Goal: Task Accomplishment & Management: Use online tool/utility

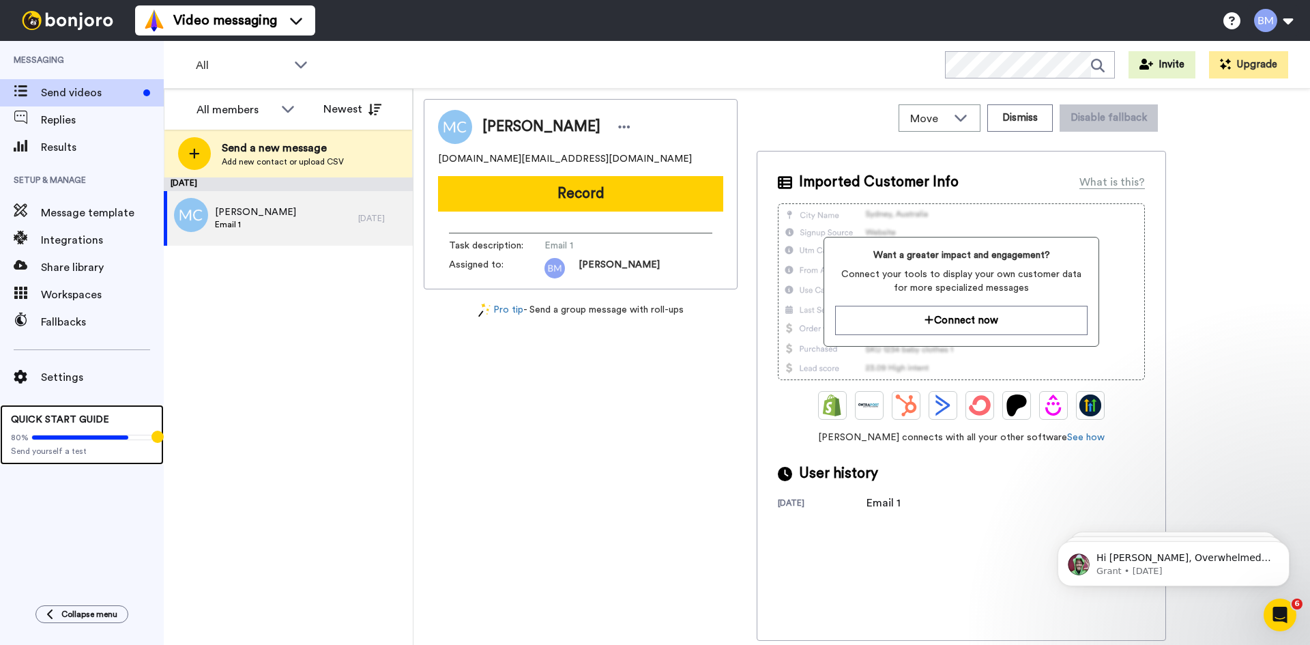
click at [101, 441] on div "80%" at bounding box center [82, 437] width 142 height 11
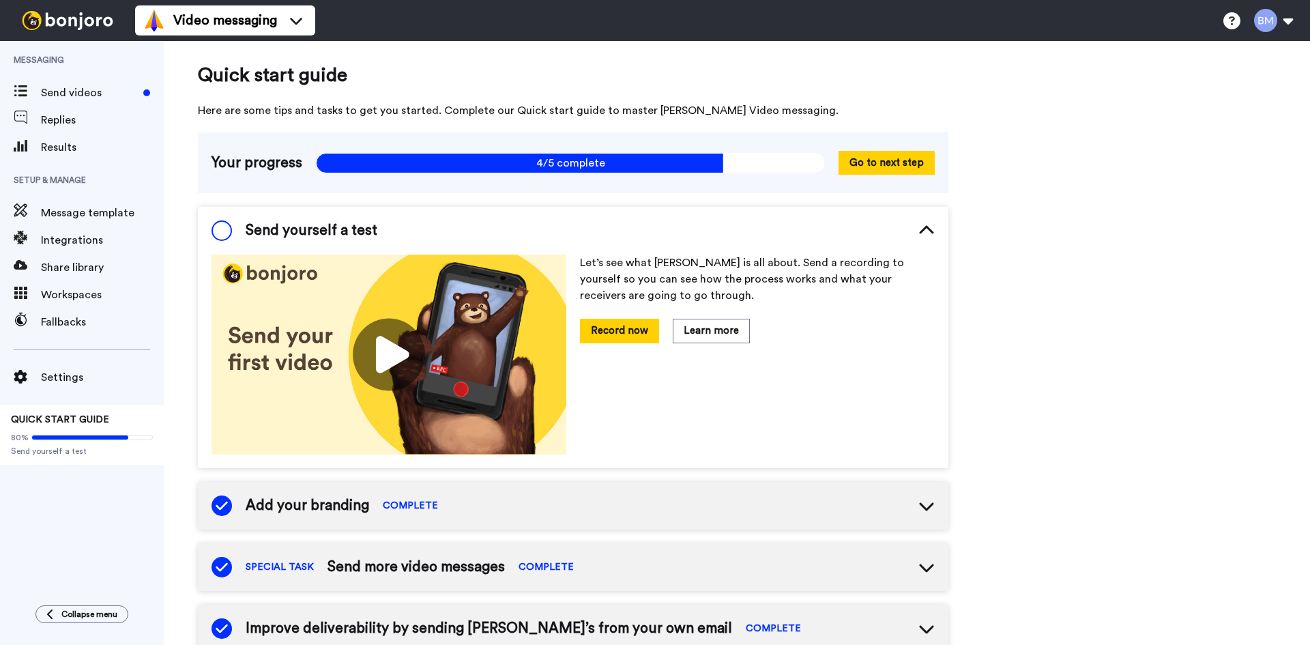
scroll to position [273, 0]
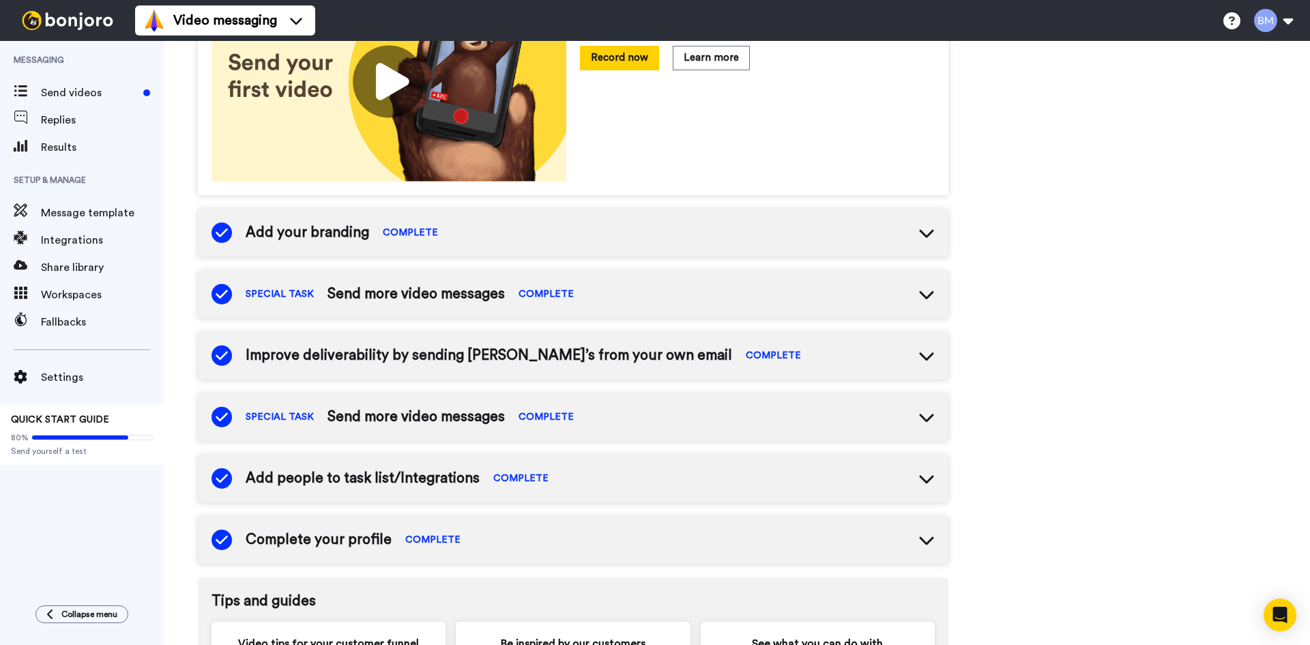
click at [416, 296] on span "Send more video messages" at bounding box center [415, 294] width 177 height 20
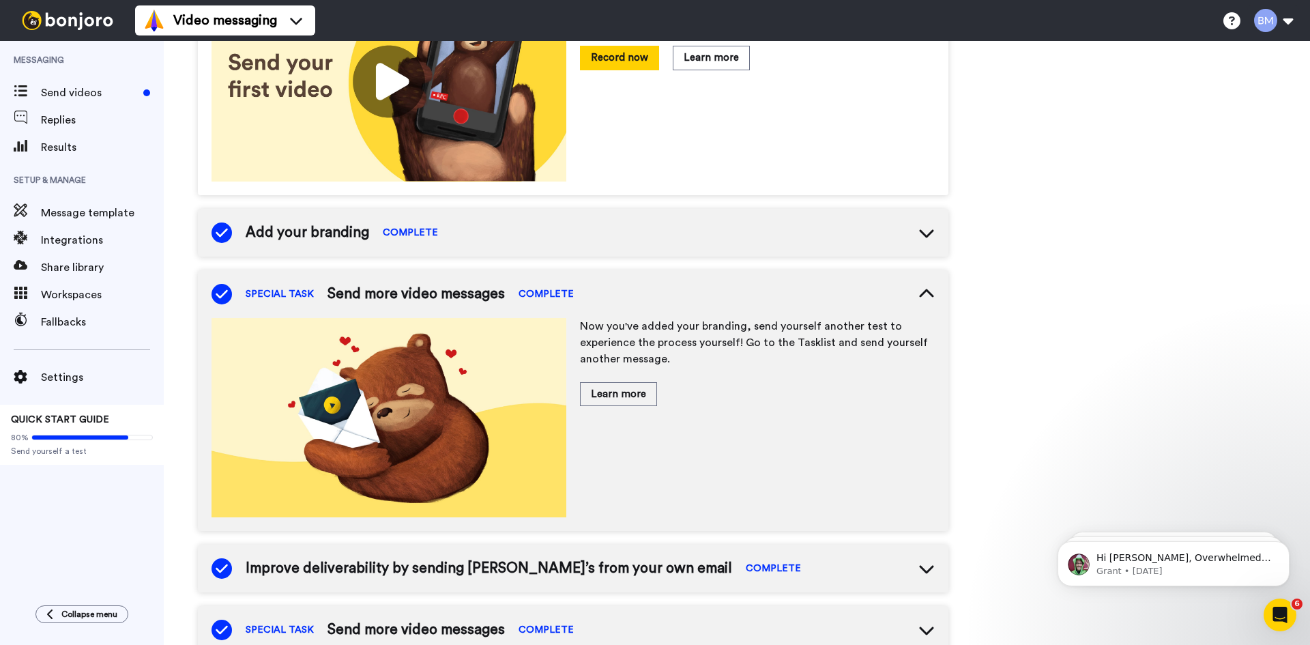
scroll to position [0, 0]
click at [498, 239] on div "Add your branding COMPLETE" at bounding box center [573, 233] width 750 height 48
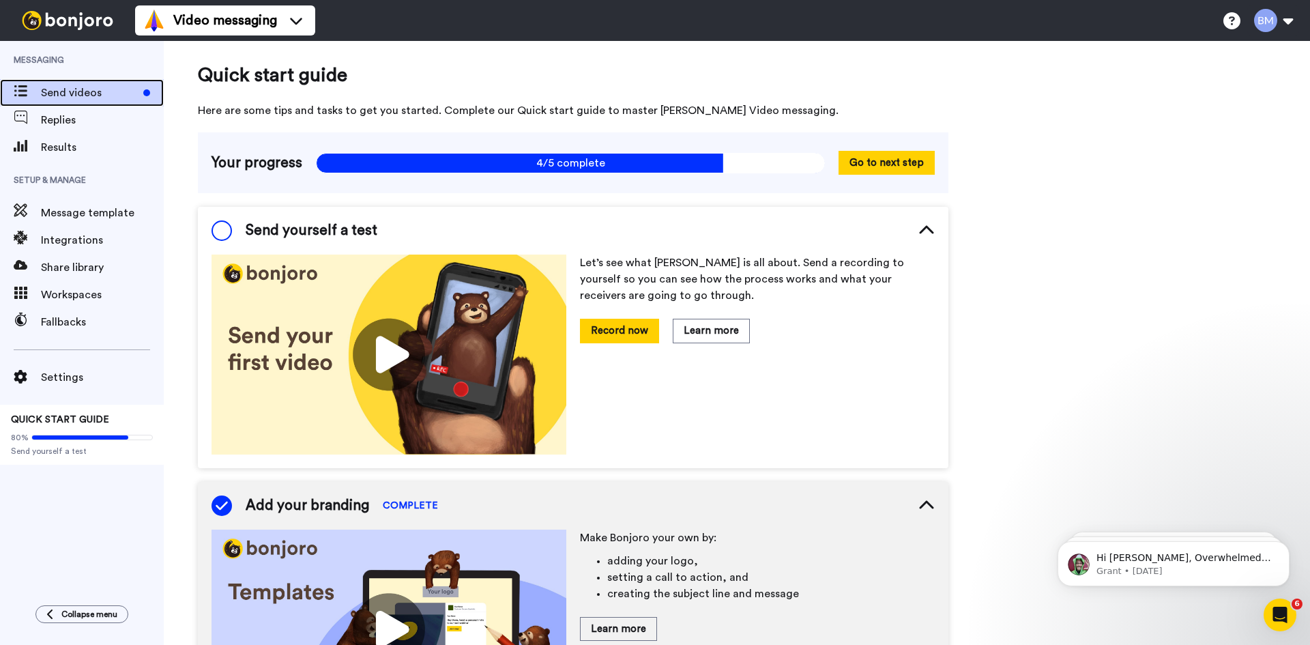
click at [72, 91] on span "Send videos" at bounding box center [89, 93] width 97 height 16
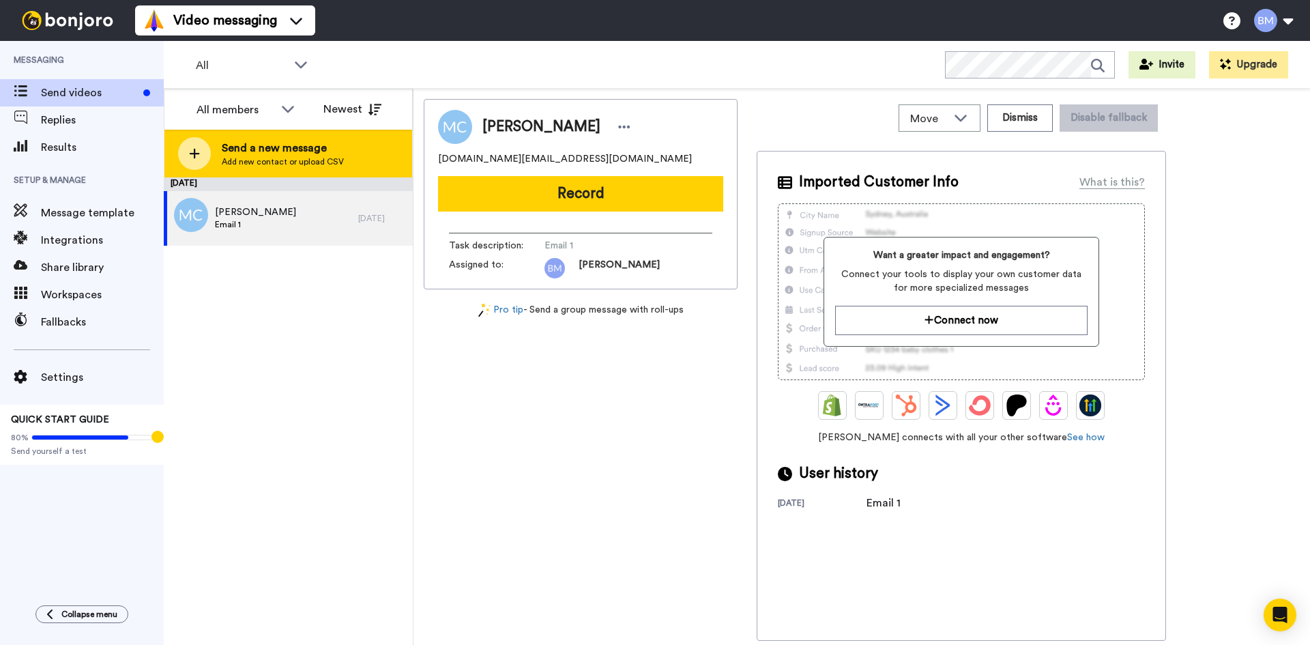
click at [282, 139] on div "Send a new message Add new contact or upload CSV" at bounding box center [288, 154] width 248 height 48
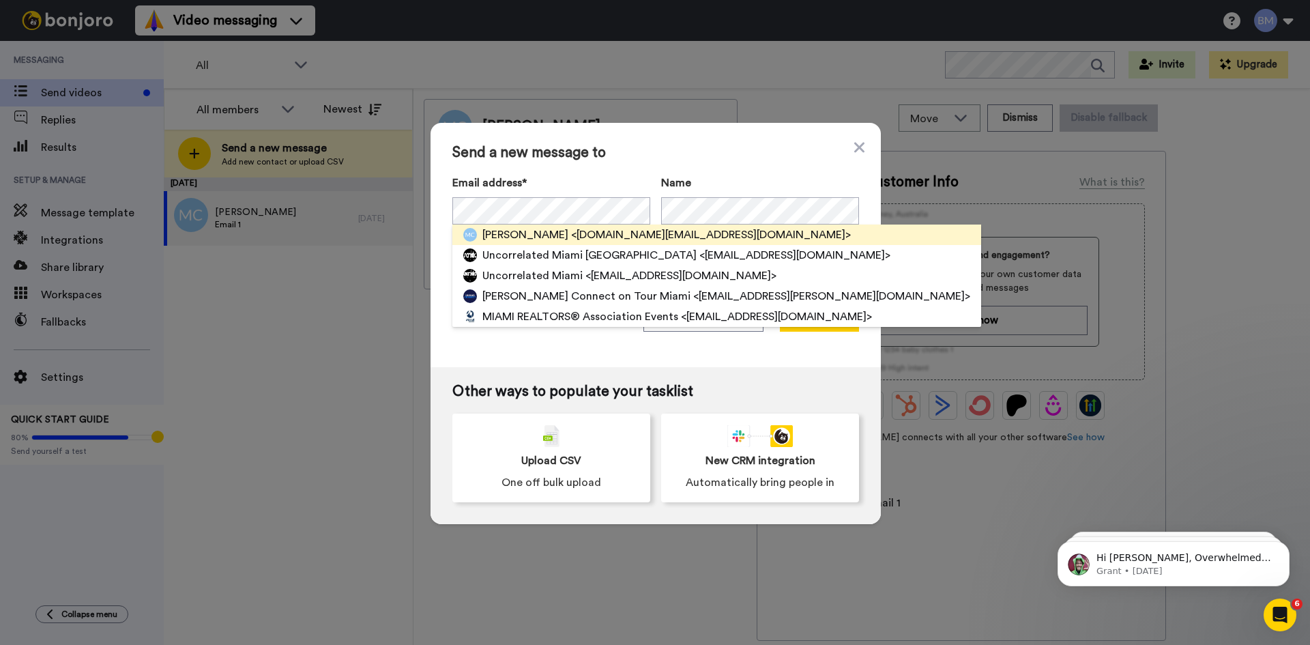
click at [581, 240] on span "<maricomabras.work@gmail.com>" at bounding box center [711, 234] width 280 height 16
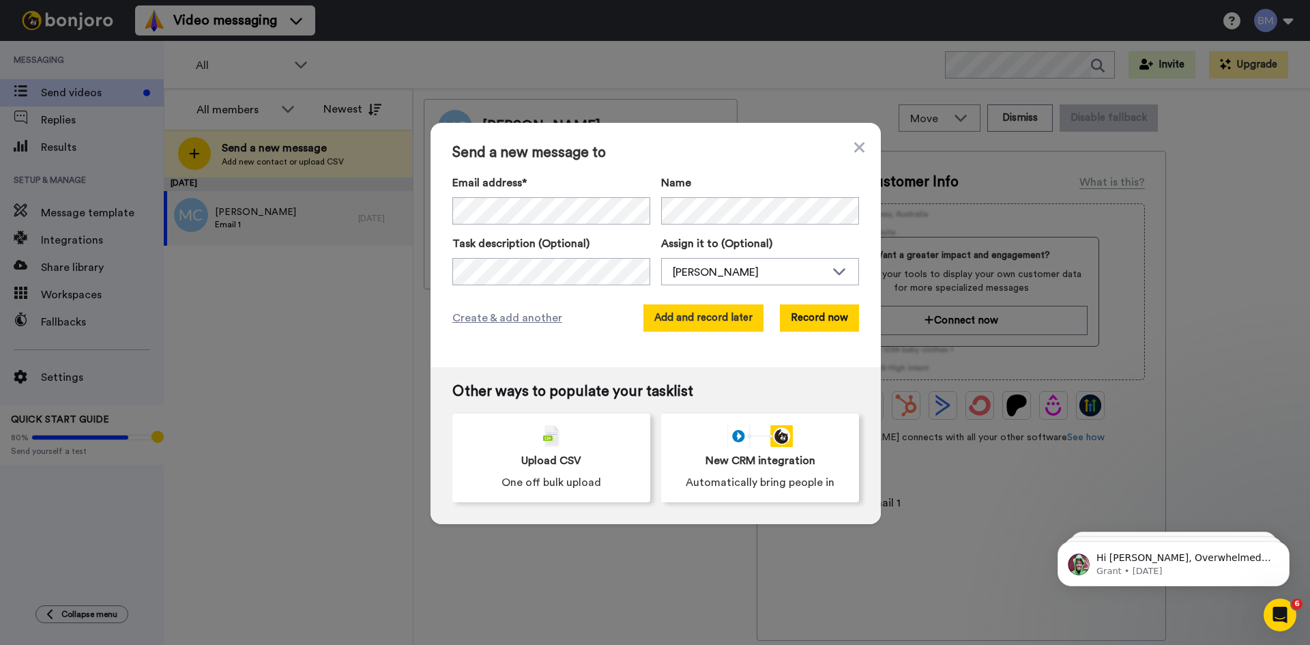
click at [716, 321] on button "Add and record later" at bounding box center [703, 317] width 120 height 27
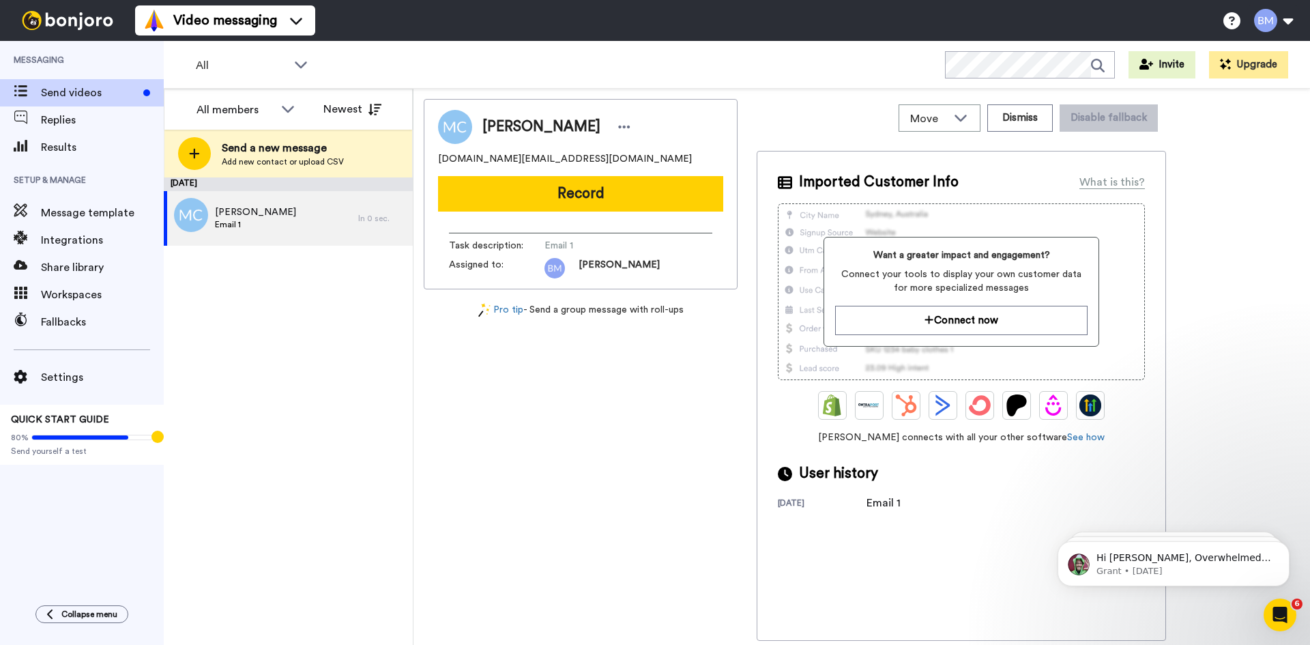
click at [284, 209] on div "Mari Comabras Email 1" at bounding box center [261, 218] width 194 height 55
click at [267, 214] on span "[PERSON_NAME]" at bounding box center [255, 212] width 81 height 14
click at [175, 225] on div at bounding box center [188, 216] width 49 height 48
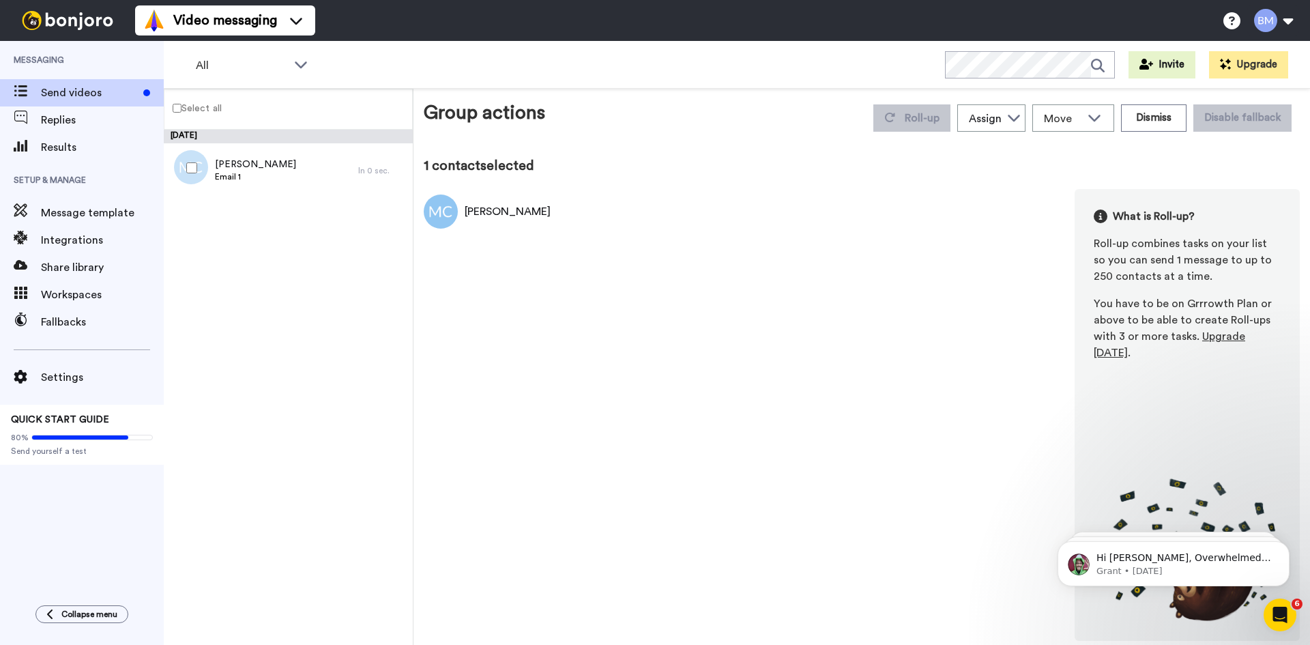
click at [186, 166] on div at bounding box center [188, 168] width 49 height 48
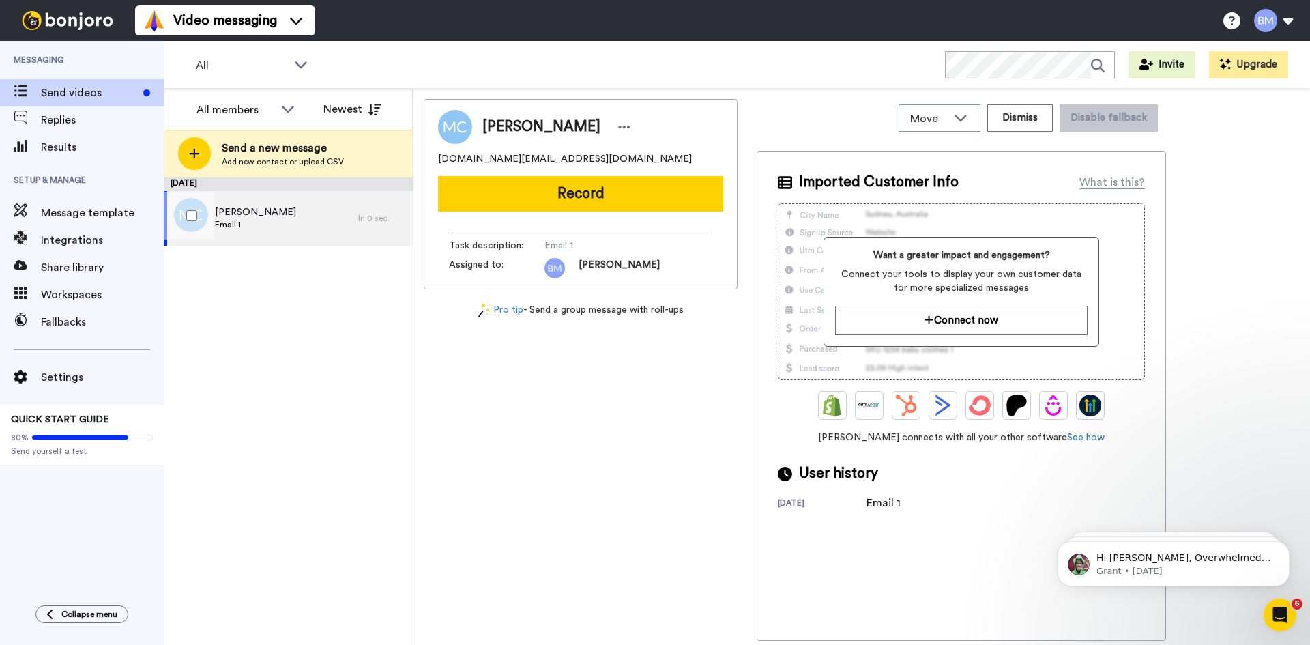
click at [196, 209] on div at bounding box center [188, 216] width 49 height 48
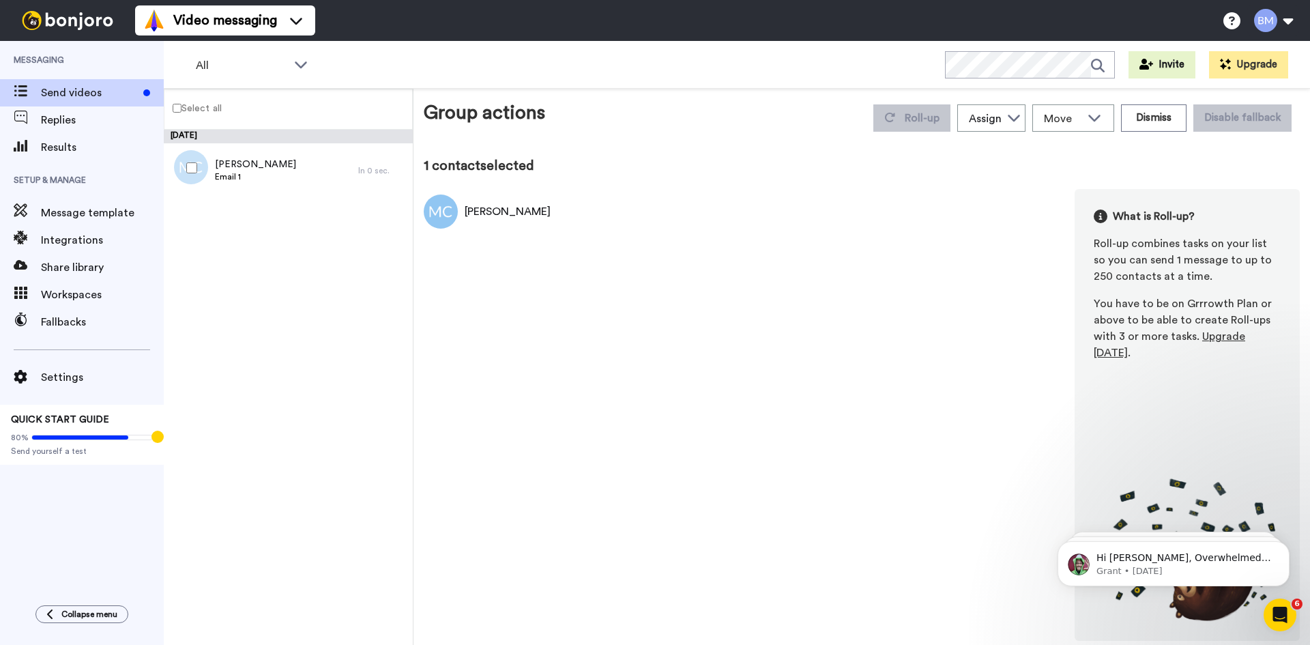
click at [498, 208] on div "[PERSON_NAME]" at bounding box center [508, 211] width 86 height 16
click at [548, 237] on div "Mari Comabras What is Roll-up? Roll-up combines tasks on your list so you can s…" at bounding box center [862, 415] width 876 height 452
click at [454, 211] on img at bounding box center [441, 211] width 34 height 34
click at [277, 164] on span "[PERSON_NAME]" at bounding box center [255, 165] width 81 height 14
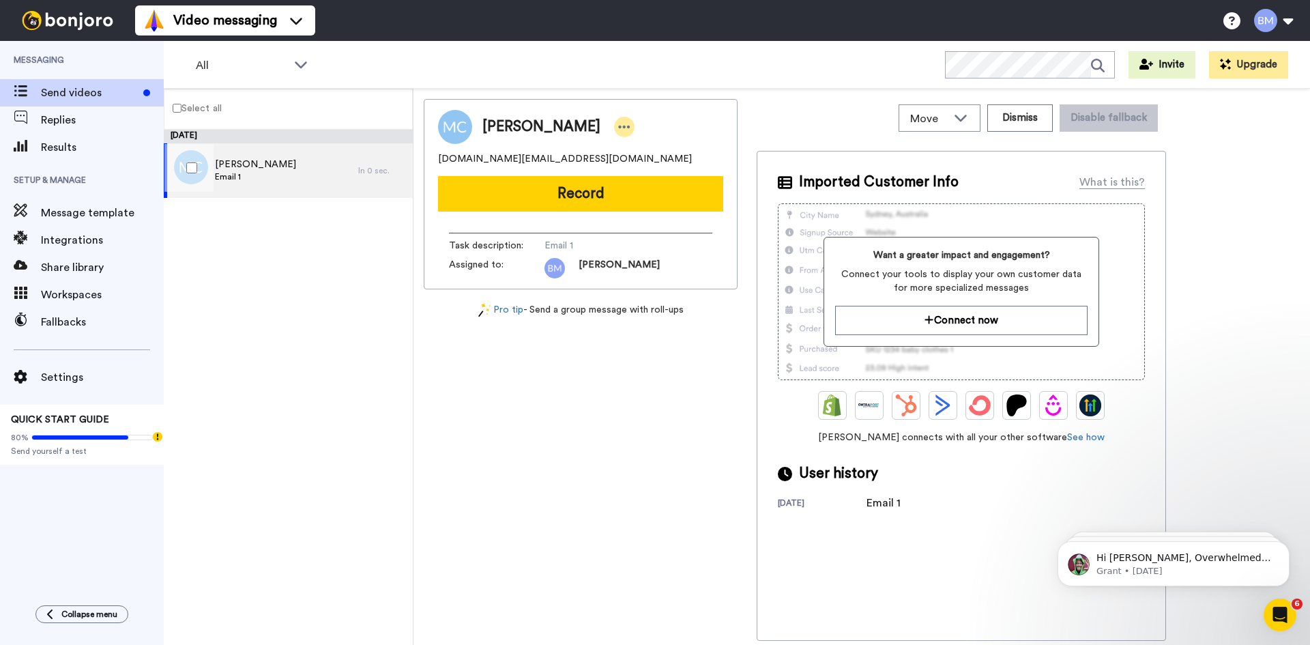
click at [614, 119] on div at bounding box center [624, 127] width 20 height 20
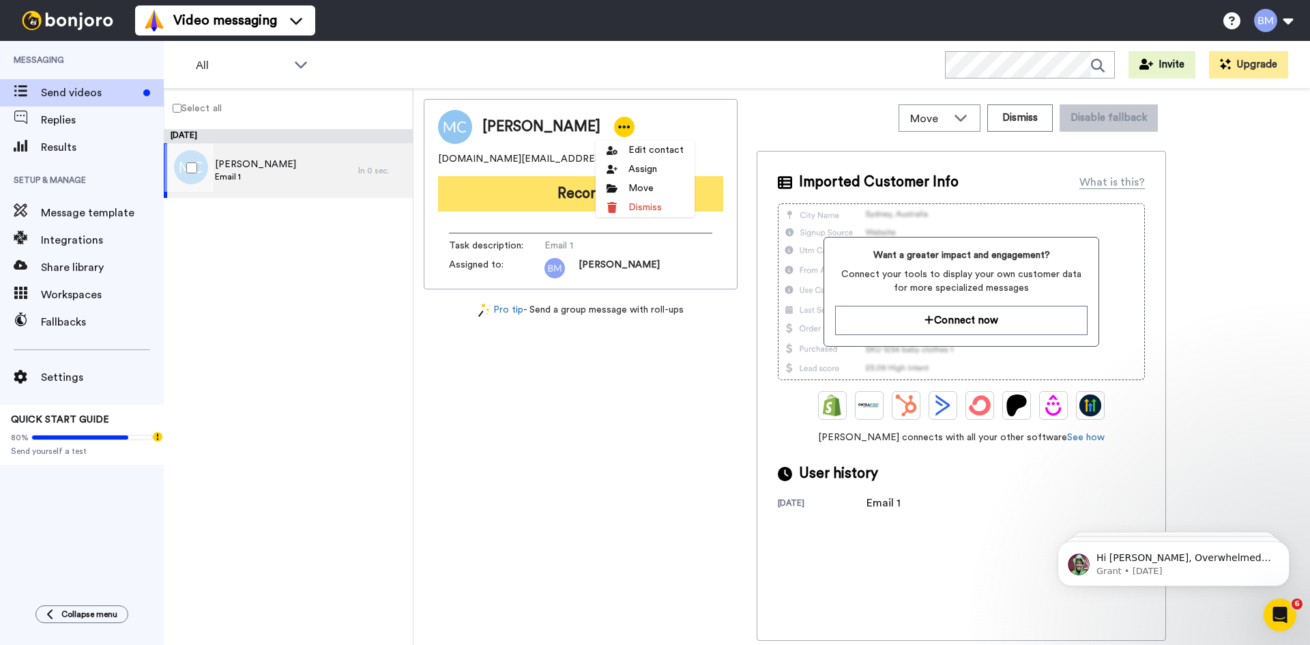
click at [544, 195] on button "Record" at bounding box center [580, 193] width 285 height 35
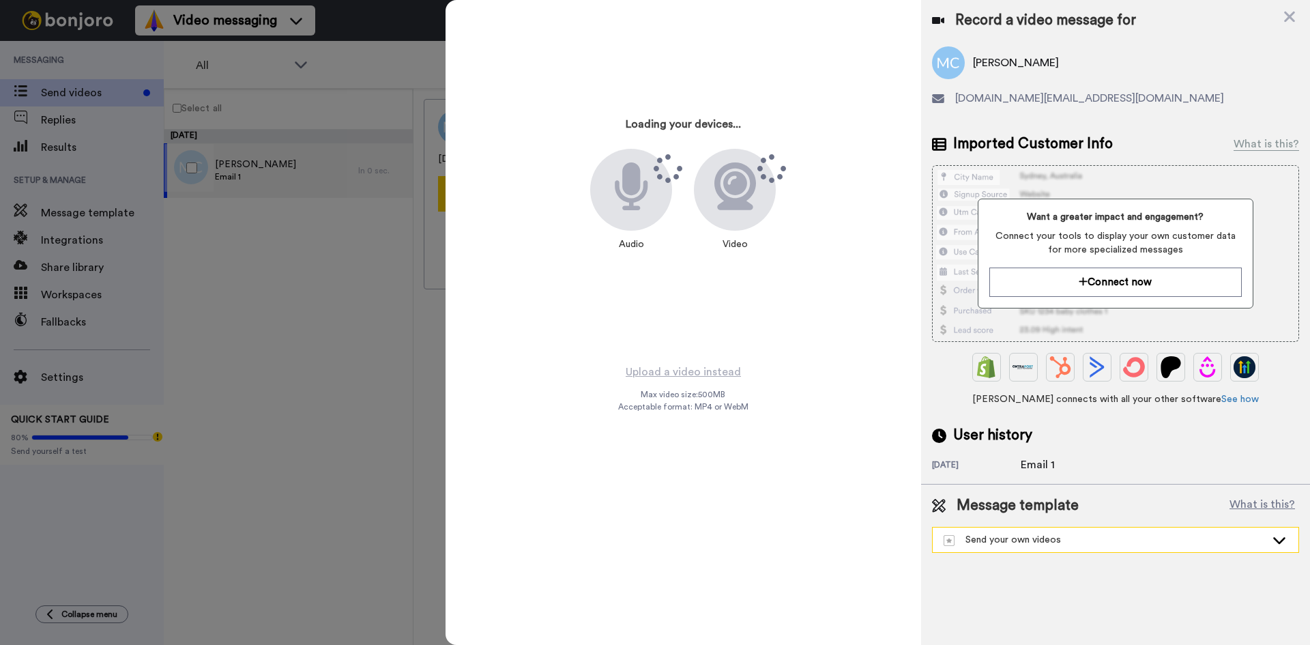
click at [1100, 537] on div "Send your own videos" at bounding box center [1104, 540] width 322 height 14
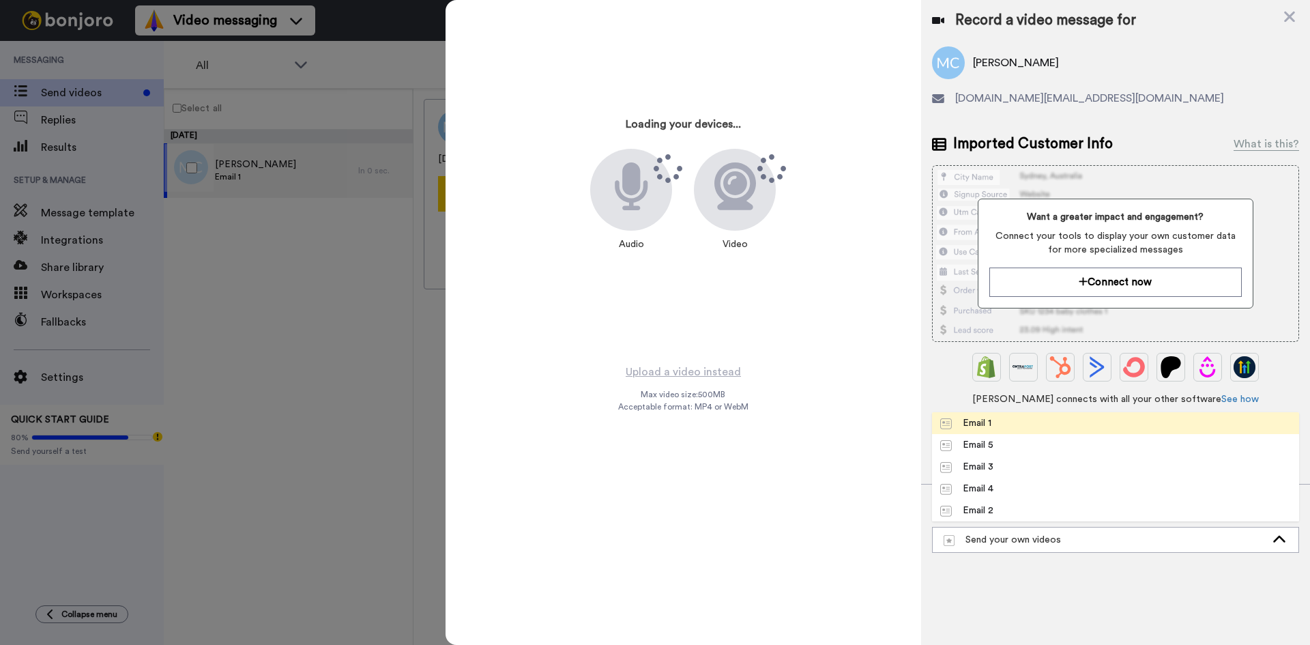
click at [1016, 422] on li "Email 1" at bounding box center [1115, 423] width 367 height 22
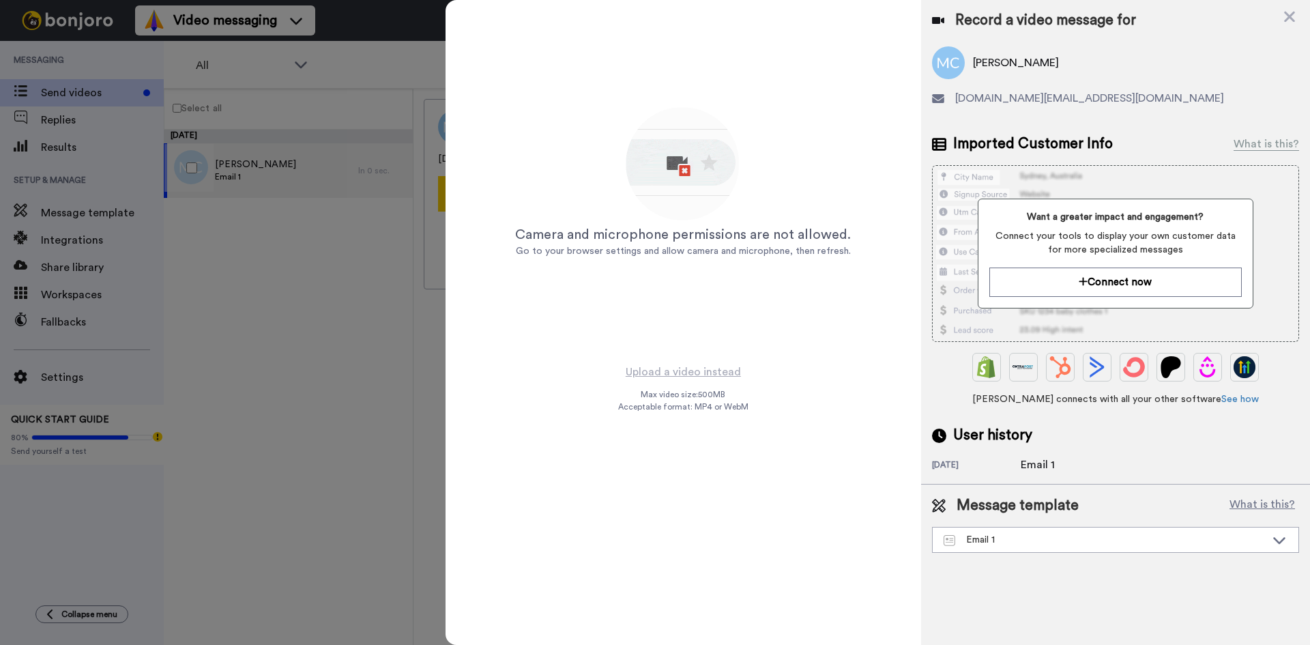
click at [181, 391] on div at bounding box center [655, 322] width 1310 height 645
click at [1287, 16] on icon at bounding box center [1289, 16] width 14 height 17
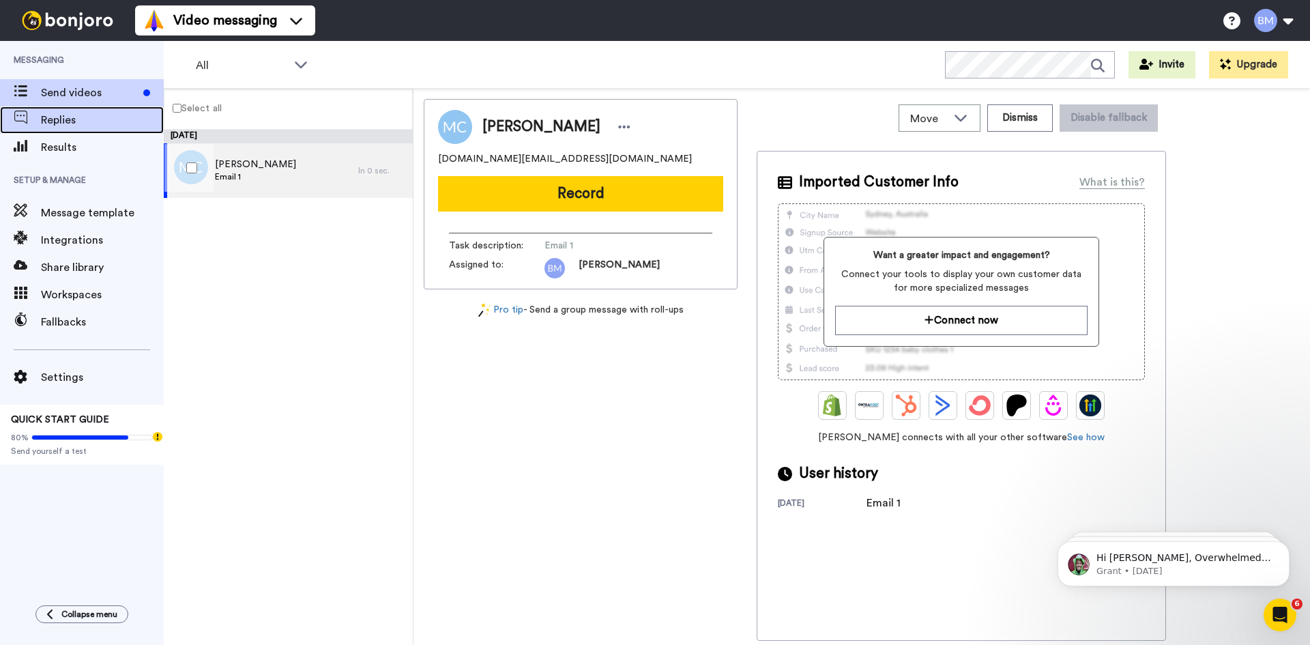
click at [63, 118] on span "Replies" at bounding box center [102, 120] width 123 height 16
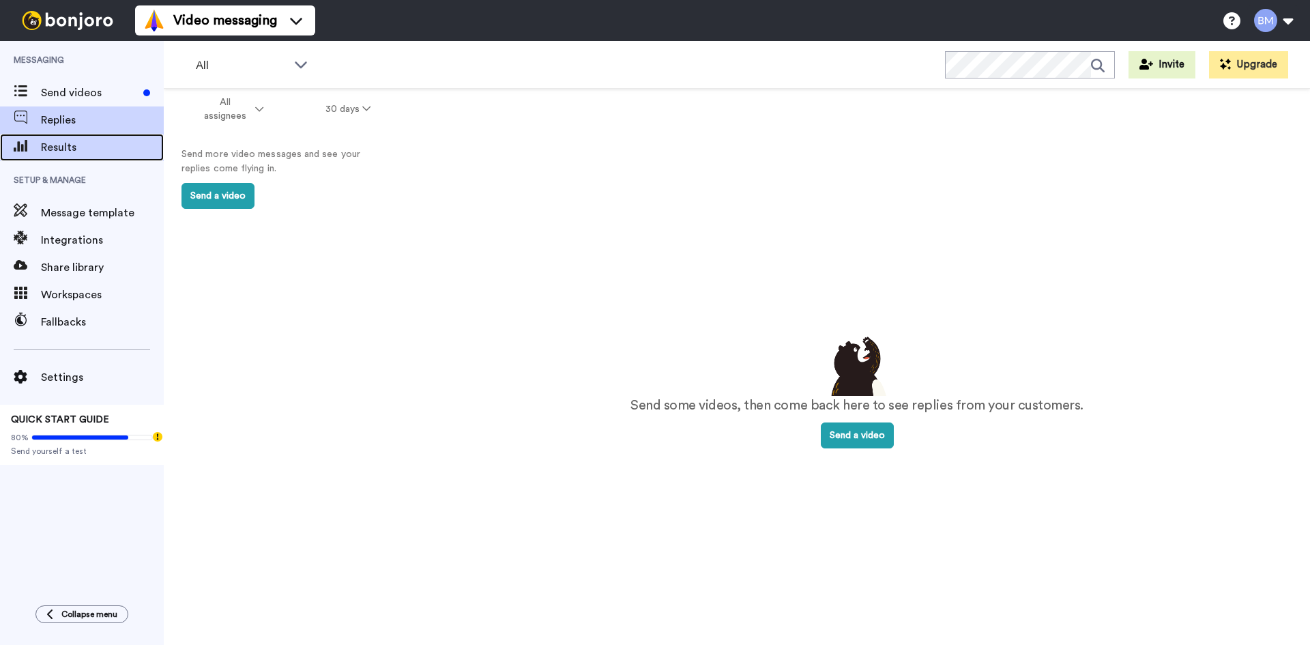
click at [57, 151] on span "Results" at bounding box center [102, 147] width 123 height 16
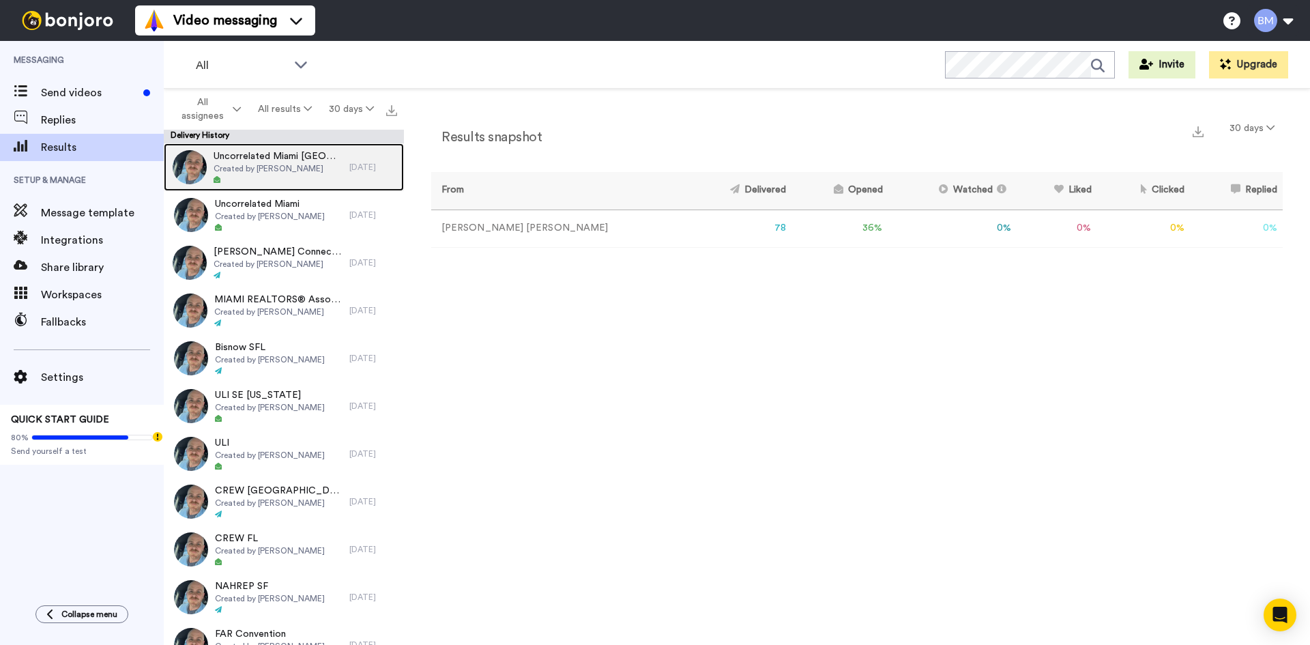
click at [284, 181] on div at bounding box center [278, 180] width 129 height 10
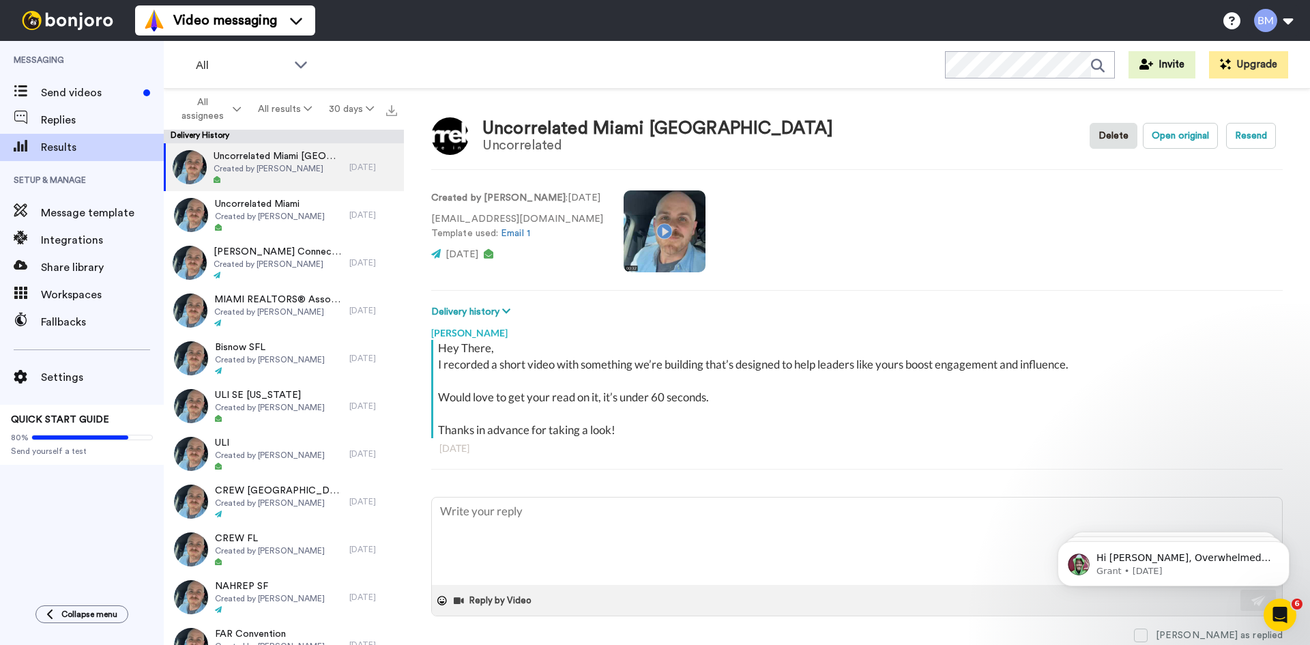
click at [664, 218] on video at bounding box center [664, 231] width 82 height 82
click at [1149, 145] on button "Open original" at bounding box center [1180, 136] width 75 height 26
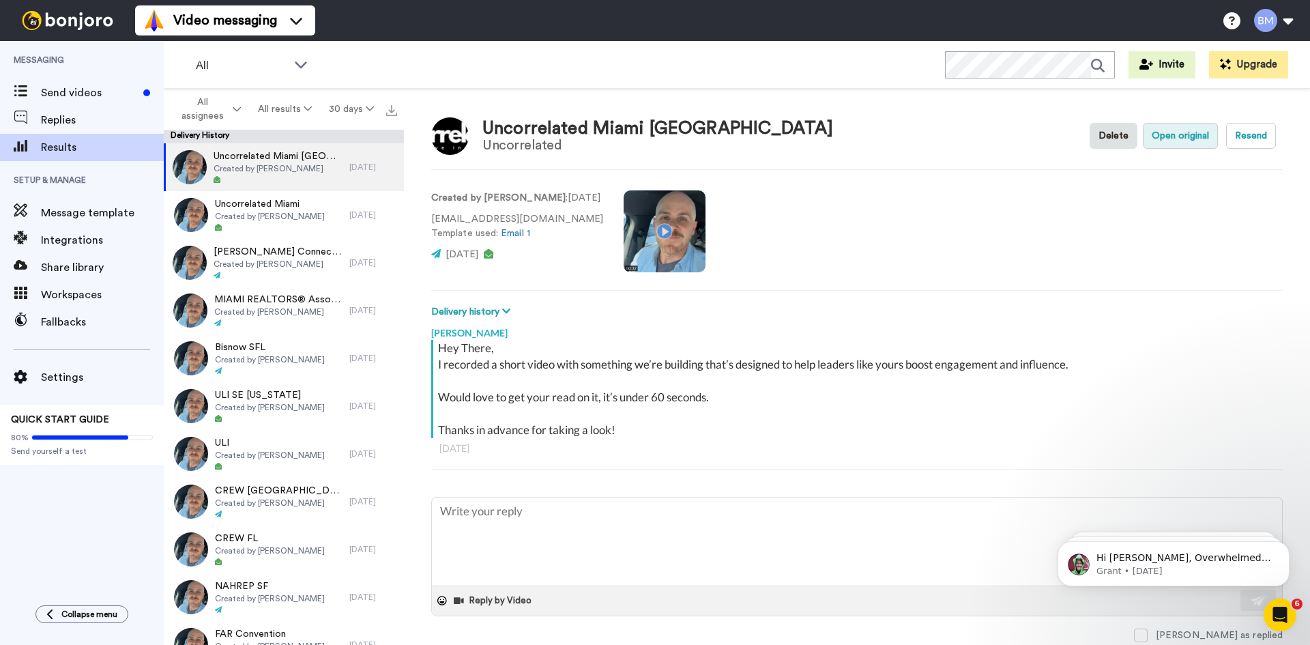
type textarea "x"
click at [115, 375] on span "Settings" at bounding box center [102, 377] width 123 height 16
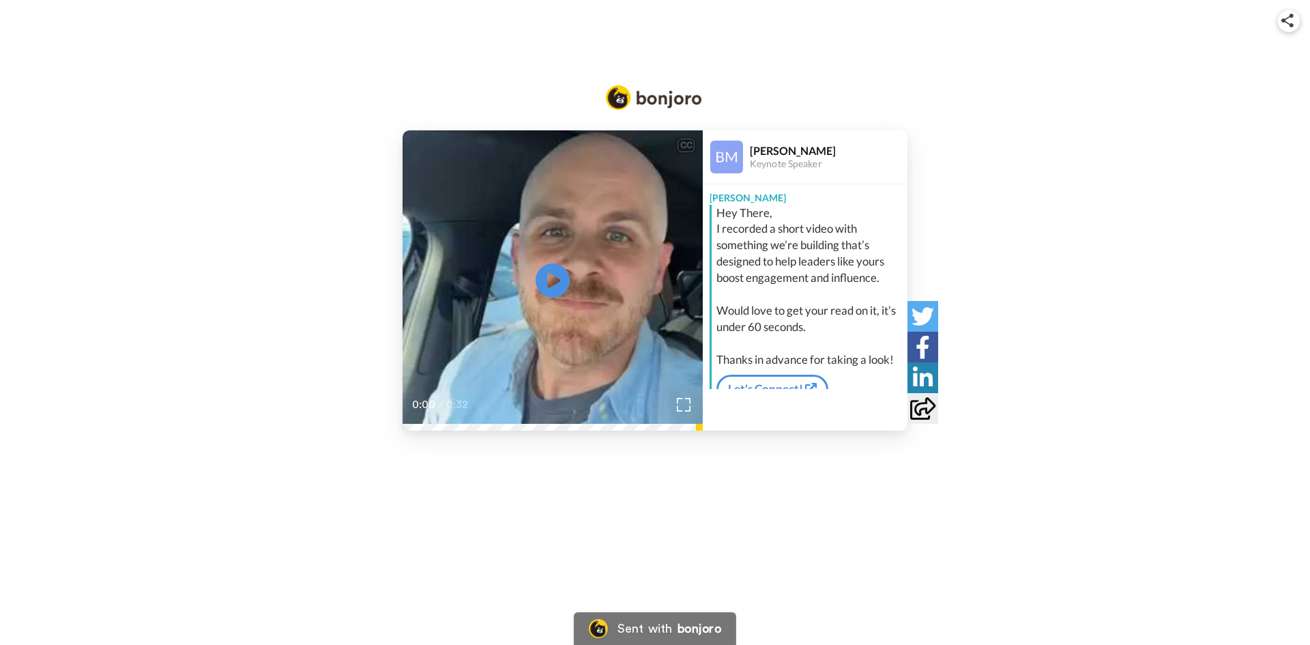
click at [585, 319] on video at bounding box center [552, 280] width 300 height 300
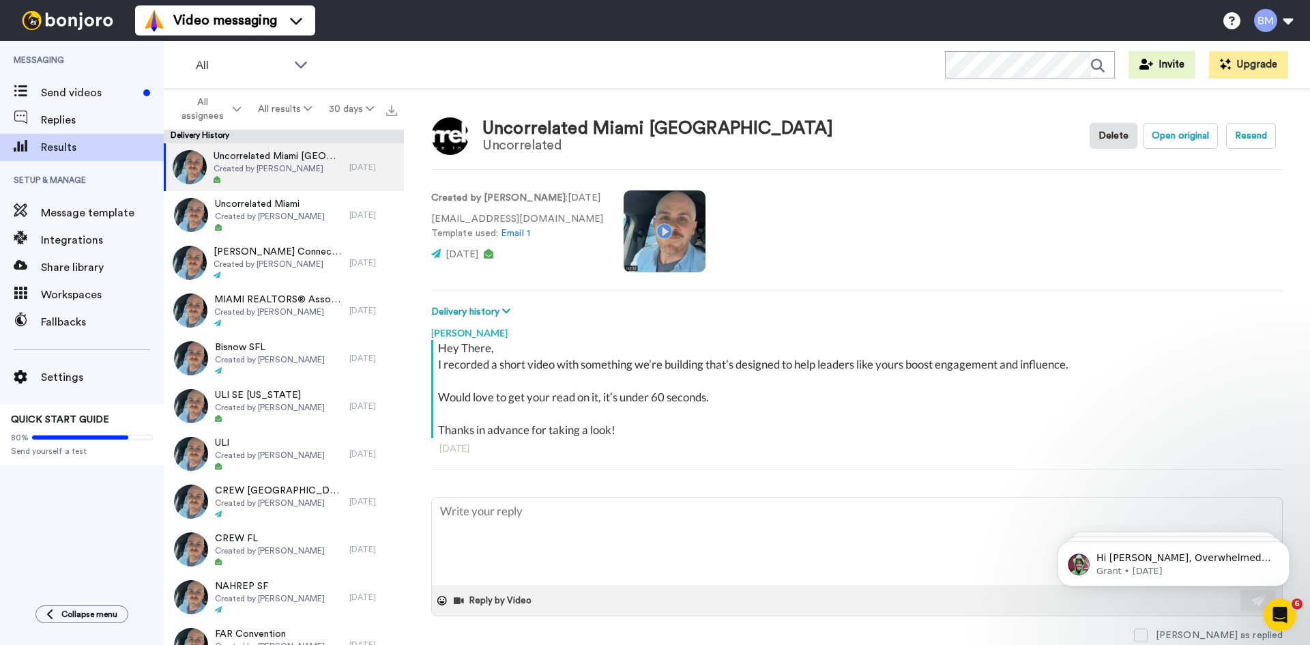
click at [691, 226] on video at bounding box center [664, 231] width 82 height 82
click at [677, 220] on video at bounding box center [664, 231] width 82 height 82
type textarea "x"
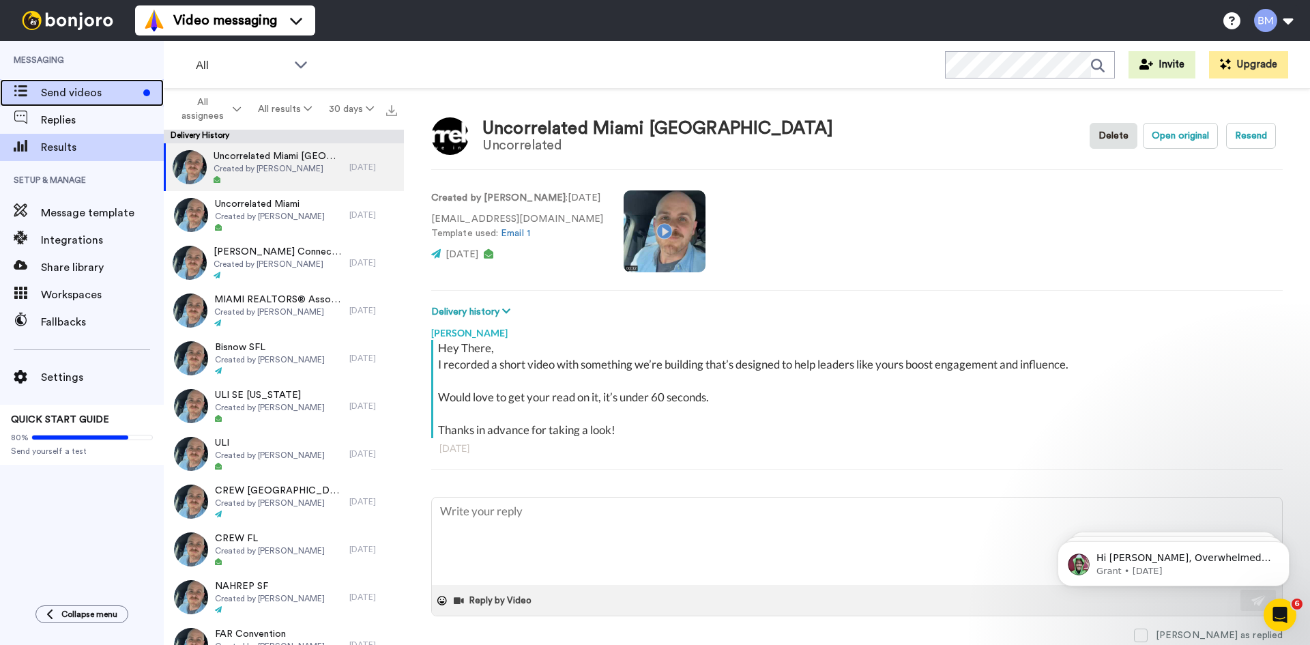
click at [59, 101] on div "Send videos" at bounding box center [82, 92] width 164 height 27
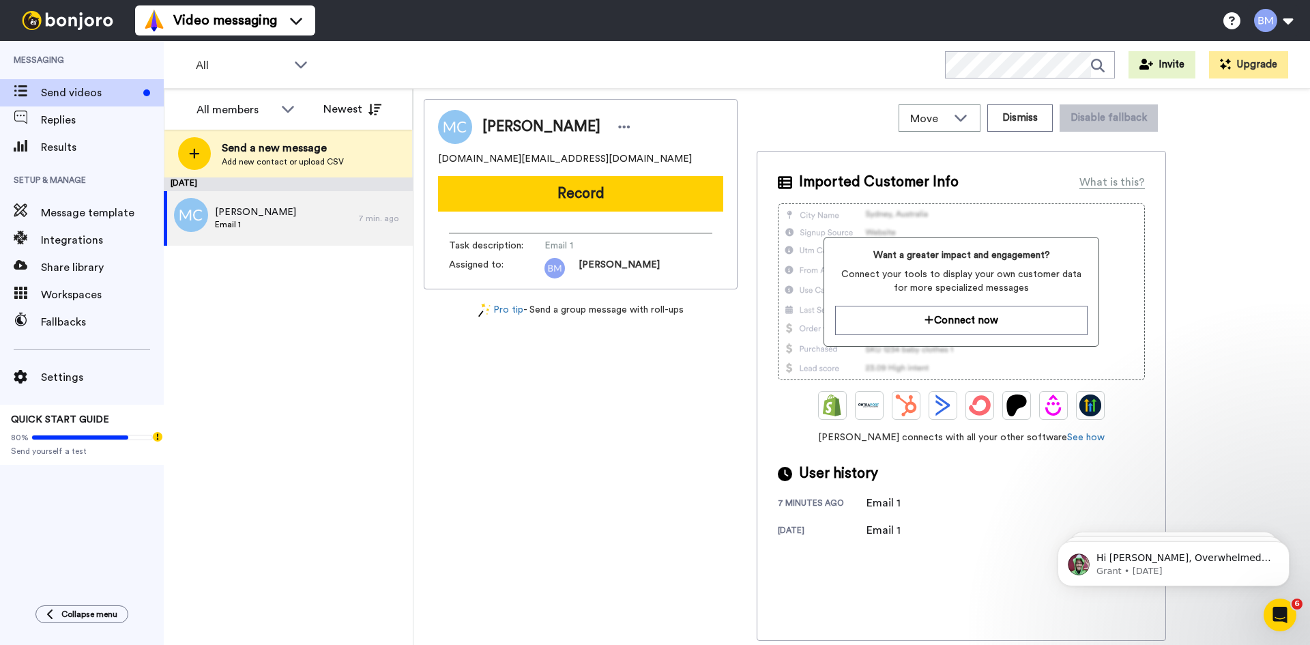
click at [886, 517] on div "7 minutes ago Email 1 [DATE] Email 1" at bounding box center [961, 517] width 367 height 44
click at [887, 532] on div "Email 1" at bounding box center [900, 530] width 68 height 16
click at [538, 110] on div "[PERSON_NAME]" at bounding box center [580, 127] width 285 height 34
click at [551, 134] on span "[PERSON_NAME]" at bounding box center [541, 127] width 118 height 20
click at [574, 284] on div "Mari Comabras maricomabras.work@gmail.com Record Task description : Email 1 Ass…" at bounding box center [581, 194] width 314 height 190
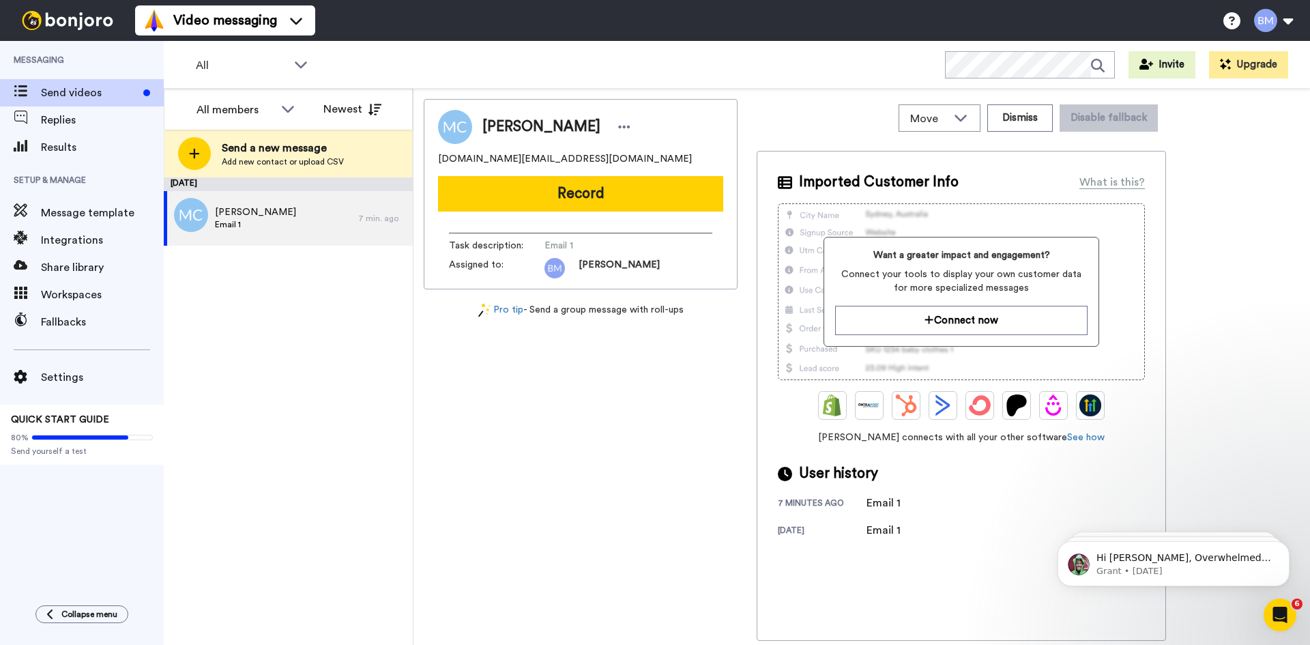
click at [572, 197] on button "Record" at bounding box center [580, 193] width 285 height 35
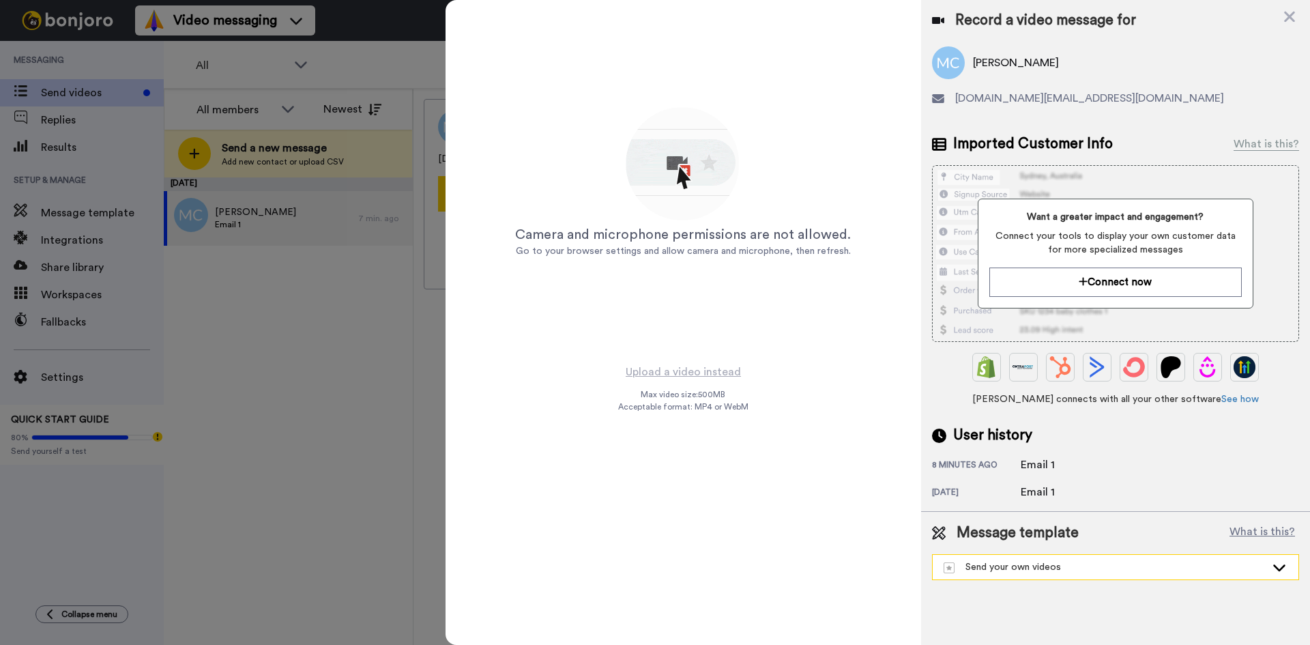
click at [1229, 554] on div "Send your own videos" at bounding box center [1115, 567] width 367 height 26
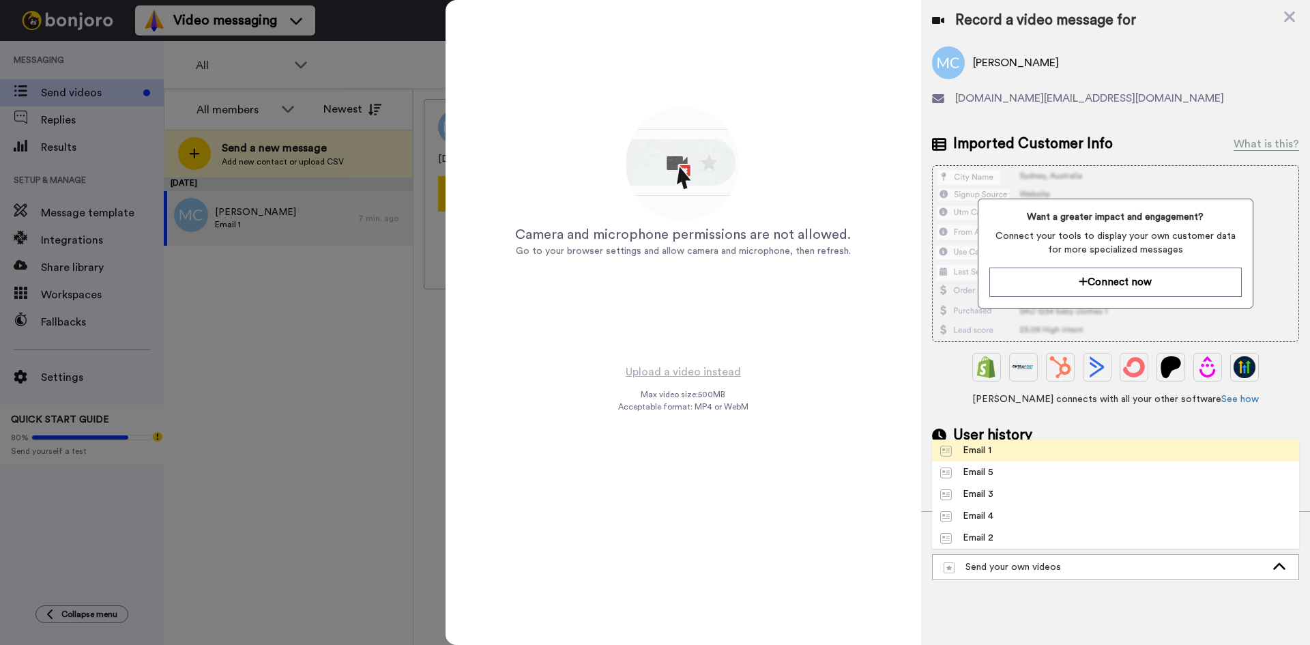
click at [1088, 450] on li "Email 1" at bounding box center [1115, 450] width 367 height 22
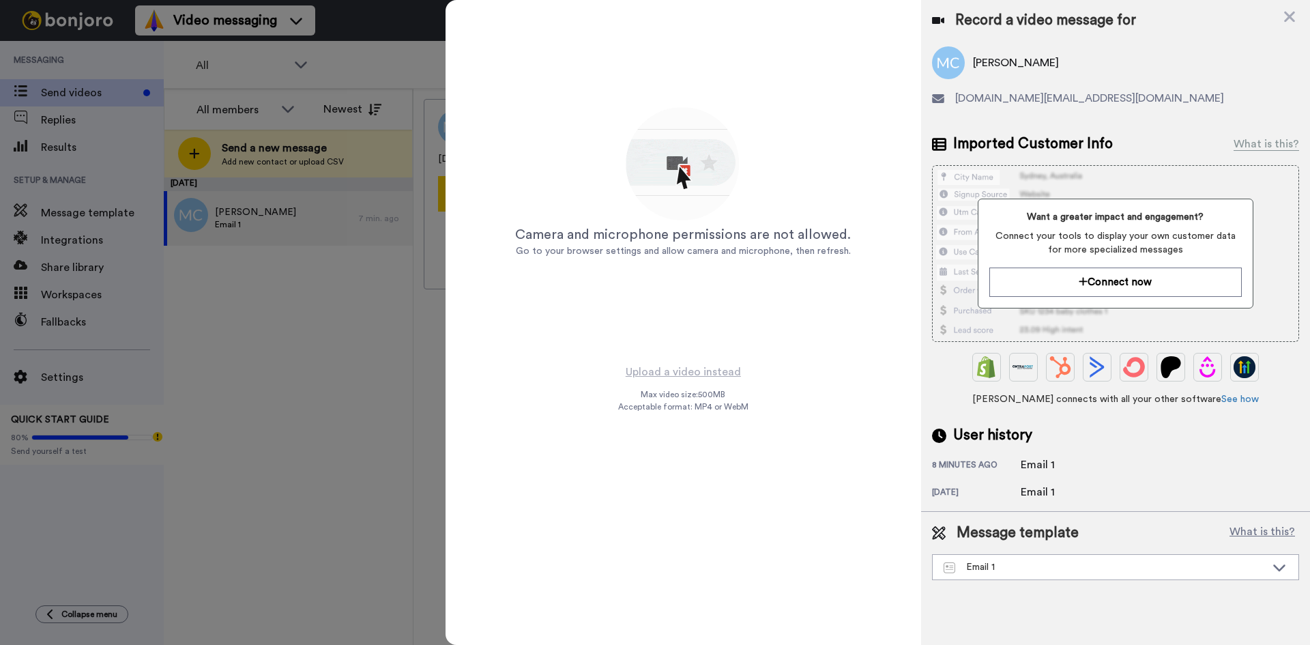
drag, startPoint x: 1051, startPoint y: 481, endPoint x: 1035, endPoint y: 501, distance: 26.2
click at [1049, 482] on div "8 minutes ago Email 1 8 days ago Email 1" at bounding box center [1115, 478] width 367 height 44
click at [1035, 501] on div "Record a video message for Mari Comabras maricomabras.work@gmail.com Imported C…" at bounding box center [1115, 255] width 389 height 511
click at [1040, 492] on div "Email 1" at bounding box center [1055, 492] width 68 height 16
click at [675, 196] on img at bounding box center [683, 165] width 120 height 120
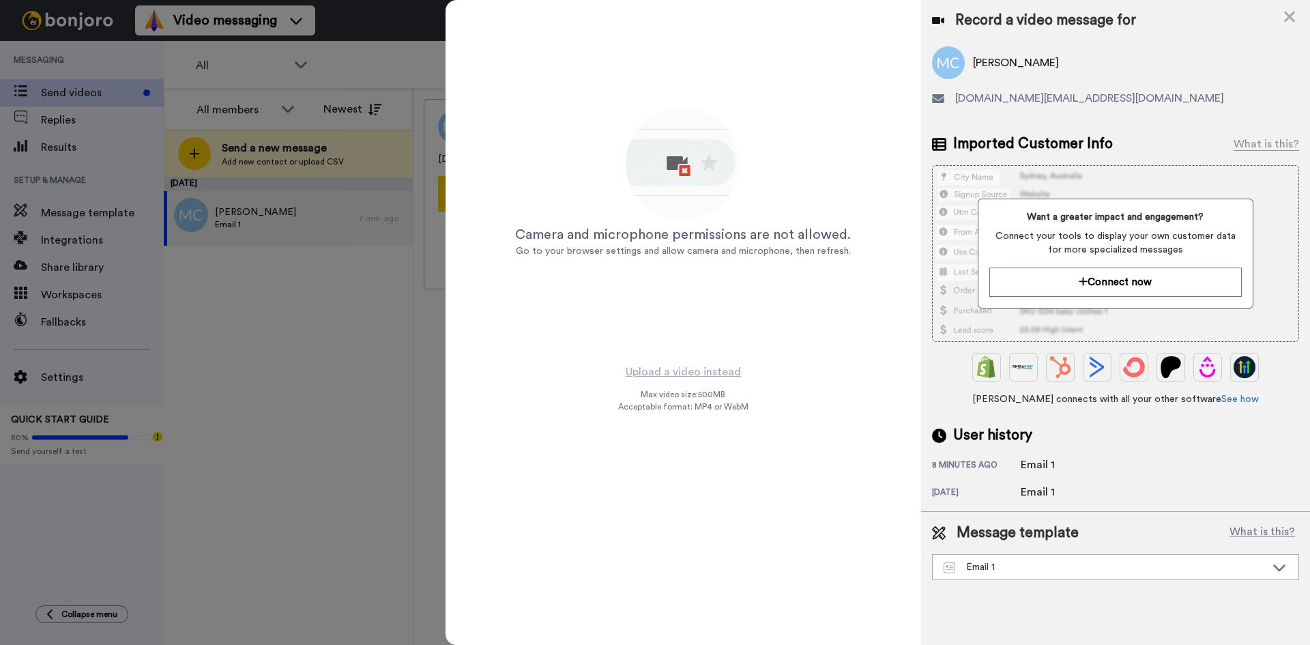
click at [677, 195] on img at bounding box center [683, 165] width 120 height 120
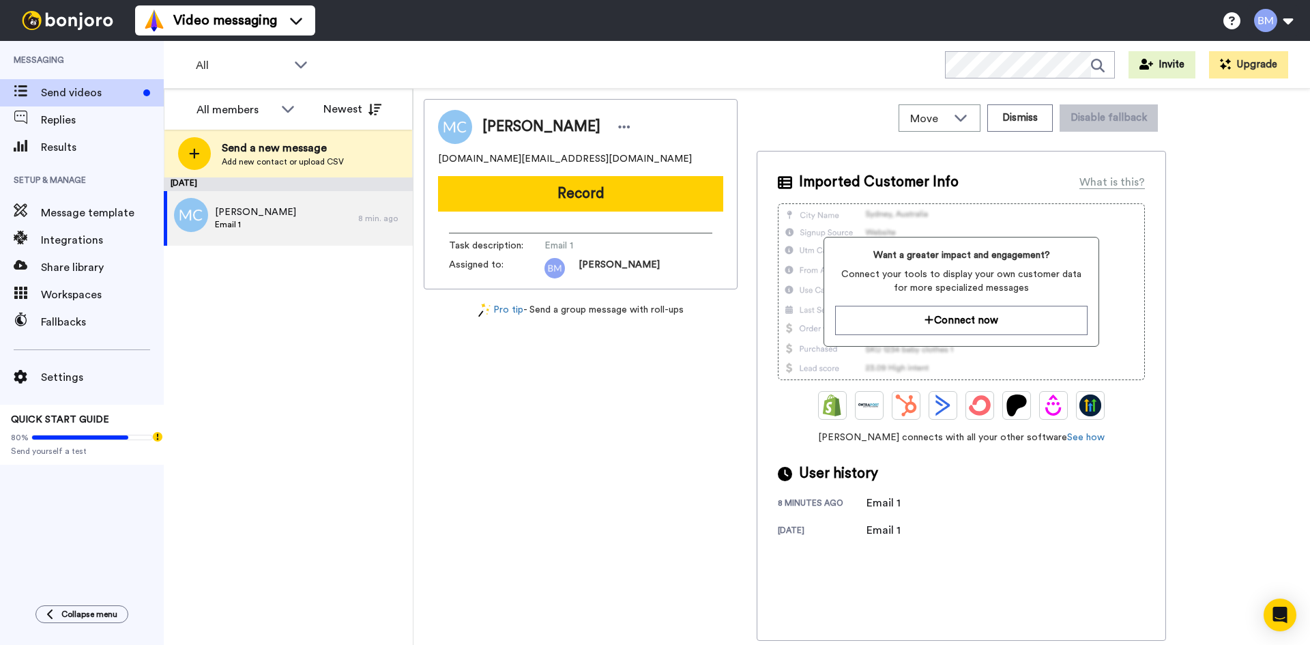
click at [890, 528] on div "Email 1" at bounding box center [900, 530] width 68 height 16
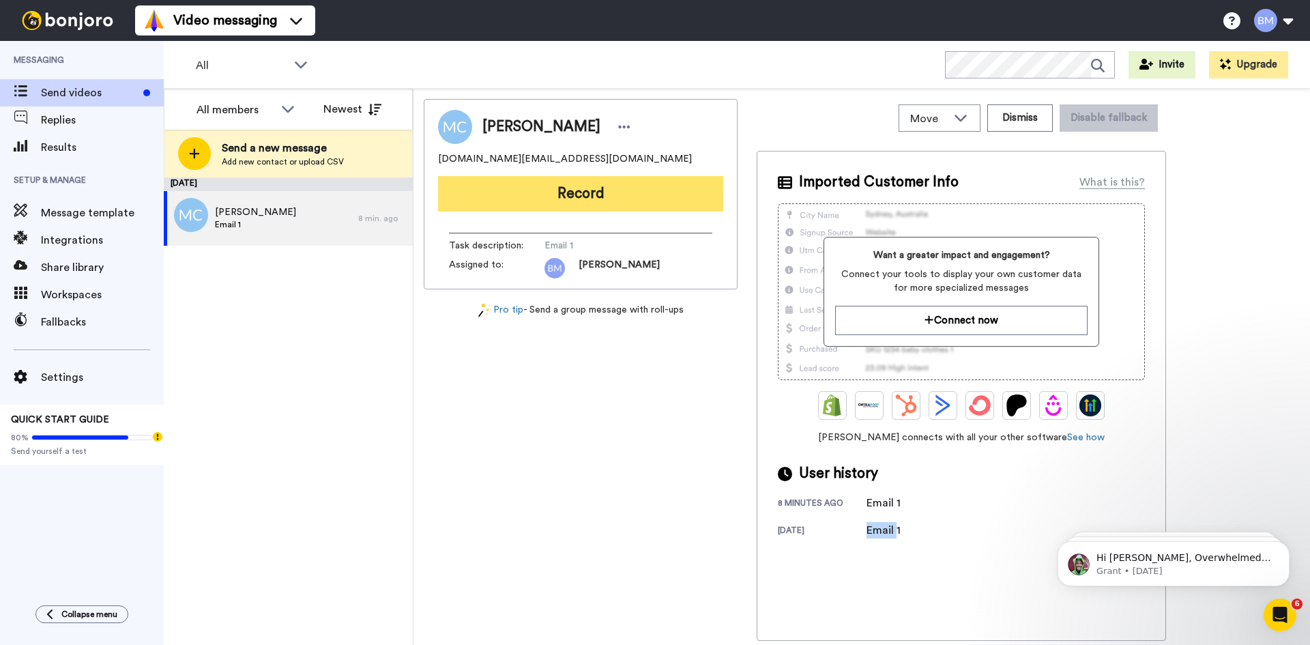
click at [540, 187] on button "Record" at bounding box center [580, 193] width 285 height 35
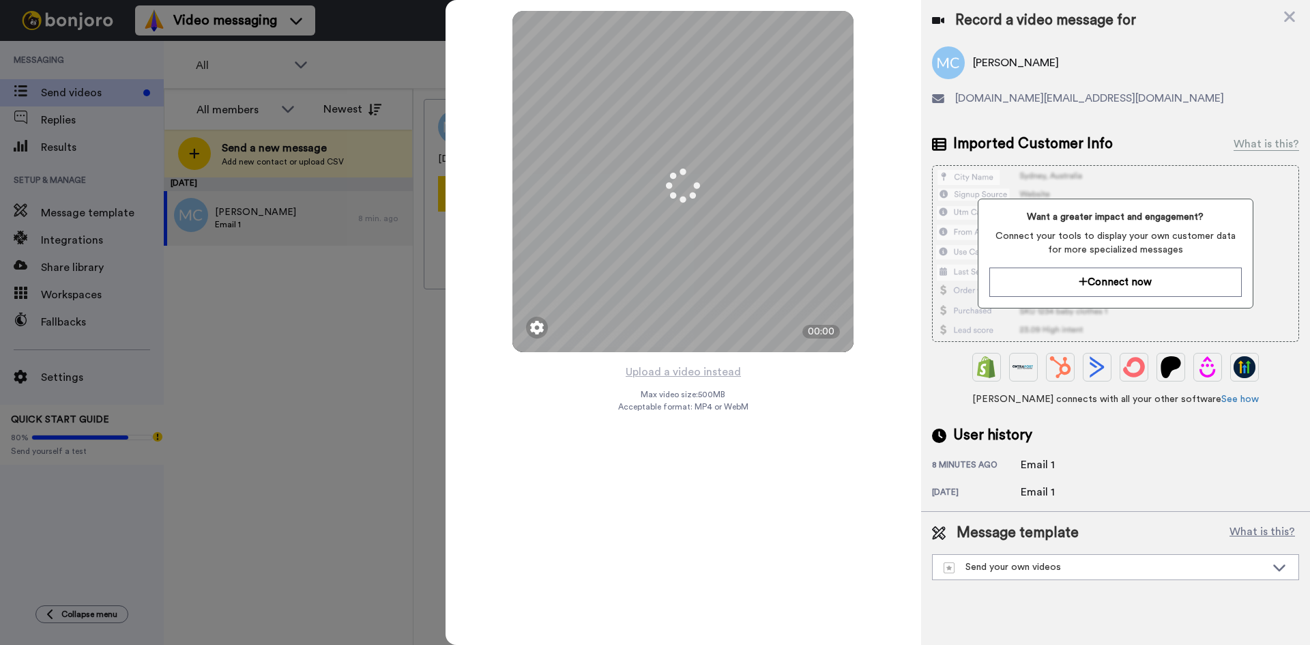
click at [708, 376] on button "Upload a video instead" at bounding box center [682, 372] width 123 height 18
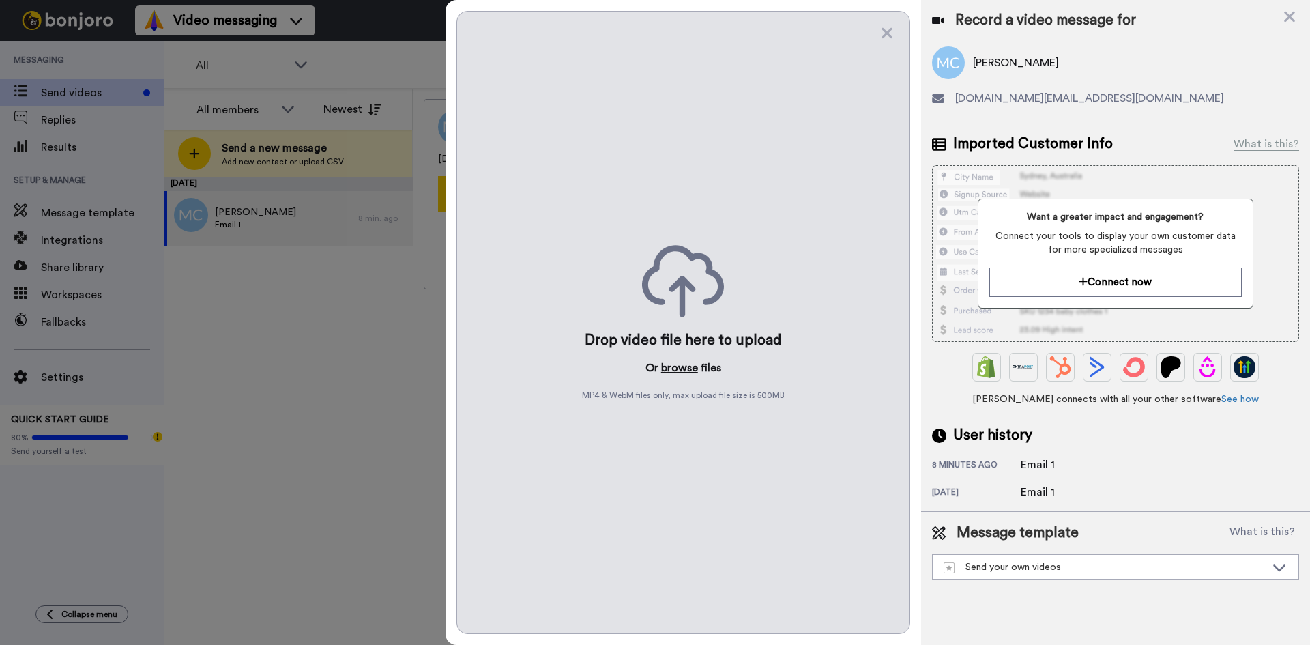
click at [680, 370] on button "browse" at bounding box center [679, 367] width 37 height 16
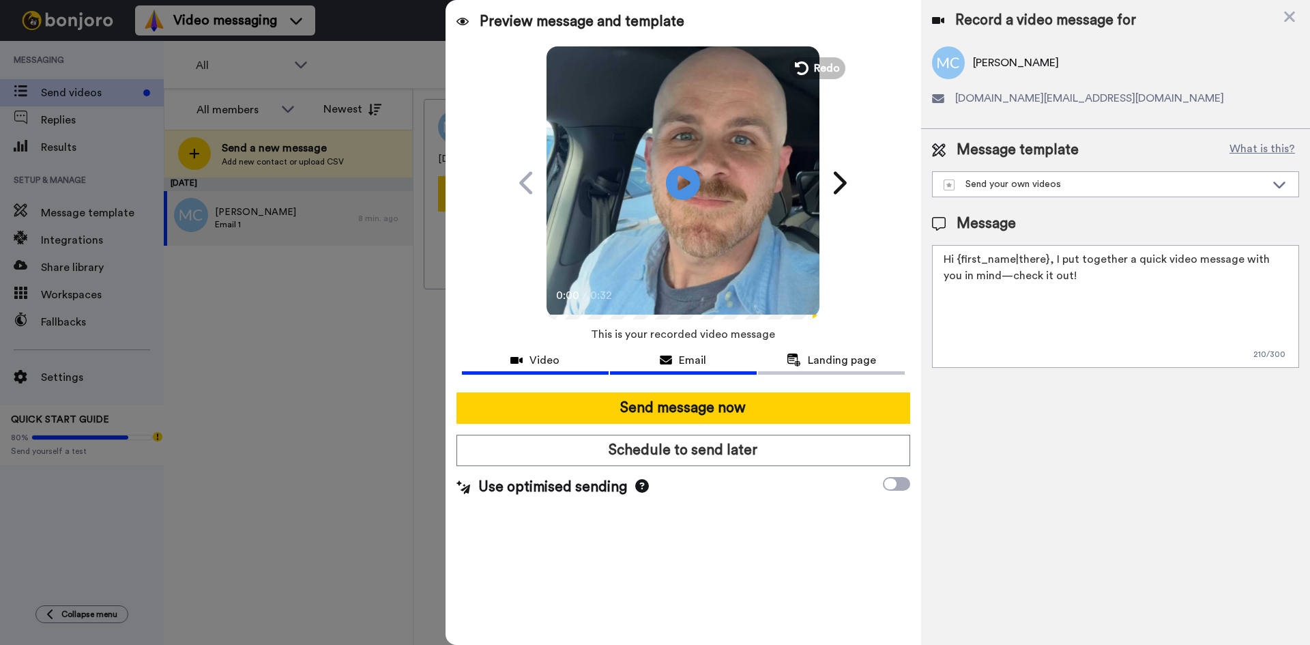
click at [696, 364] on span "Email" at bounding box center [692, 360] width 27 height 16
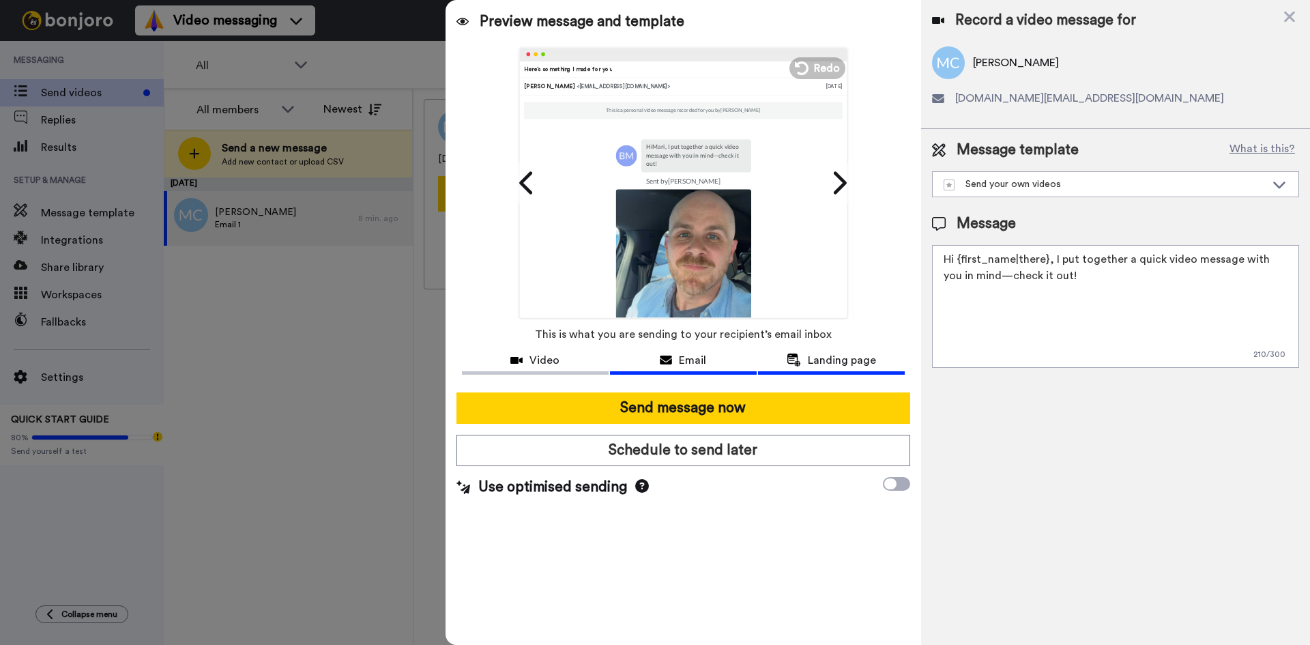
click at [810, 364] on span "Landing page" at bounding box center [842, 360] width 68 height 16
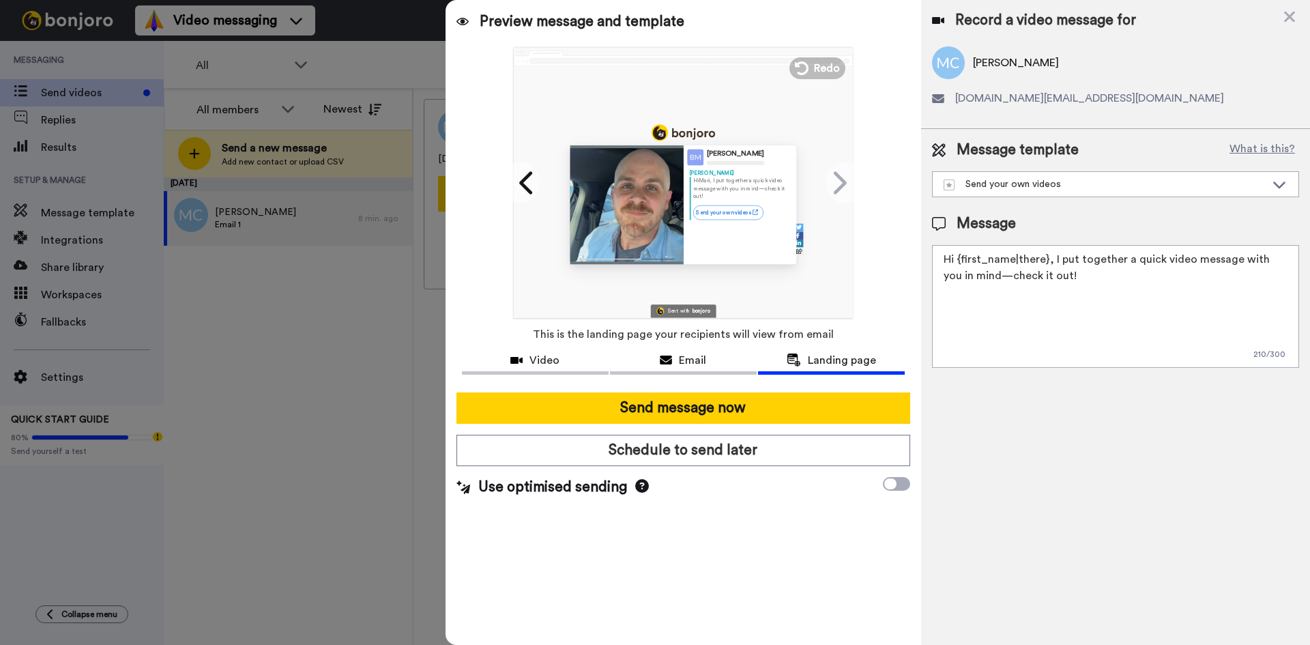
click at [638, 489] on icon at bounding box center [642, 486] width 14 height 14
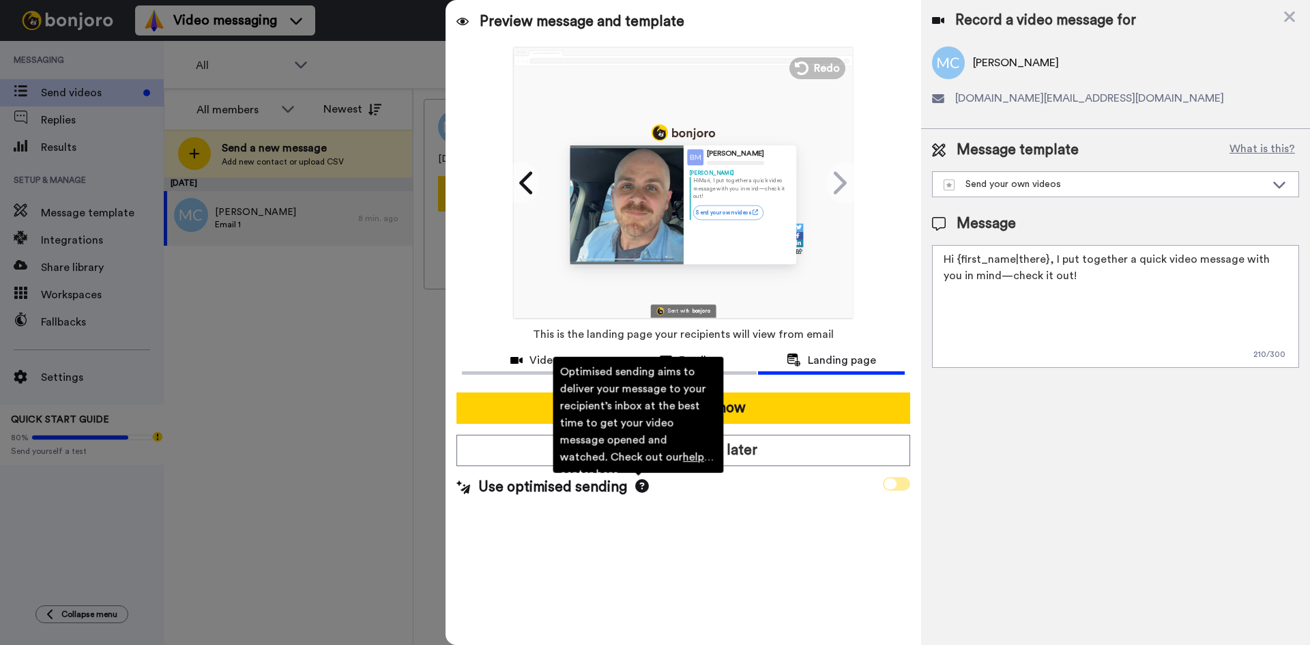
click at [894, 486] on icon at bounding box center [890, 483] width 12 height 11
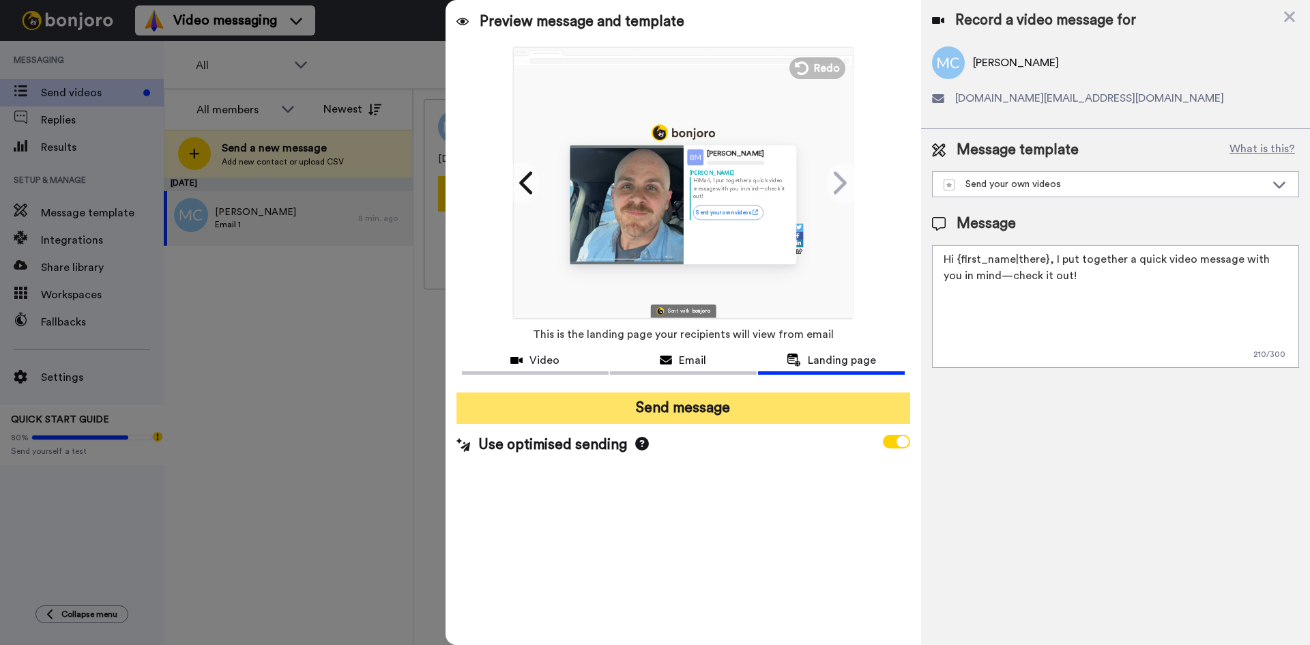
click at [666, 403] on button "Send message" at bounding box center [683, 407] width 454 height 31
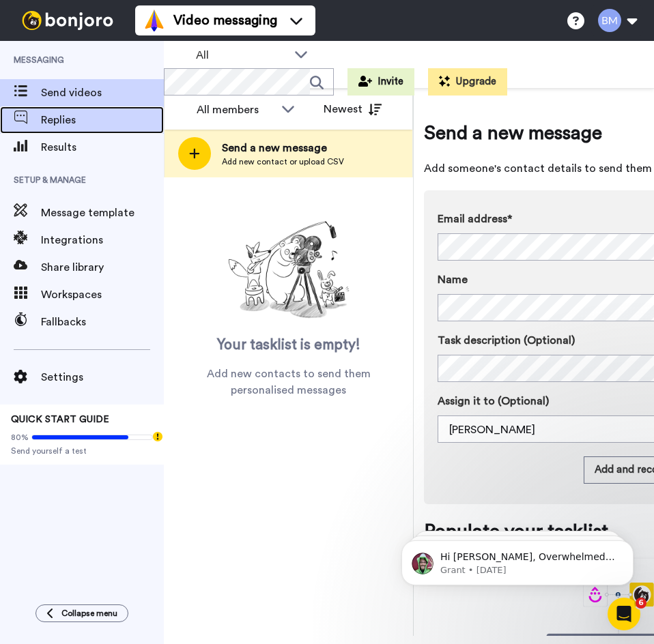
click at [50, 121] on span "Replies" at bounding box center [102, 120] width 123 height 16
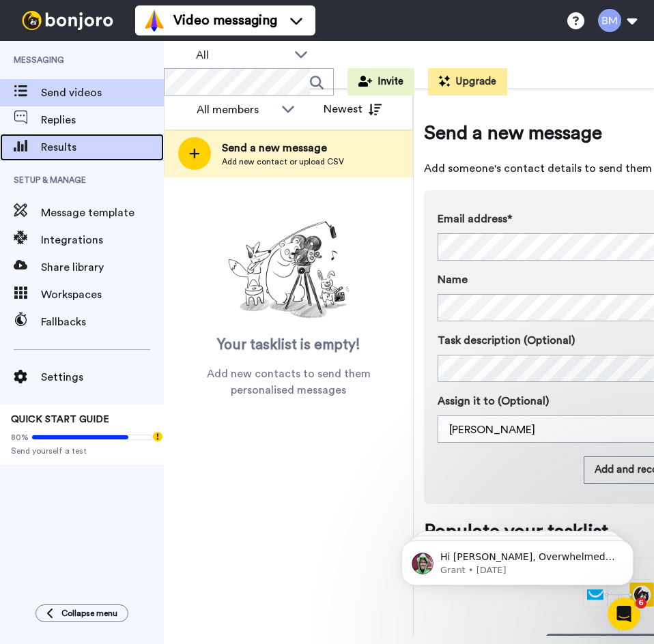
click at [56, 137] on div "Results" at bounding box center [82, 147] width 164 height 27
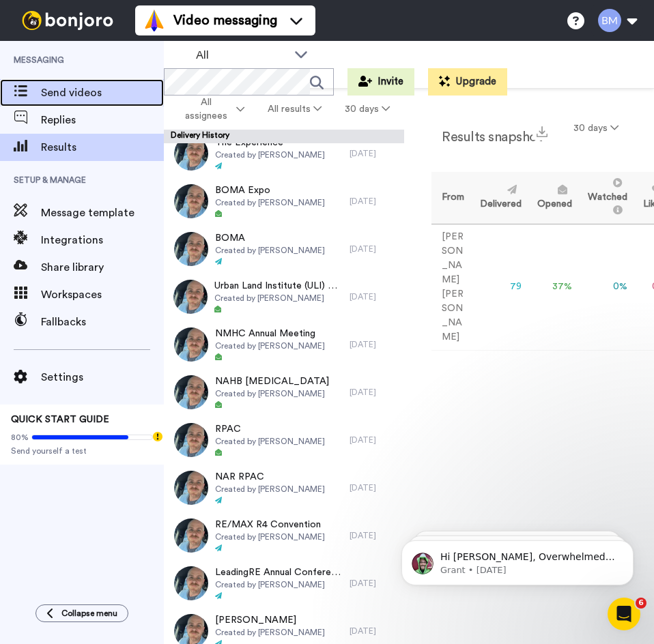
click at [92, 84] on div "Send videos" at bounding box center [82, 92] width 164 height 27
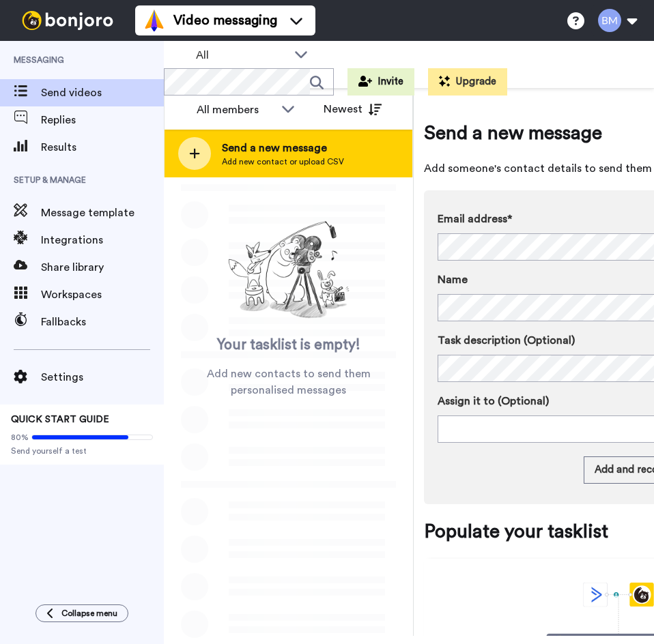
click at [352, 158] on div "Send a new message Add new contact or upload CSV" at bounding box center [288, 154] width 248 height 48
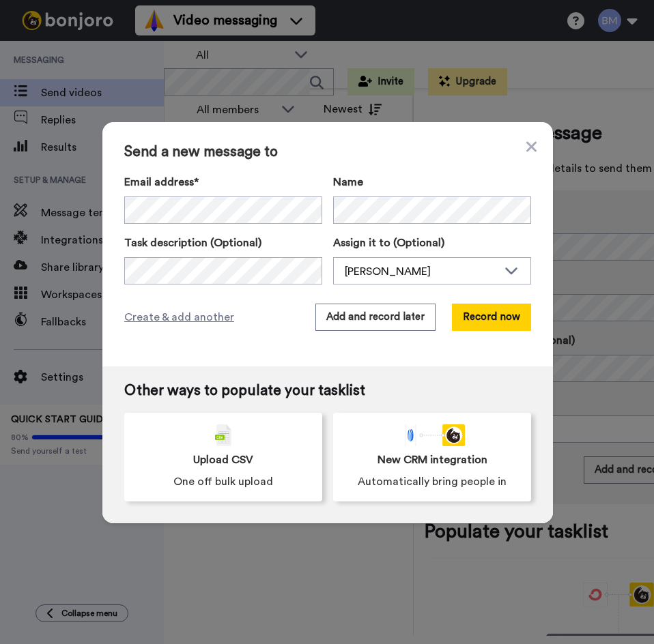
click at [223, 195] on div "Email address*" at bounding box center [223, 199] width 198 height 50
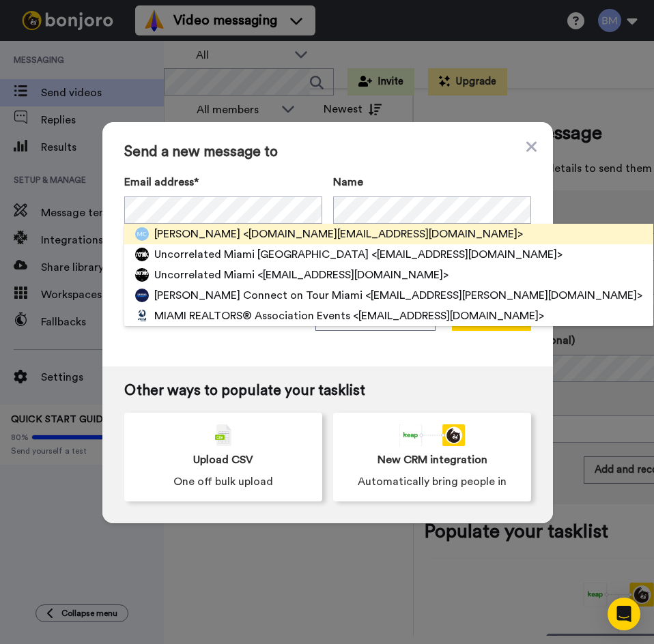
click at [243, 239] on span "<maricomabras.work@gmail.com>" at bounding box center [383, 234] width 280 height 16
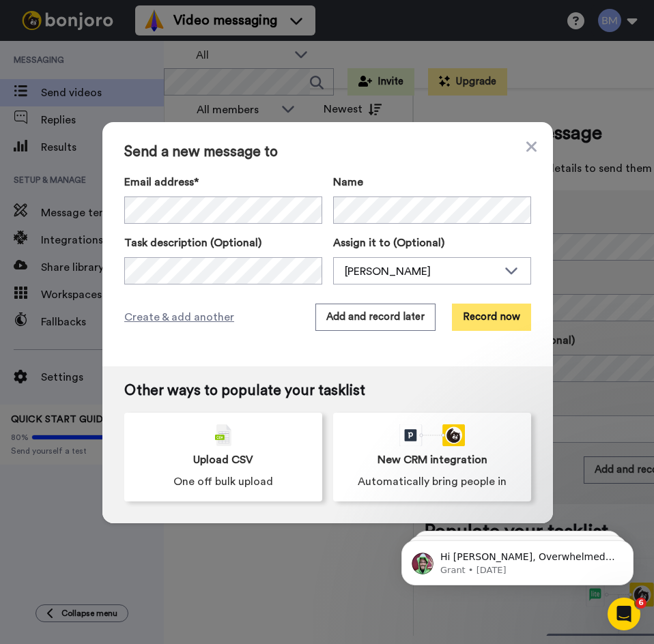
click at [497, 321] on button "Record now" at bounding box center [491, 317] width 79 height 27
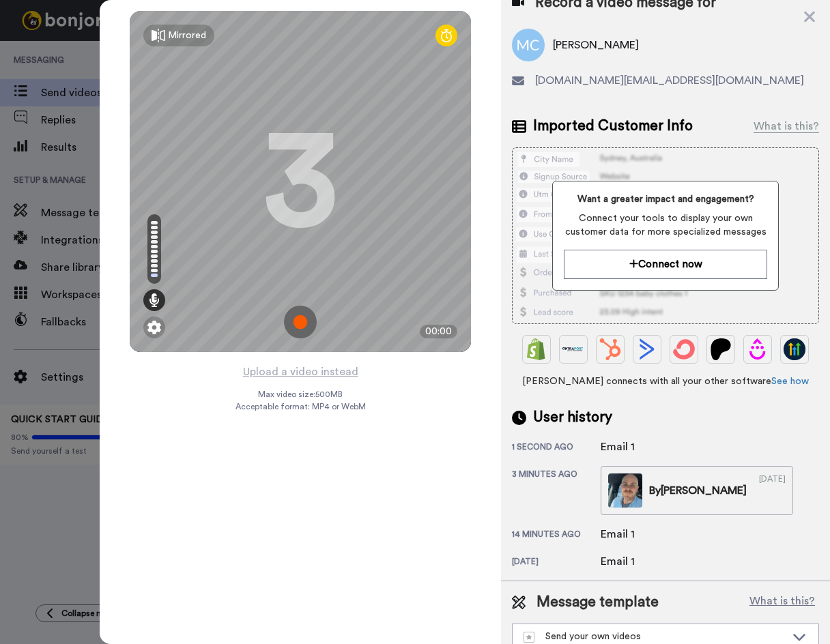
scroll to position [42, 0]
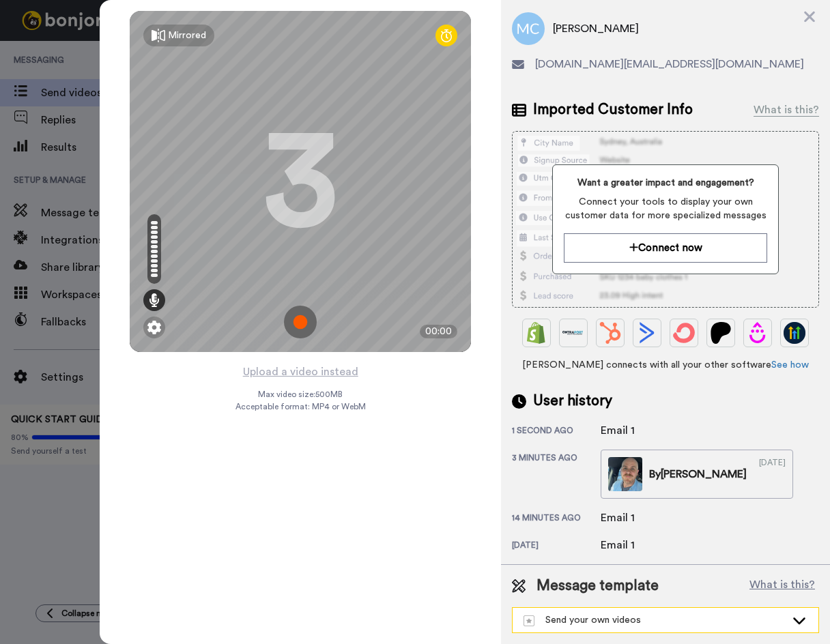
click at [586, 613] on div "Send your own videos" at bounding box center [654, 620] width 262 height 14
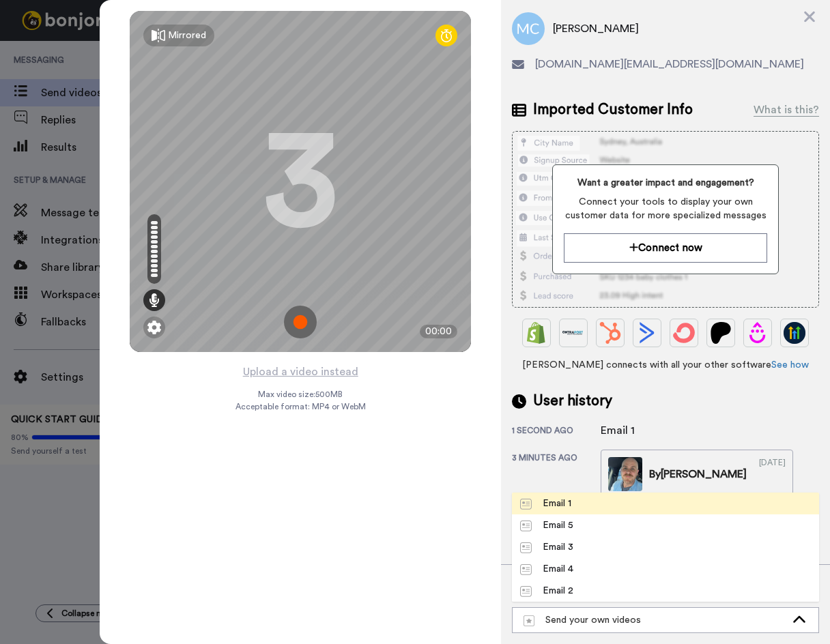
click at [605, 496] on li "Email 1" at bounding box center [665, 504] width 307 height 22
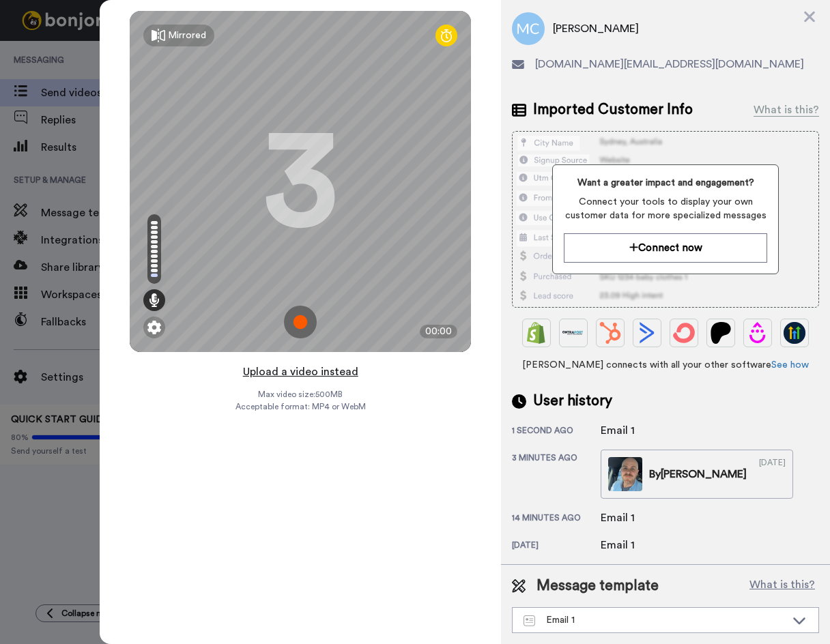
click at [313, 373] on button "Upload a video instead" at bounding box center [300, 372] width 123 height 18
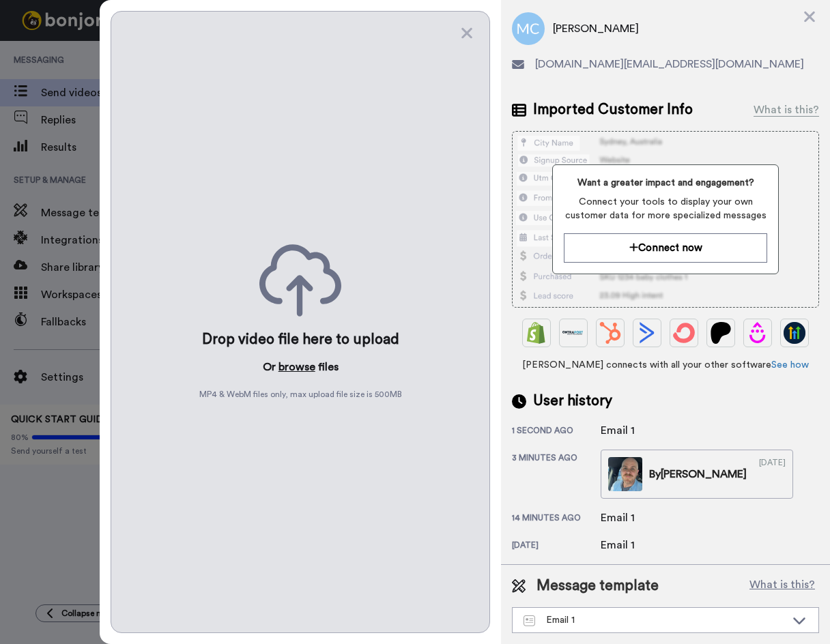
click at [304, 362] on button "browse" at bounding box center [296, 367] width 37 height 16
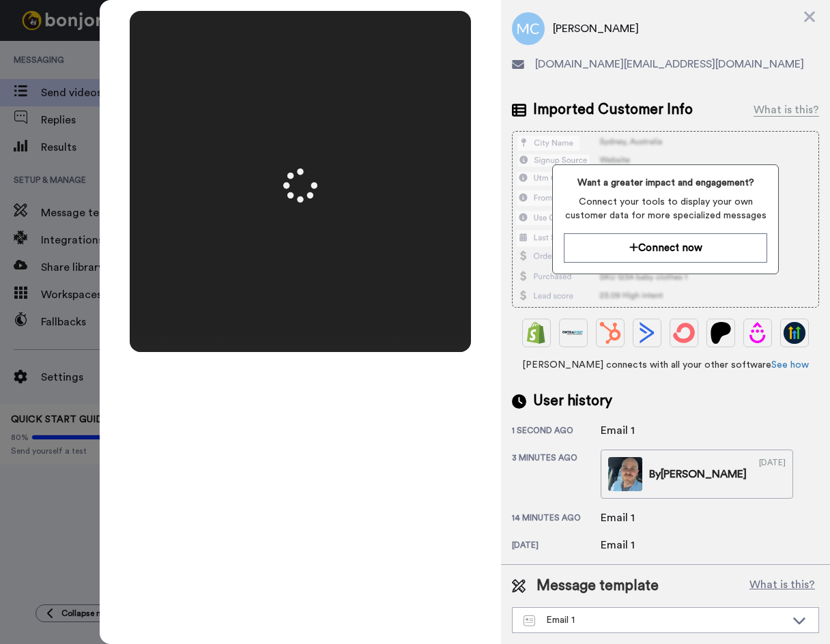
scroll to position [0, 0]
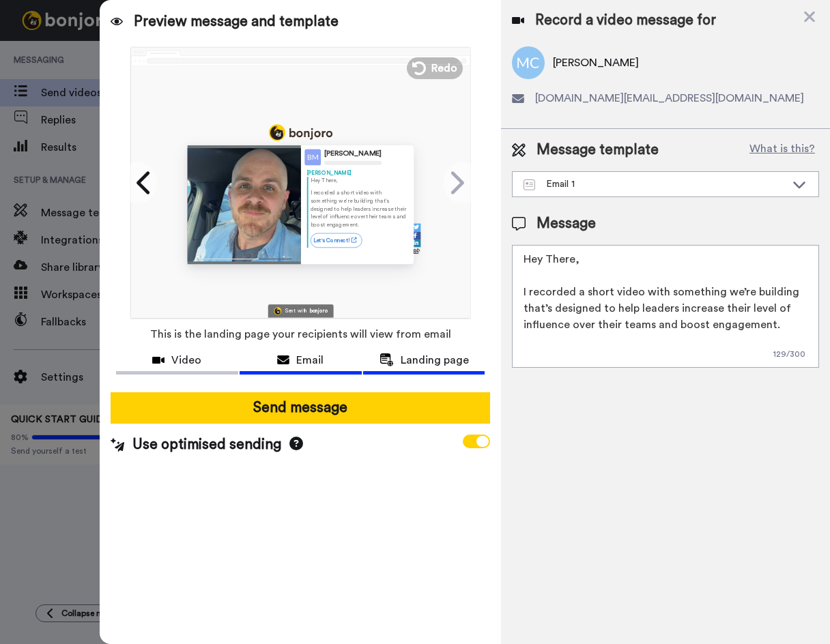
click at [322, 372] on button "Email" at bounding box center [300, 361] width 122 height 25
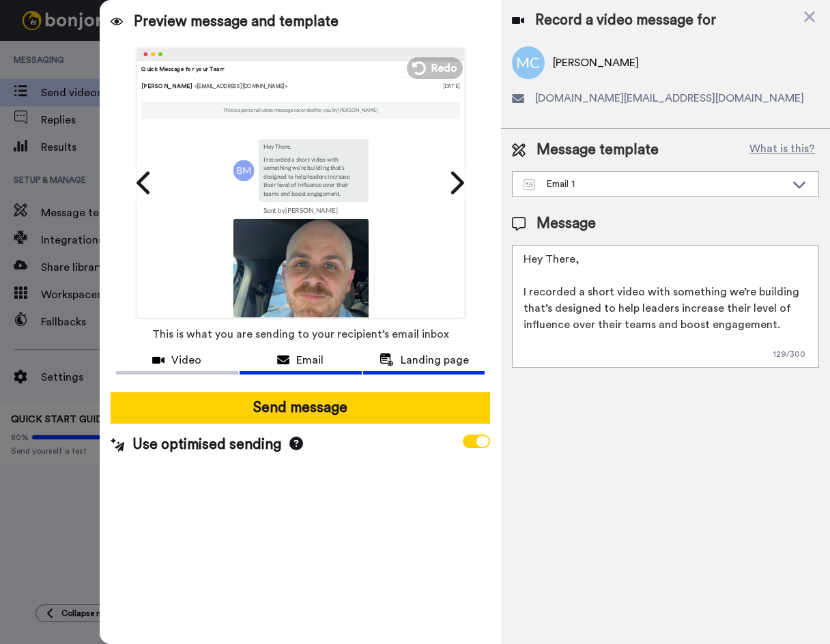
click at [390, 368] on button "Landing page" at bounding box center [424, 361] width 122 height 25
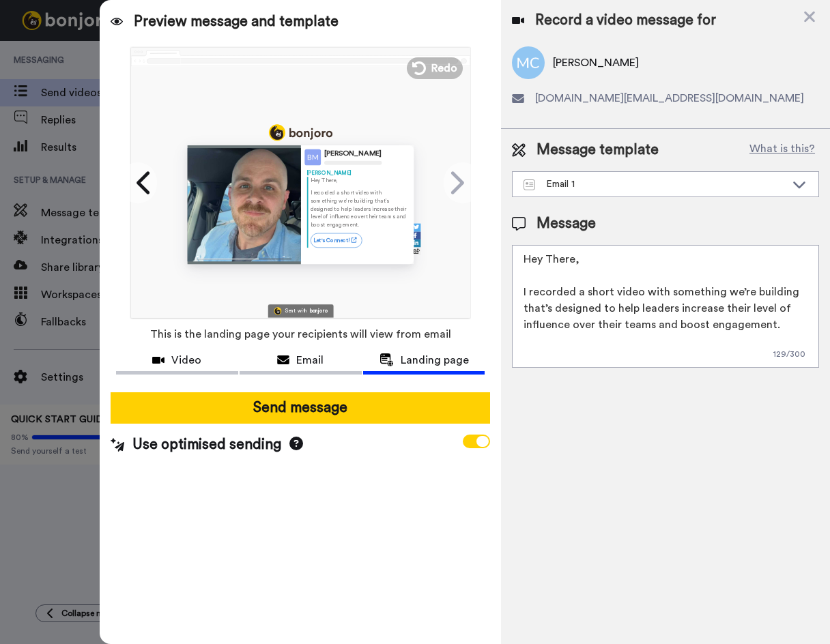
click at [312, 197] on p "I recorded a short video with something we’re building that’s designed to help …" at bounding box center [359, 208] width 98 height 39
click at [432, 66] on span "Redo" at bounding box center [445, 68] width 29 height 18
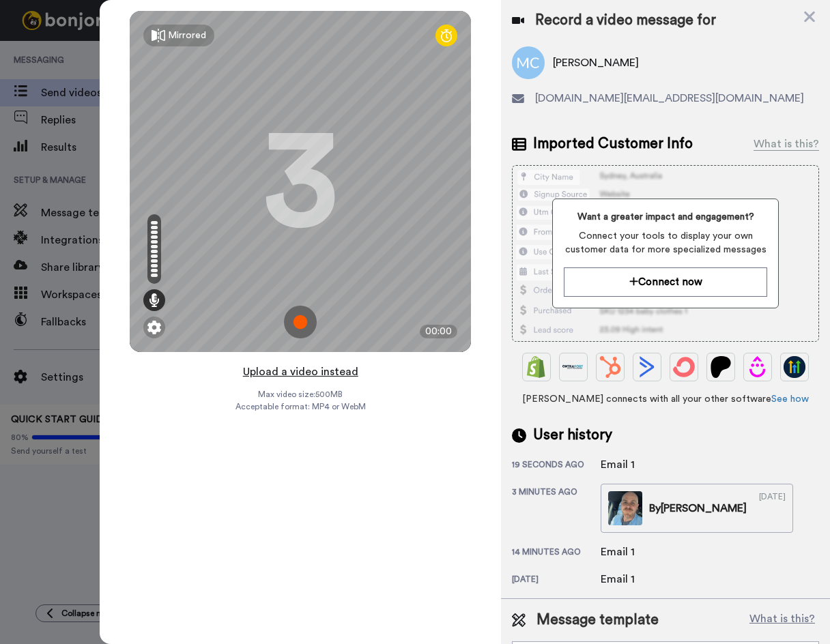
click at [308, 375] on button "Upload a video instead" at bounding box center [300, 372] width 123 height 18
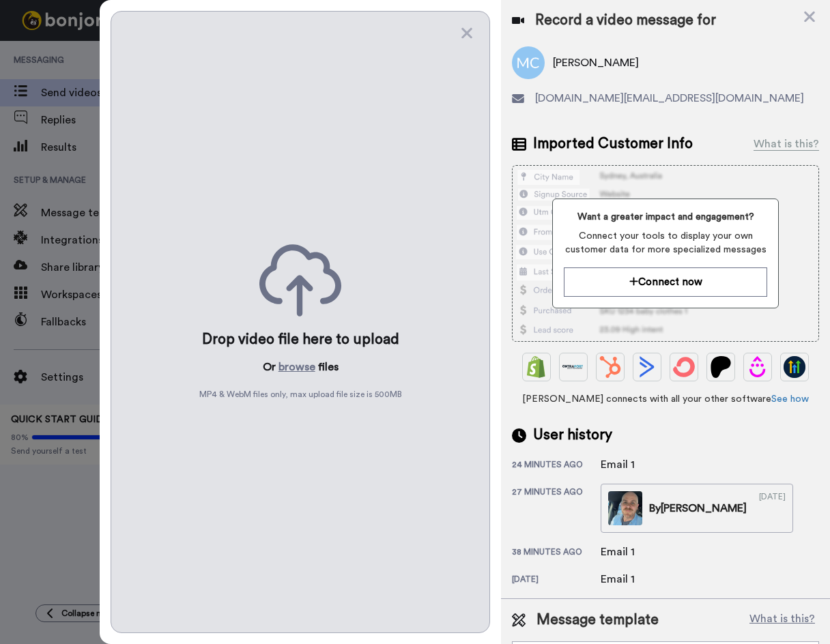
click at [111, 202] on div "Drop video file here to upload Or browse files MP4 & WebM files only, max uploa…" at bounding box center [301, 322] width 380 height 622
click at [67, 134] on div at bounding box center [415, 322] width 830 height 644
drag, startPoint x: 806, startPoint y: 16, endPoint x: 181, endPoint y: 161, distance: 641.5
click at [653, 16] on icon at bounding box center [809, 16] width 14 height 17
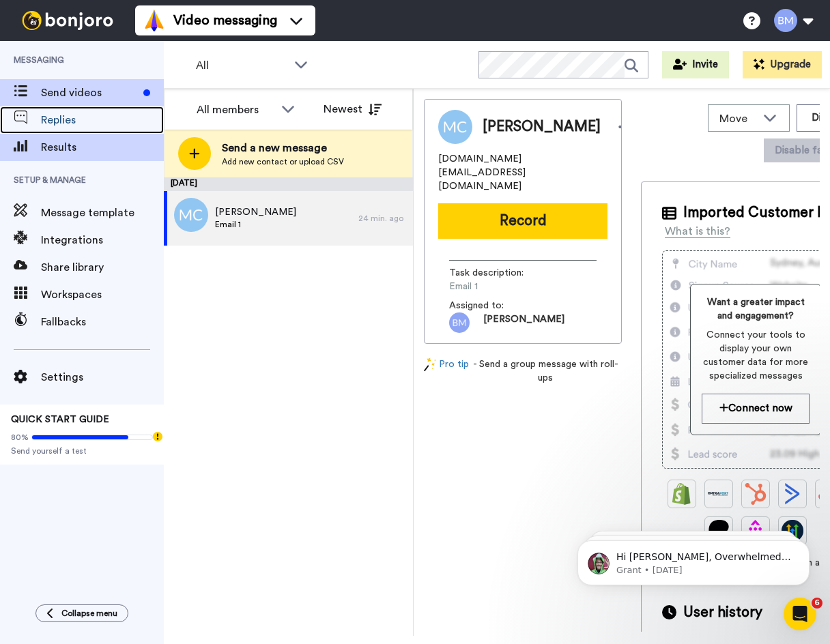
click at [96, 129] on div "Replies" at bounding box center [82, 119] width 164 height 27
click at [96, 145] on span "Results" at bounding box center [102, 147] width 123 height 16
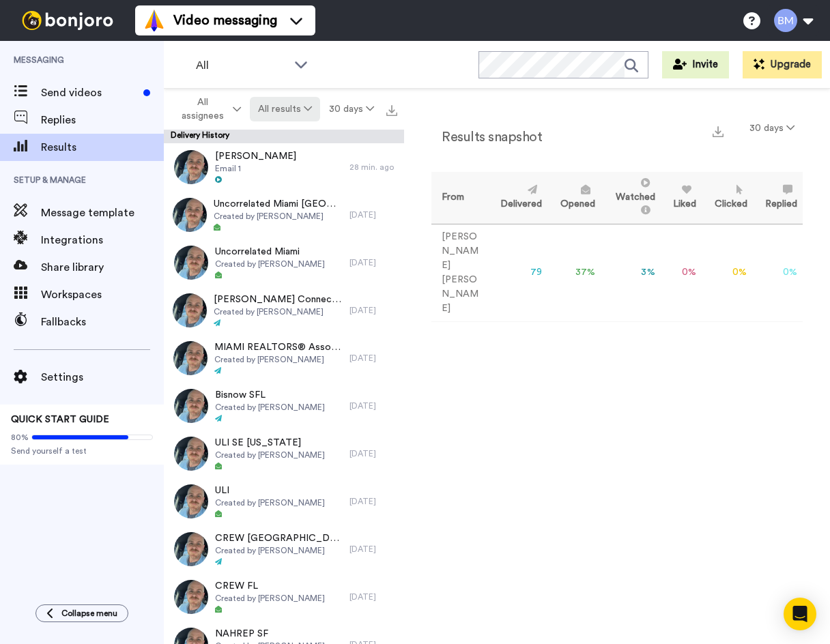
click at [293, 112] on button "All results" at bounding box center [285, 109] width 71 height 25
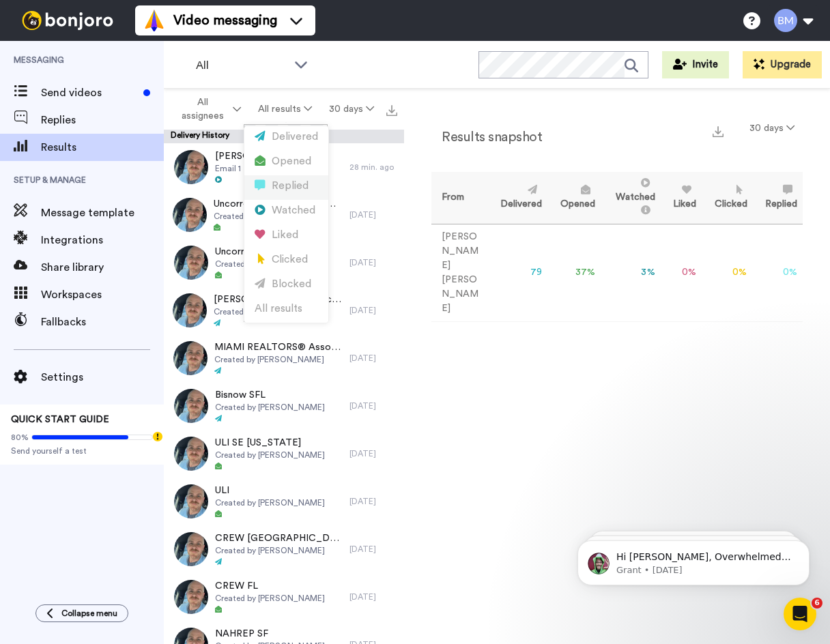
click at [291, 186] on div "Replied" at bounding box center [285, 186] width 63 height 15
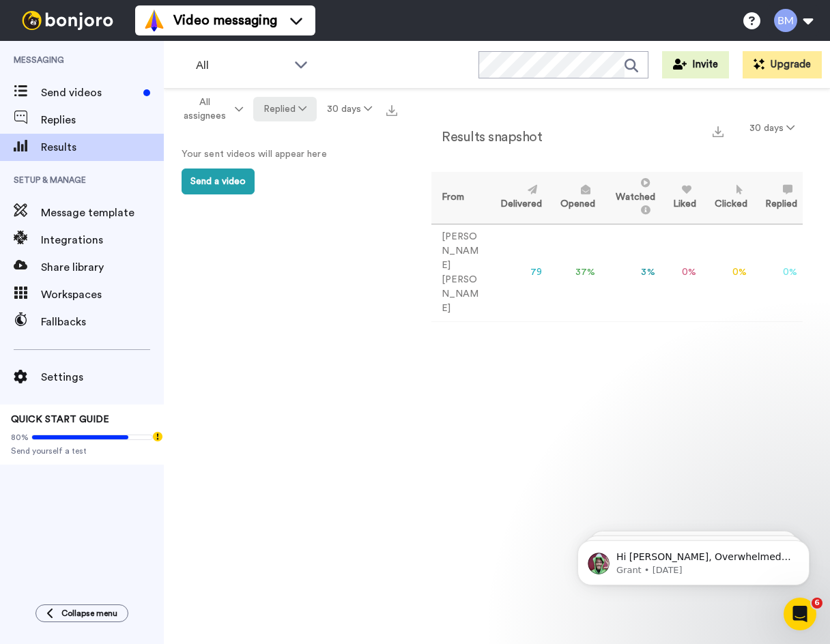
click at [291, 105] on button "Replied" at bounding box center [284, 109] width 63 height 25
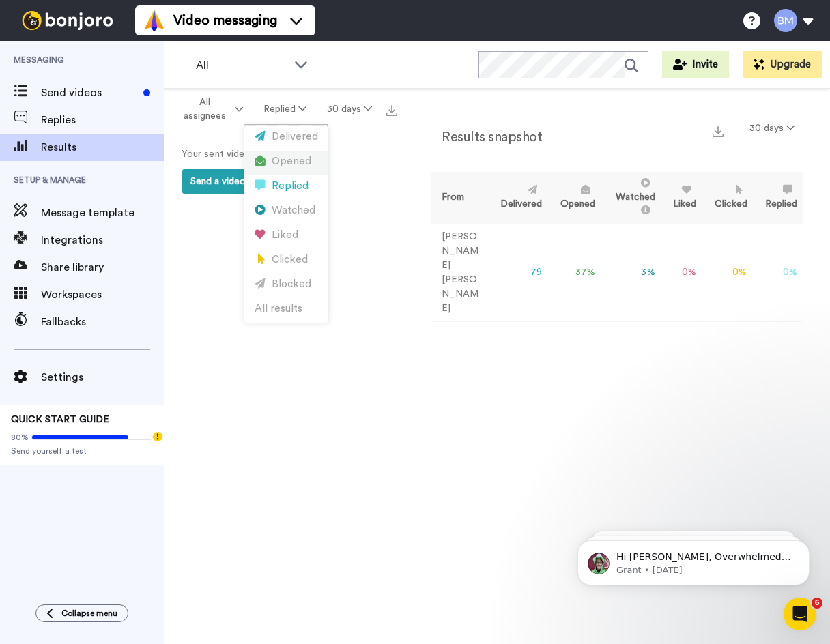
click at [284, 160] on div "Opened" at bounding box center [285, 161] width 63 height 15
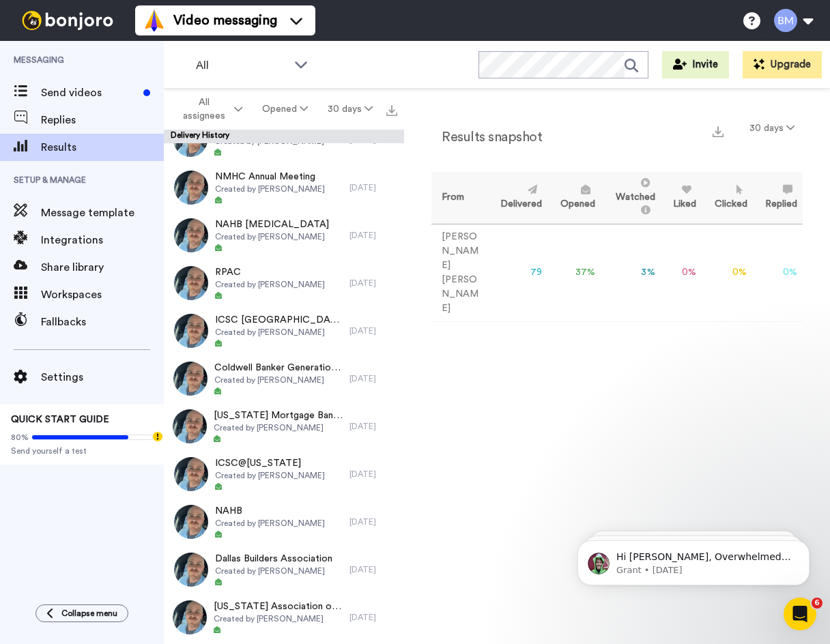
scroll to position [750, 0]
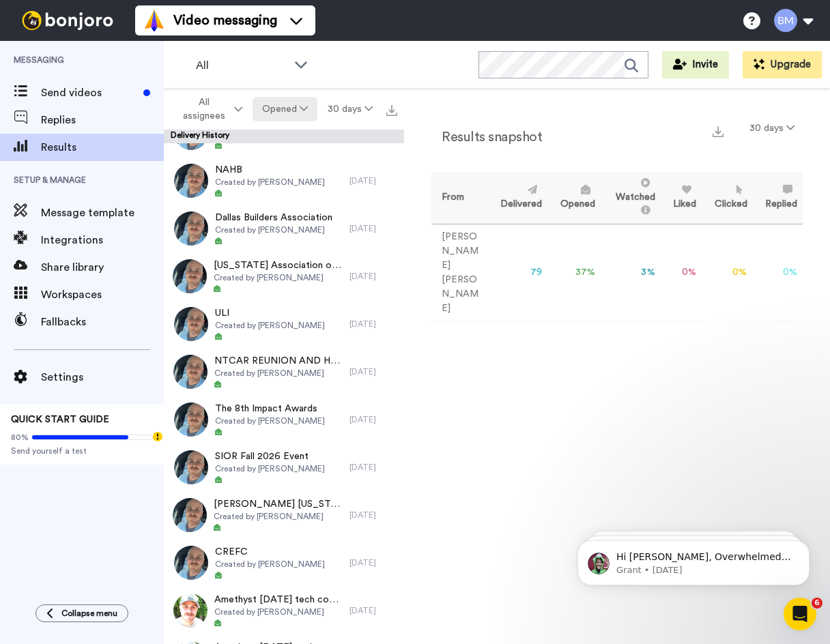
click at [278, 102] on button "Opened" at bounding box center [284, 109] width 65 height 25
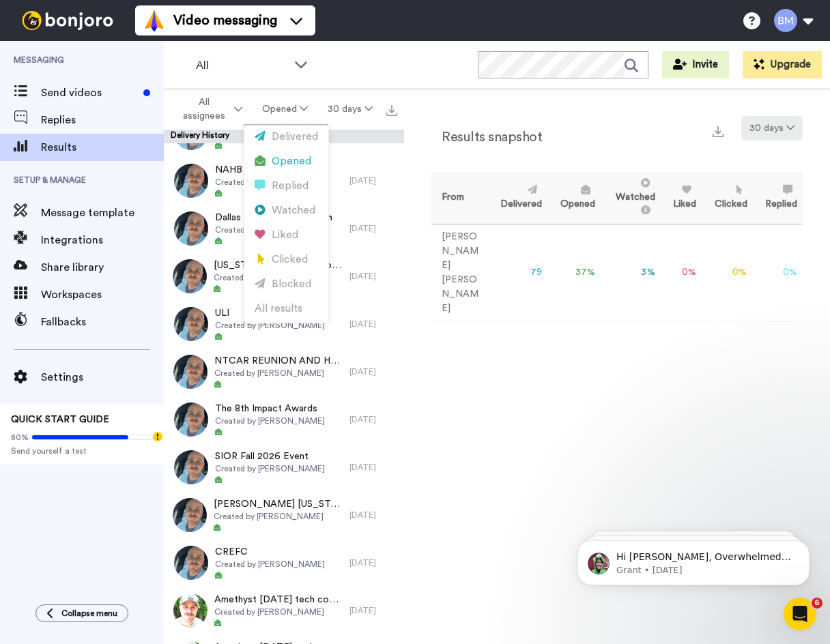
click at [761, 126] on button "30 days" at bounding box center [771, 128] width 61 height 25
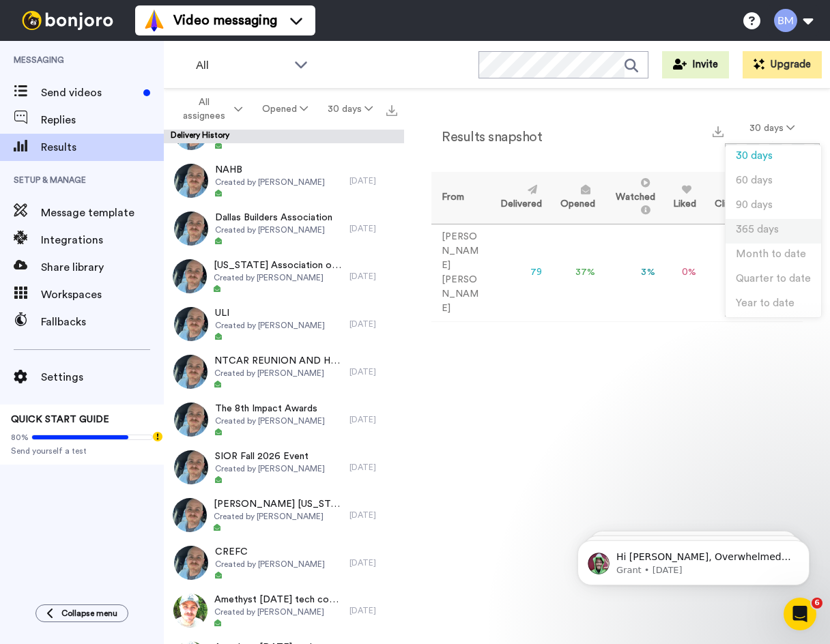
click at [770, 231] on span "365 days" at bounding box center [756, 229] width 43 height 10
click at [778, 124] on button "365 days" at bounding box center [768, 128] width 67 height 25
click at [761, 200] on span "90 days" at bounding box center [751, 205] width 37 height 10
click at [763, 123] on button "90 days" at bounding box center [771, 128] width 61 height 25
click at [666, 307] on div "Results snapshot 90 days From Delivered Opened Watched Liked Clicked Replied Fa…" at bounding box center [617, 366] width 426 height 554
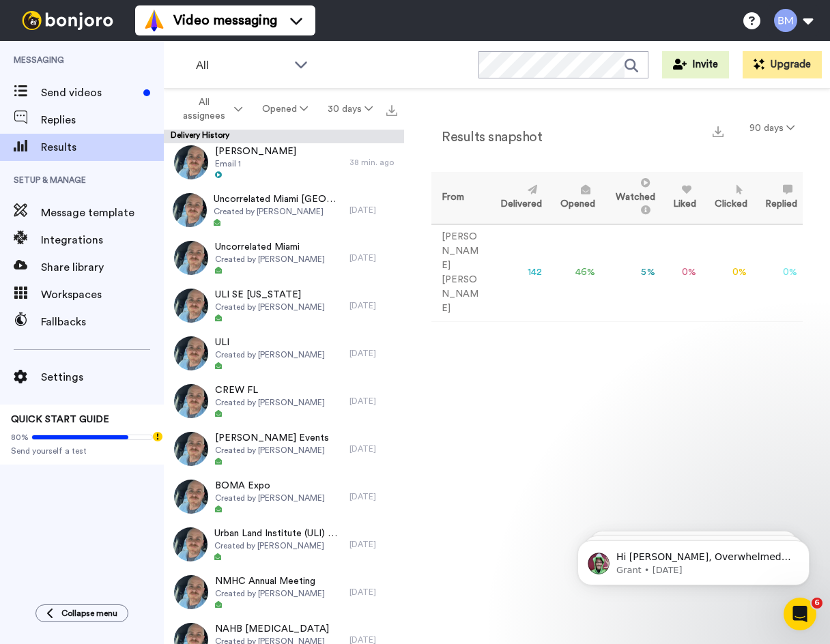
scroll to position [0, 0]
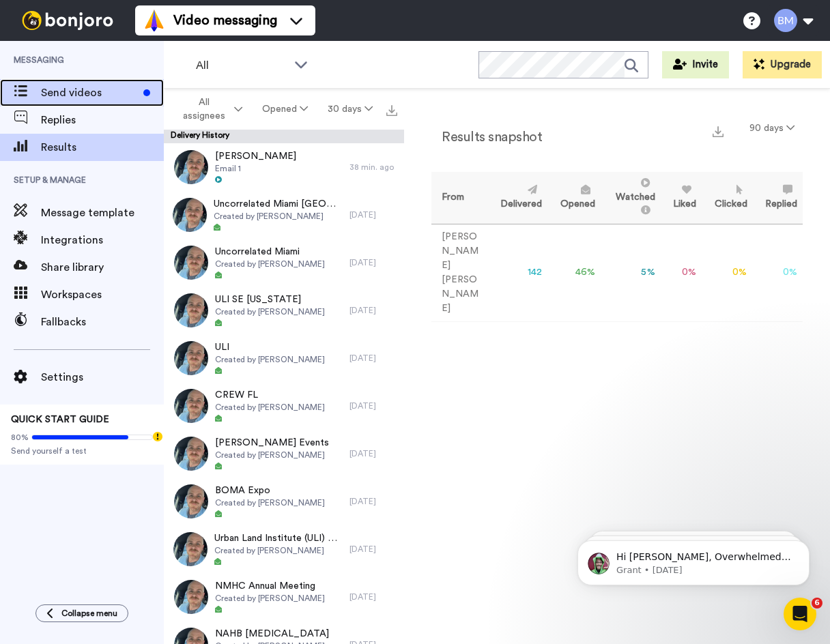
click at [39, 95] on span at bounding box center [20, 93] width 41 height 14
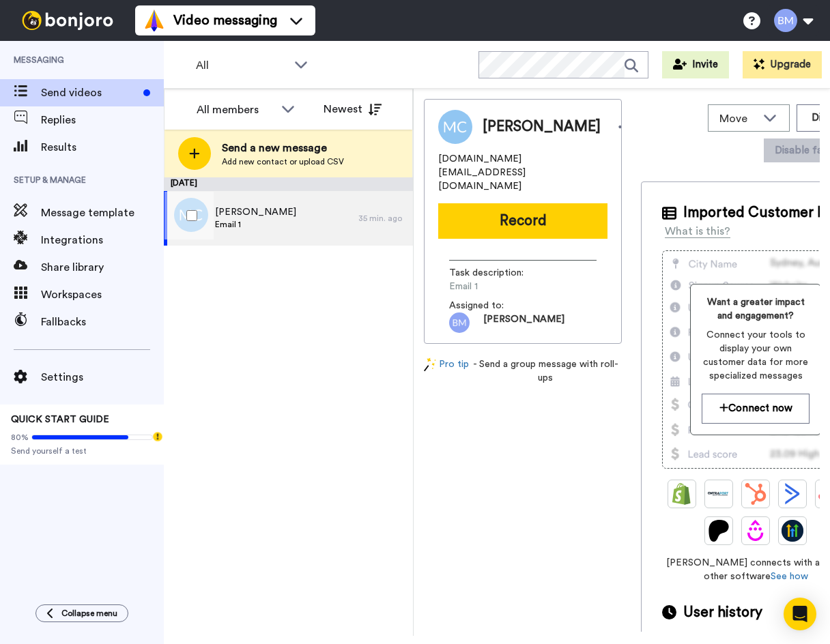
click at [276, 219] on span "Email 1" at bounding box center [255, 224] width 81 height 11
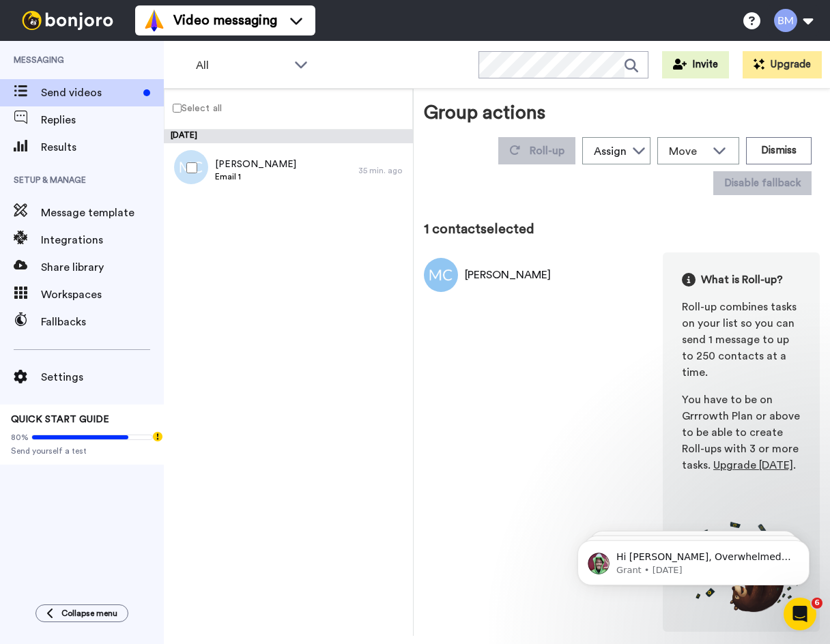
click at [454, 269] on img at bounding box center [441, 275] width 34 height 34
click at [448, 263] on img at bounding box center [441, 275] width 34 height 34
click at [456, 276] on img at bounding box center [441, 275] width 34 height 34
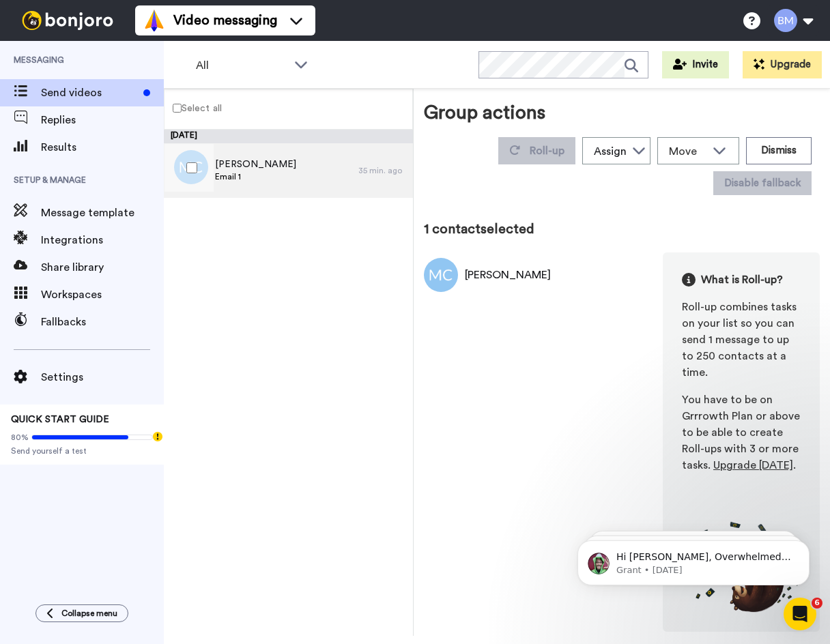
click at [235, 167] on span "[PERSON_NAME]" at bounding box center [255, 165] width 81 height 14
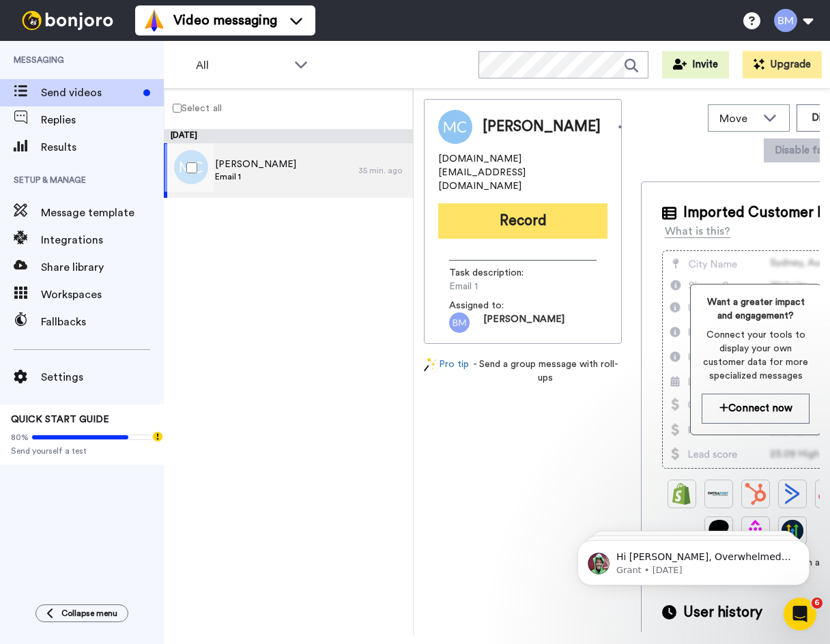
click at [493, 203] on button "Record" at bounding box center [522, 220] width 169 height 35
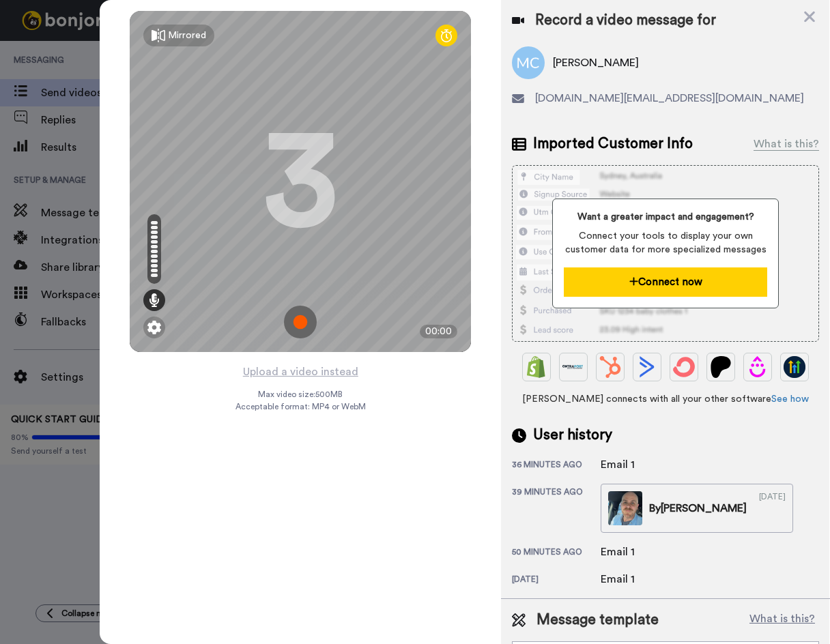
click at [667, 290] on button "Connect now" at bounding box center [664, 281] width 203 height 29
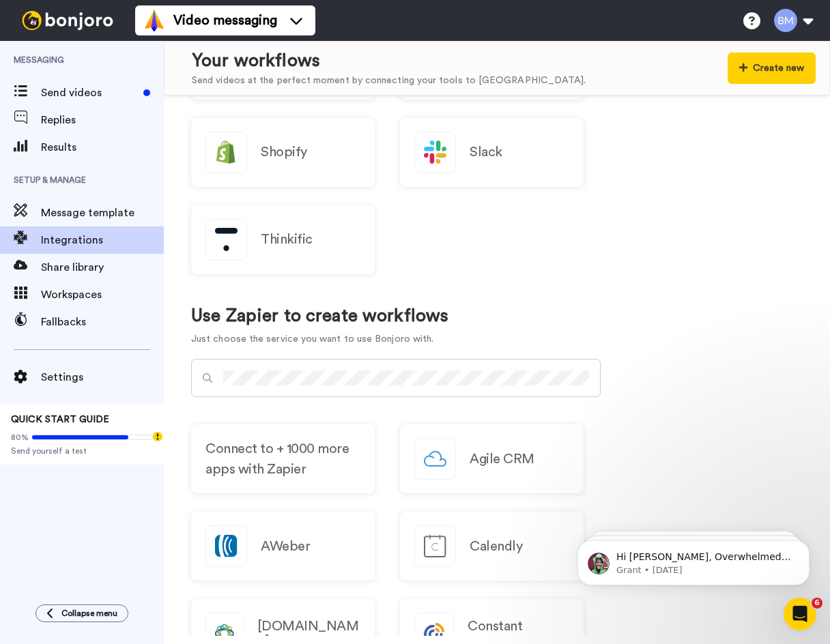
scroll to position [967, 0]
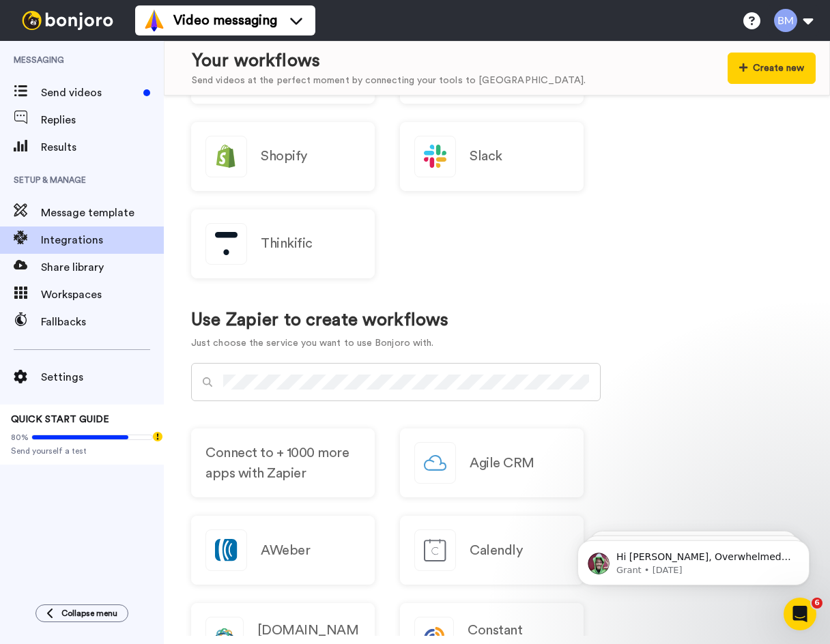
click at [420, 372] on div at bounding box center [395, 382] width 409 height 38
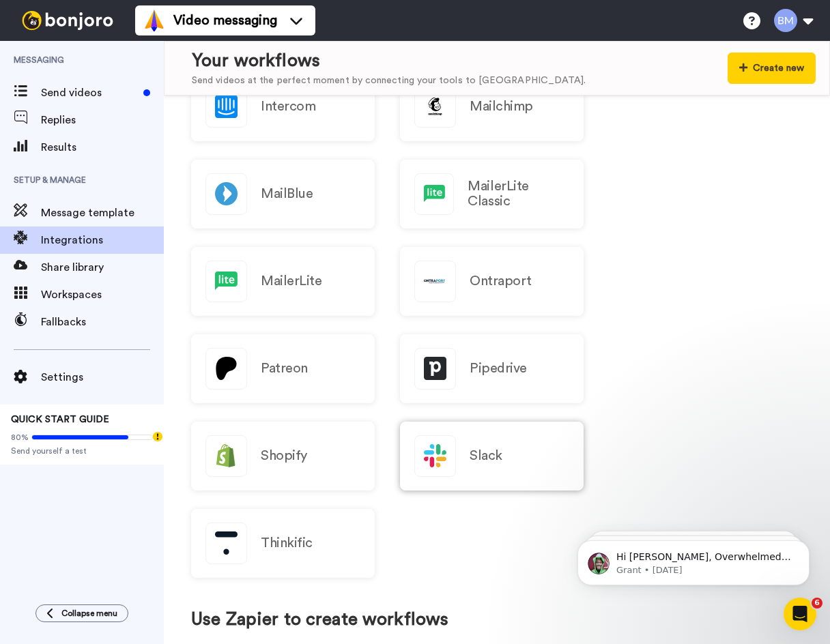
scroll to position [682, 0]
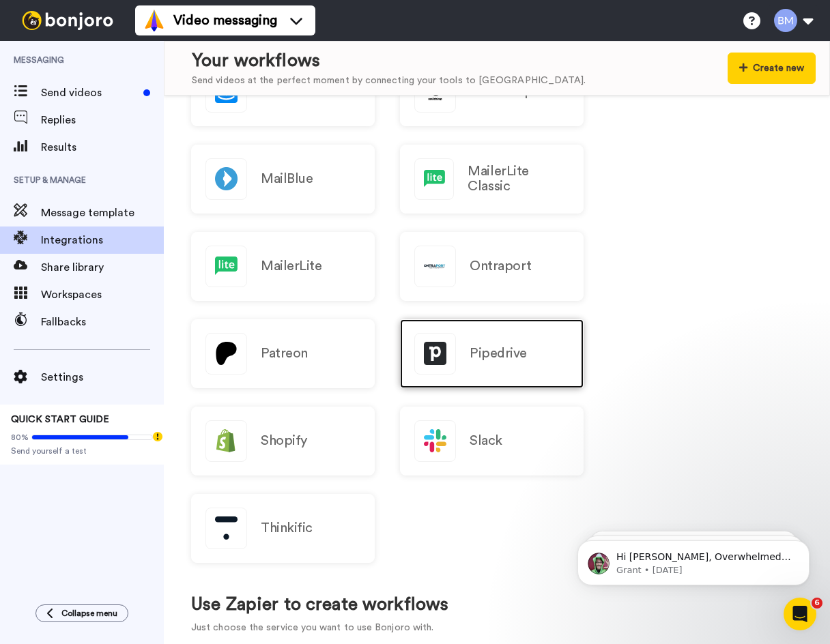
click at [448, 334] on img at bounding box center [435, 354] width 40 height 40
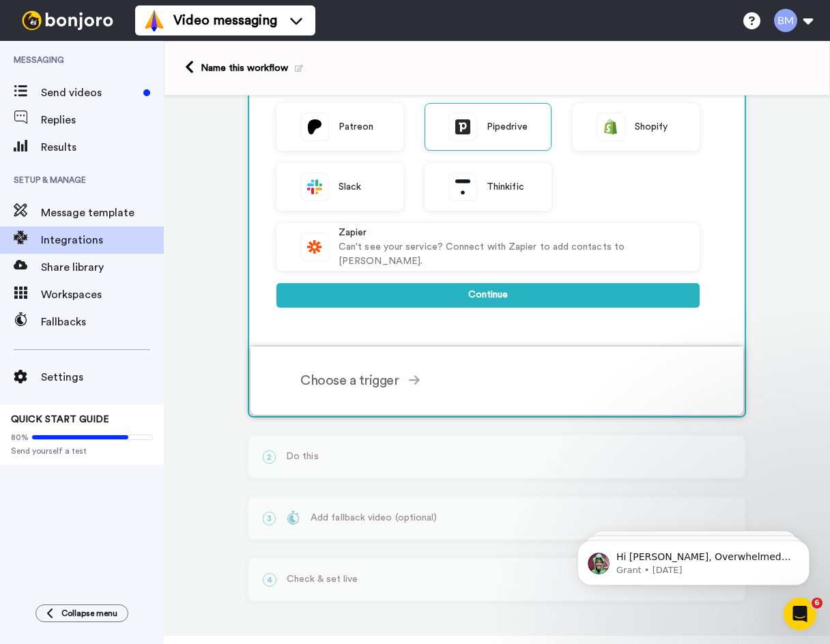
click at [446, 409] on div "Choose a trigger Person Added Triggers when a person has been added Deal Added …" at bounding box center [496, 381] width 493 height 68
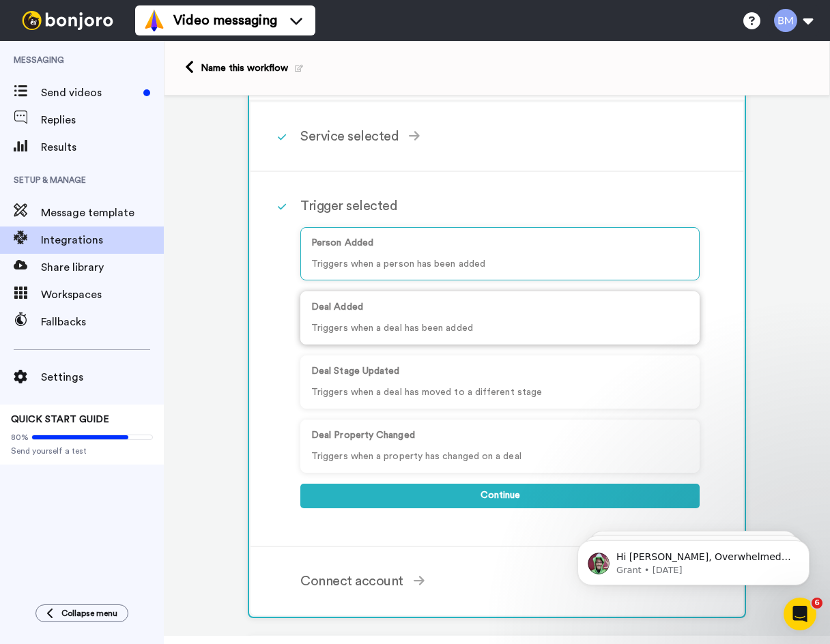
scroll to position [52, 0]
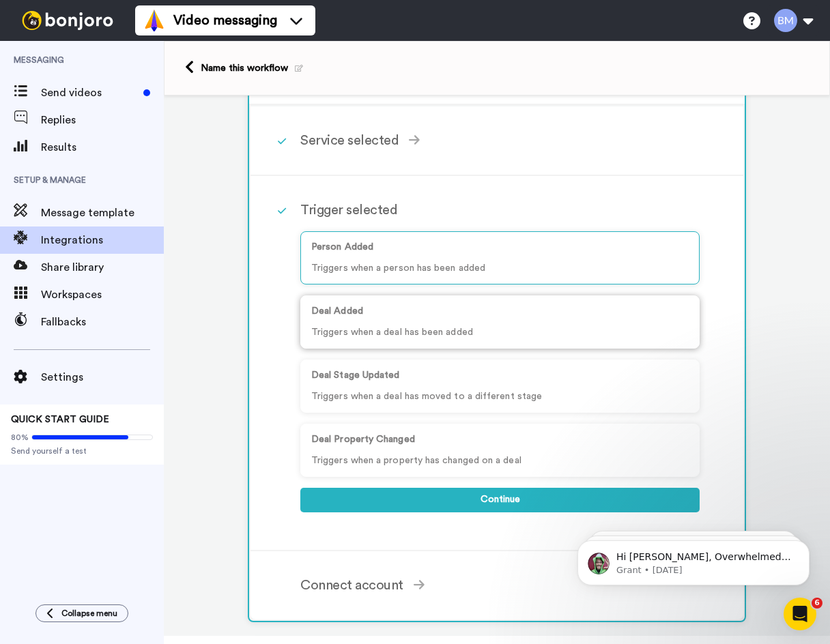
click at [611, 332] on p "Triggers when a deal has been added" at bounding box center [499, 332] width 377 height 14
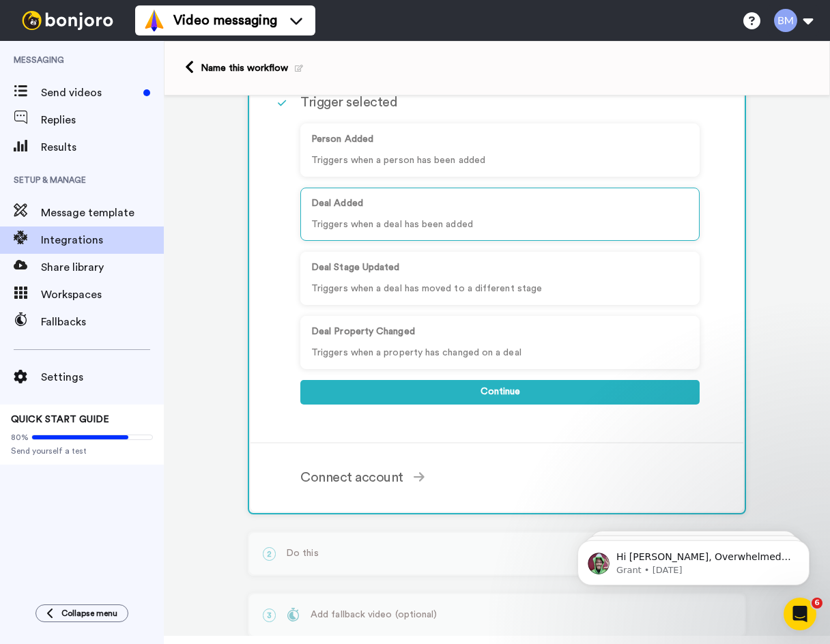
scroll to position [120, 0]
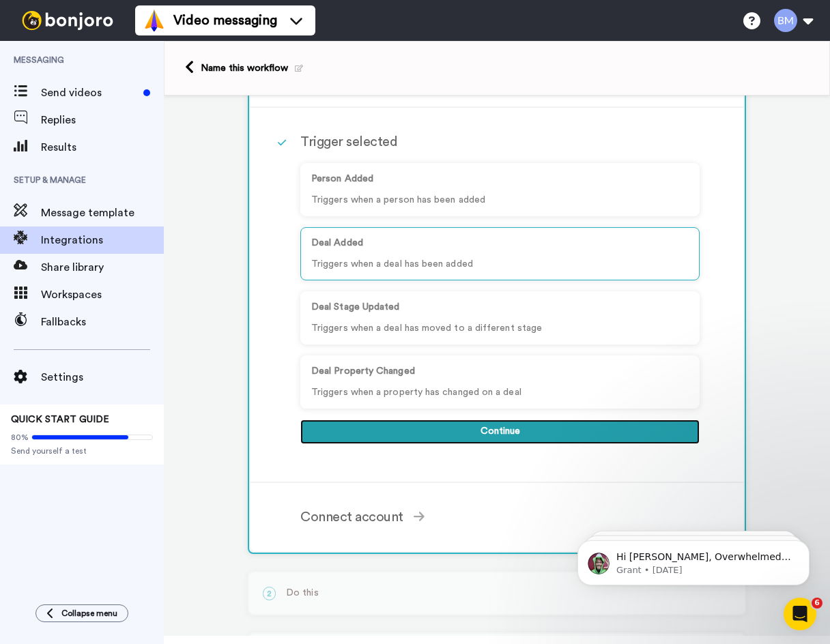
click at [482, 440] on button "Continue" at bounding box center [499, 432] width 399 height 25
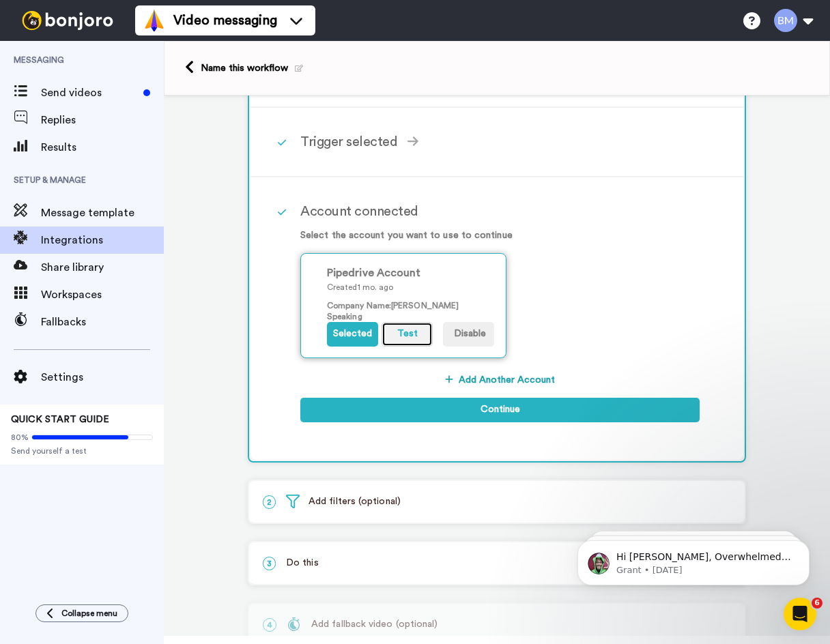
click at [403, 332] on button "Test" at bounding box center [406, 334] width 51 height 25
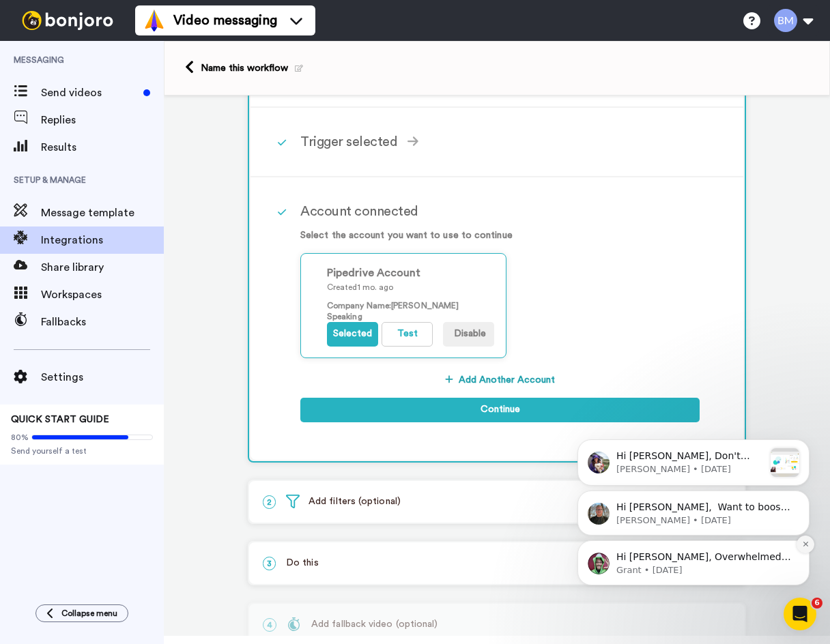
click at [802, 544] on icon "Dismiss notification" at bounding box center [806, 544] width 8 height 8
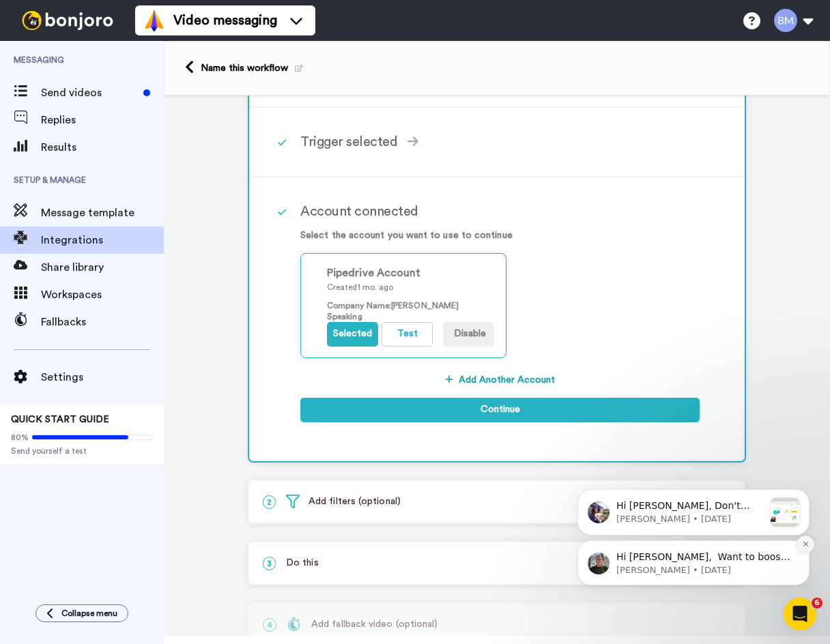
drag, startPoint x: 802, startPoint y: 545, endPoint x: 802, endPoint y: 490, distance: 54.6
click at [802, 544] on icon "Dismiss notification" at bounding box center [806, 544] width 8 height 8
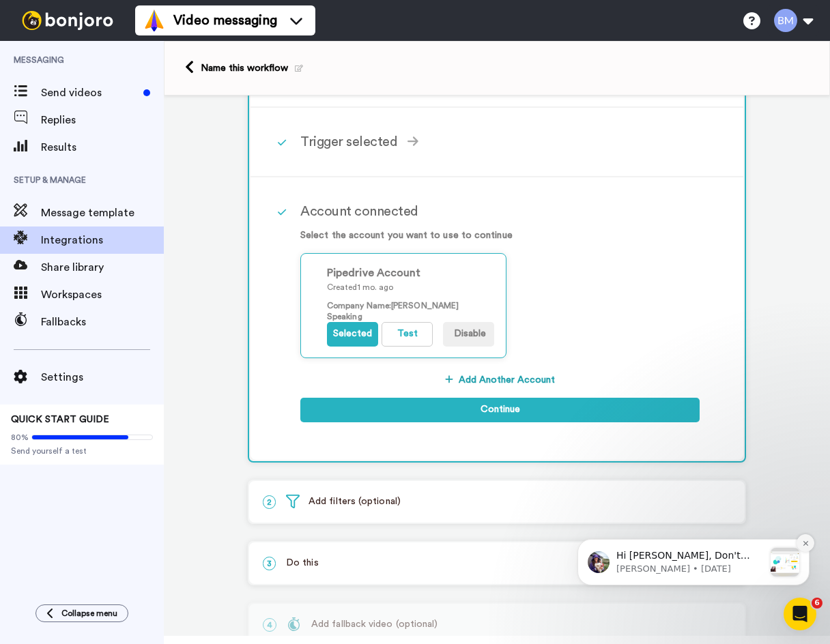
click at [803, 542] on icon "Dismiss notification" at bounding box center [806, 544] width 8 height 8
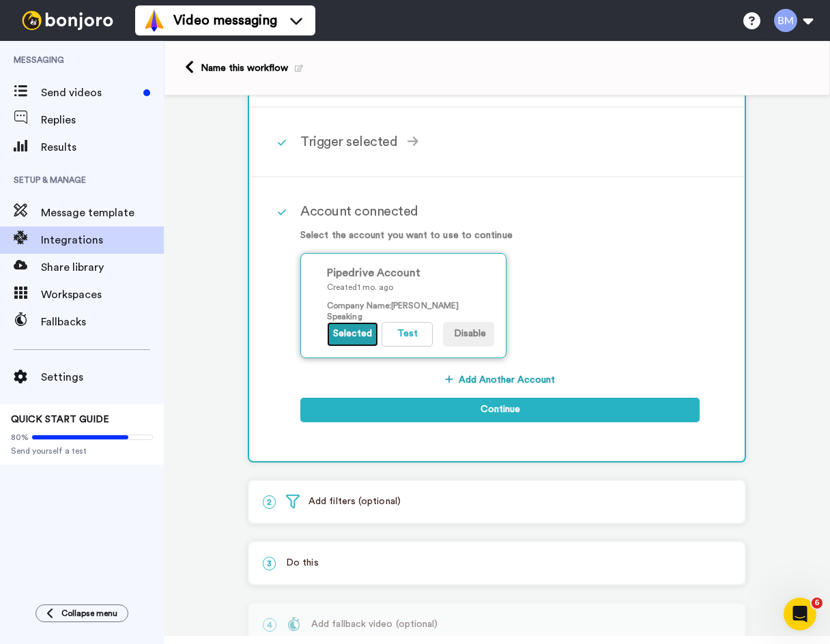
click at [341, 325] on button "Selected" at bounding box center [352, 334] width 51 height 25
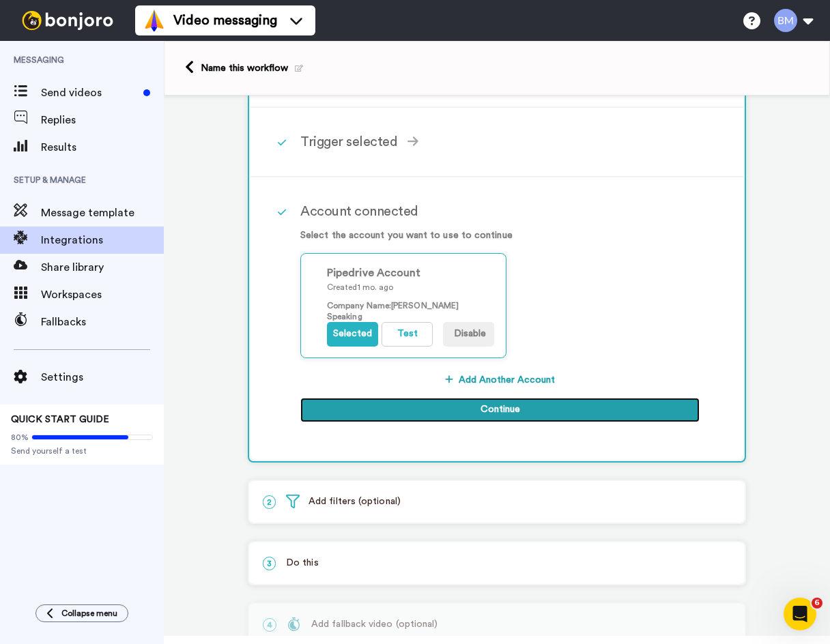
click at [425, 403] on button "Continue" at bounding box center [499, 410] width 399 height 25
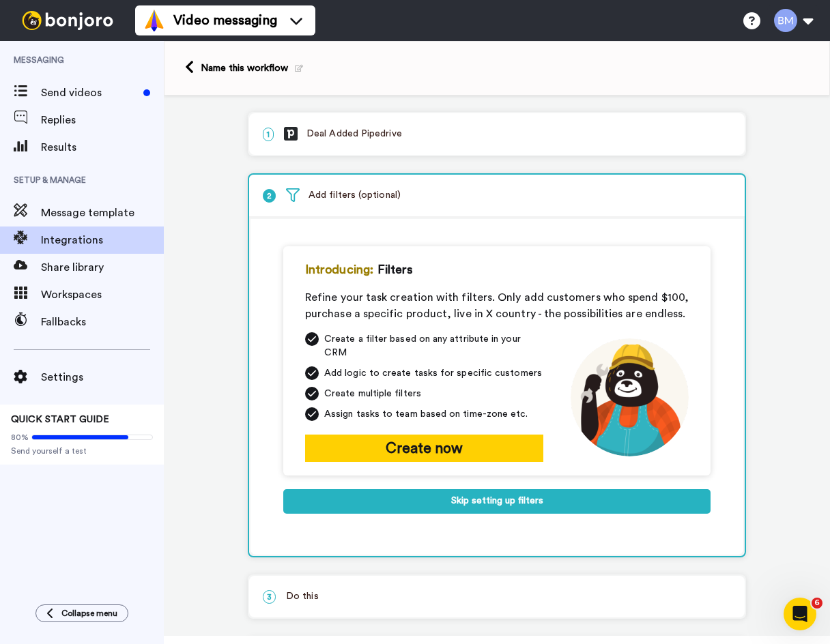
scroll to position [0, 0]
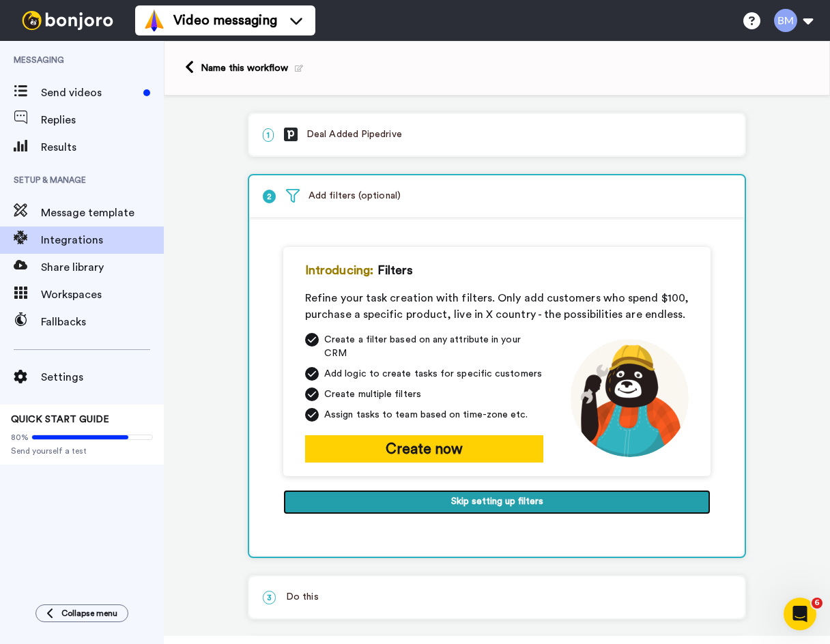
click at [445, 496] on button "Skip setting up filters" at bounding box center [496, 502] width 427 height 25
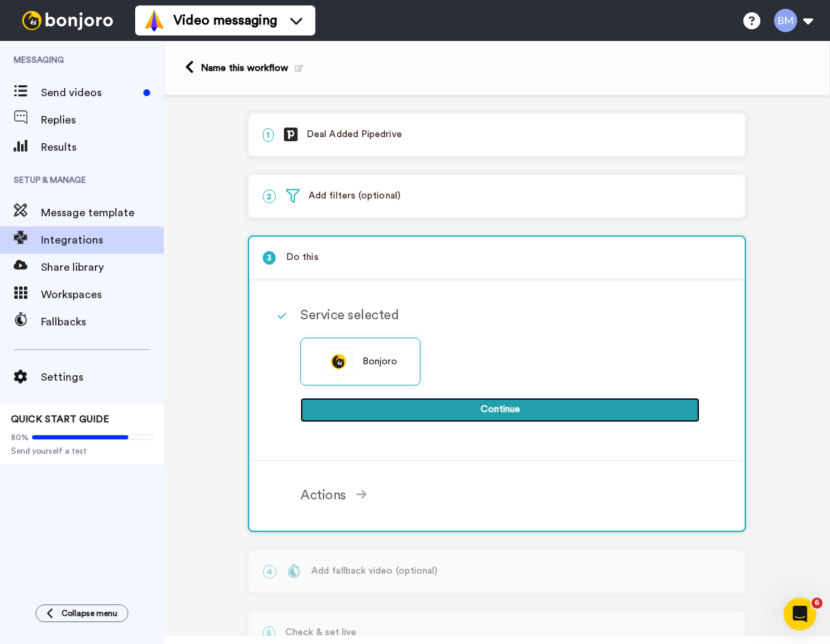
click at [447, 416] on button "Continue" at bounding box center [499, 410] width 399 height 25
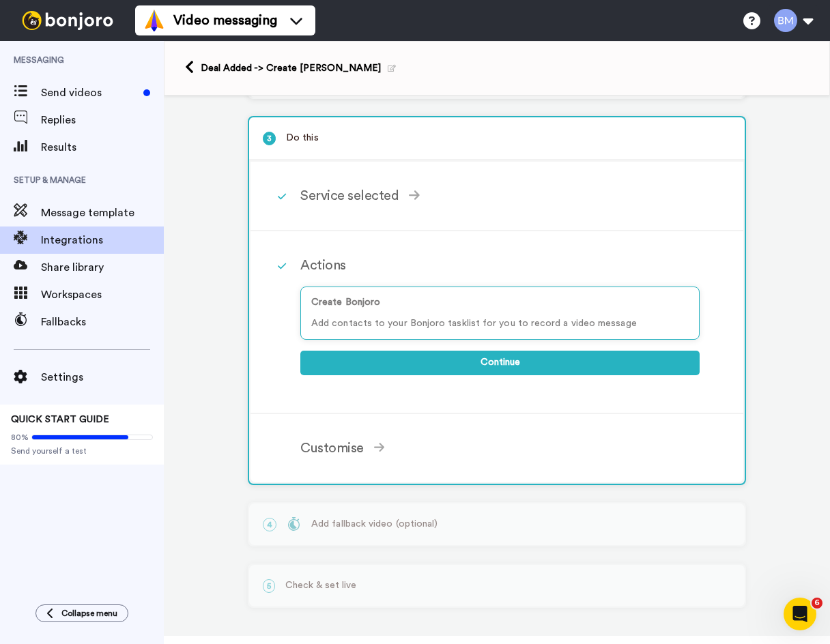
scroll to position [126, 0]
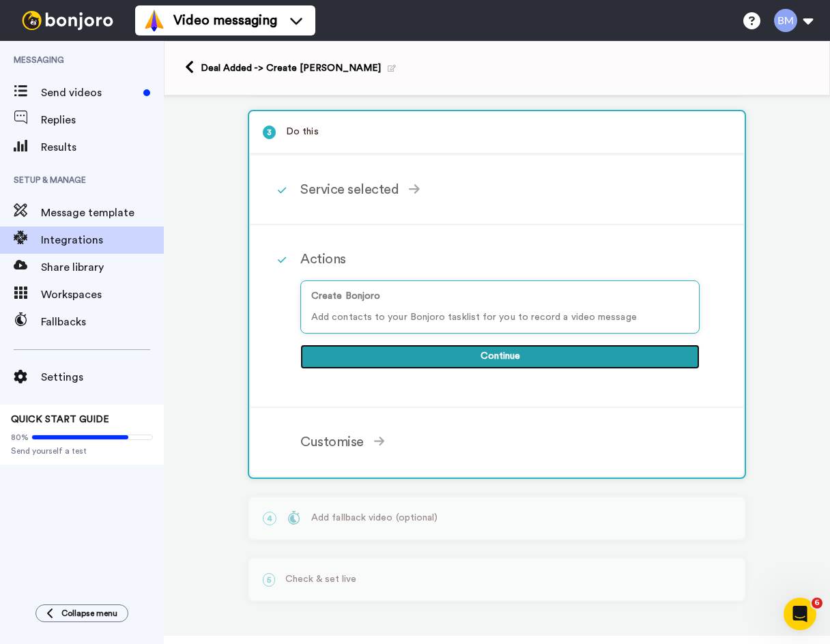
click at [494, 354] on button "Continue" at bounding box center [499, 356] width 399 height 25
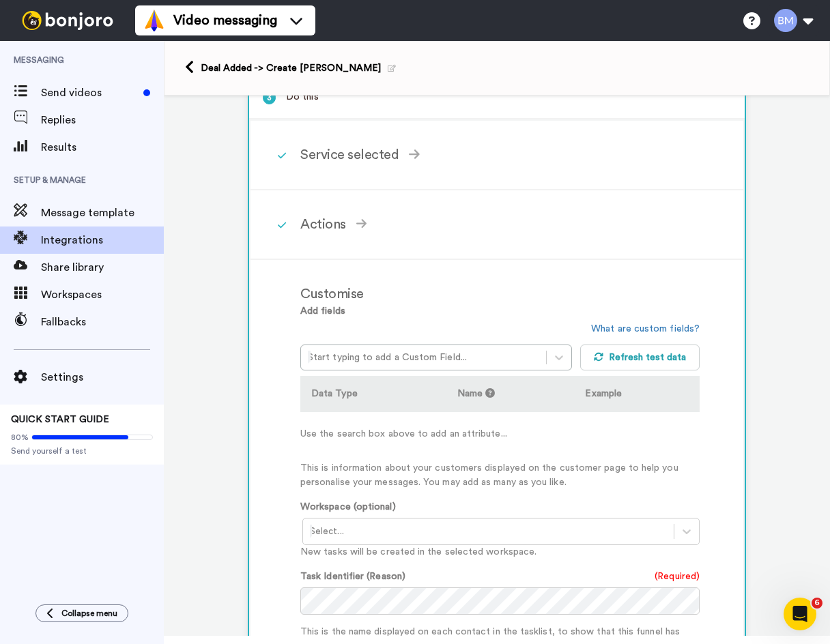
scroll to position [262, 0]
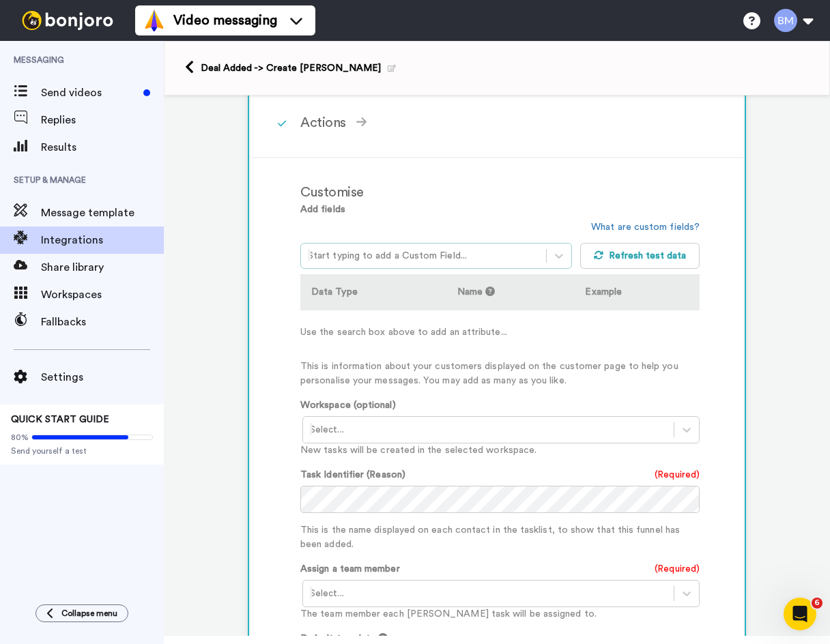
click at [518, 263] on div at bounding box center [423, 256] width 231 height 16
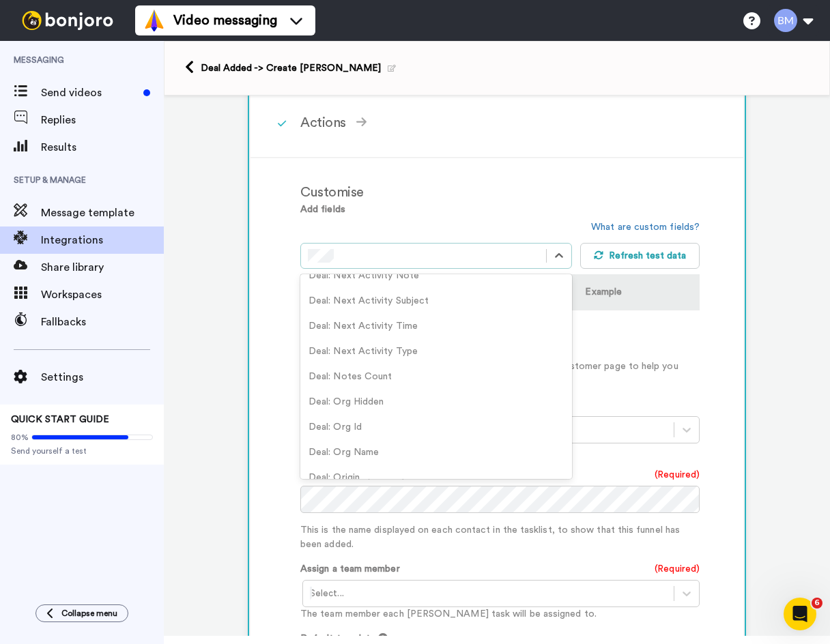
scroll to position [1397, 0]
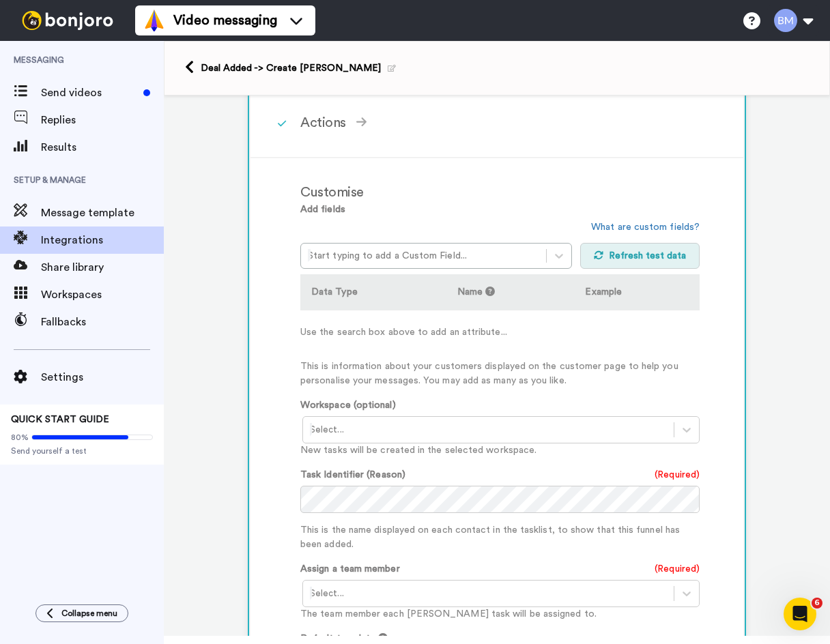
click at [622, 252] on button "Refresh test data" at bounding box center [640, 256] width 120 height 26
click at [484, 254] on div at bounding box center [423, 256] width 231 height 16
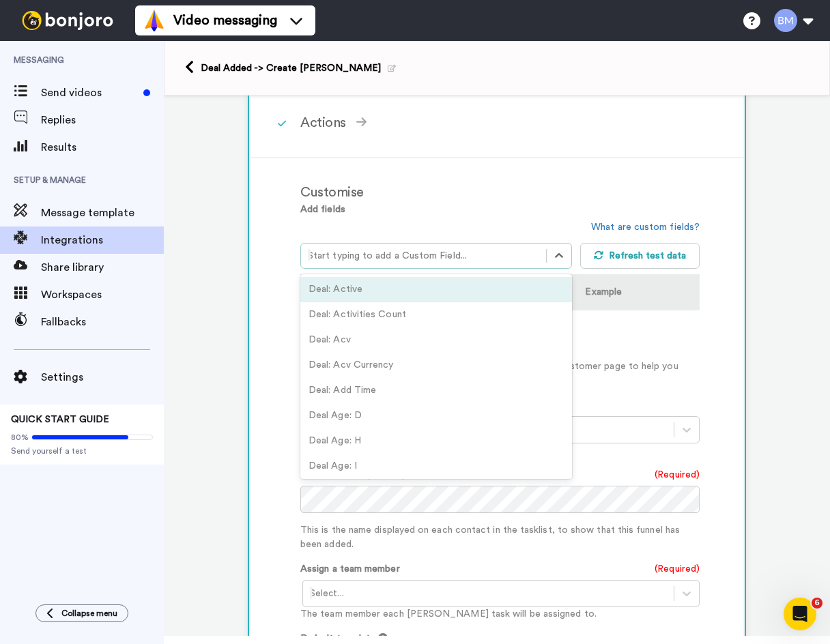
click at [512, 288] on div "Deal: Active" at bounding box center [435, 289] width 271 height 25
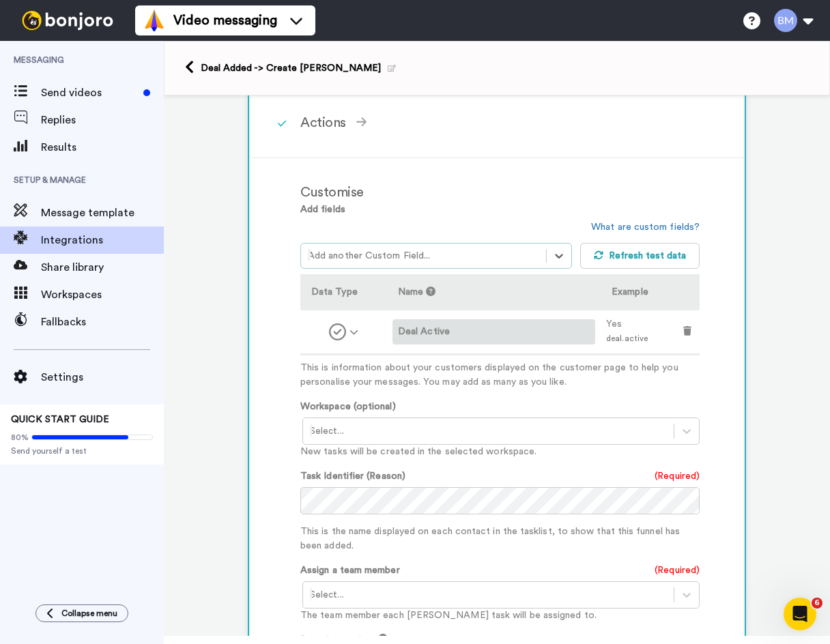
click at [581, 338] on label "Deal Active" at bounding box center [494, 332] width 192 height 14
click at [577, 393] on div "Add fields option Deal: Active, selected. Select is focused ,type to refine lis…" at bounding box center [499, 472] width 399 height 538
click at [607, 439] on div at bounding box center [488, 431] width 357 height 16
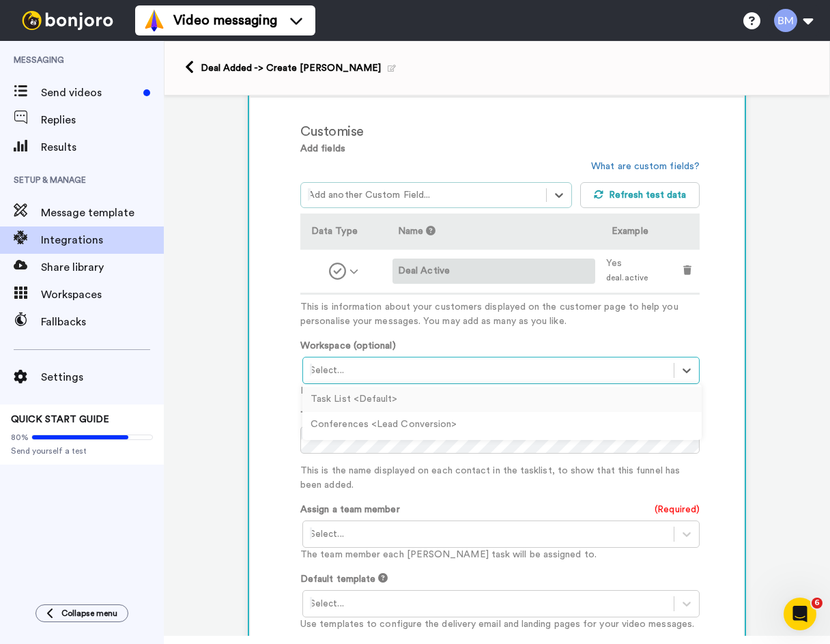
scroll to position [330, 0]
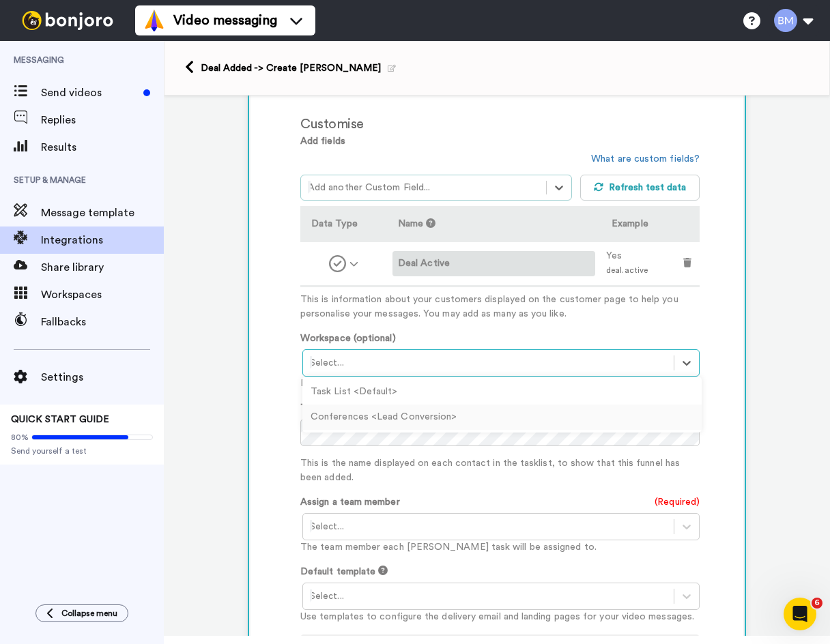
click at [555, 520] on div at bounding box center [488, 526] width 357 height 16
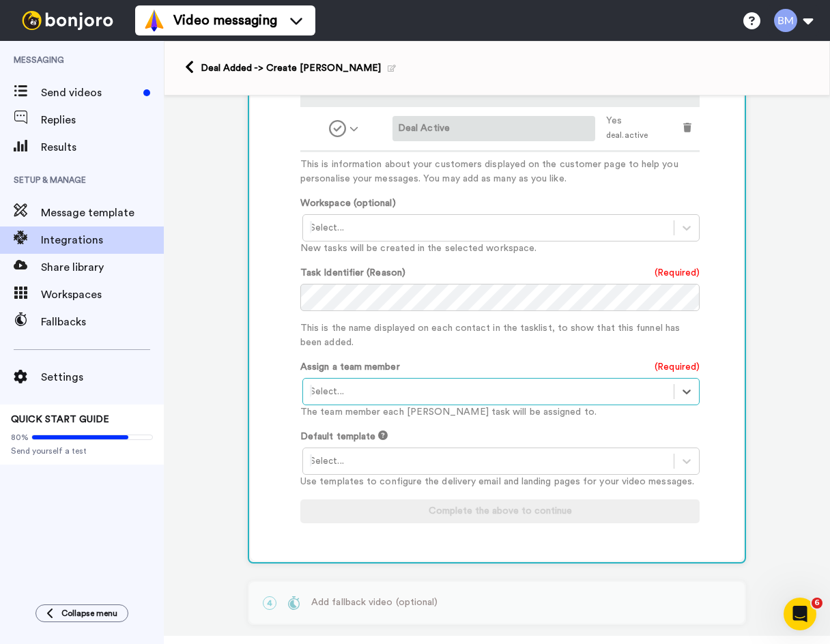
scroll to position [482, 0]
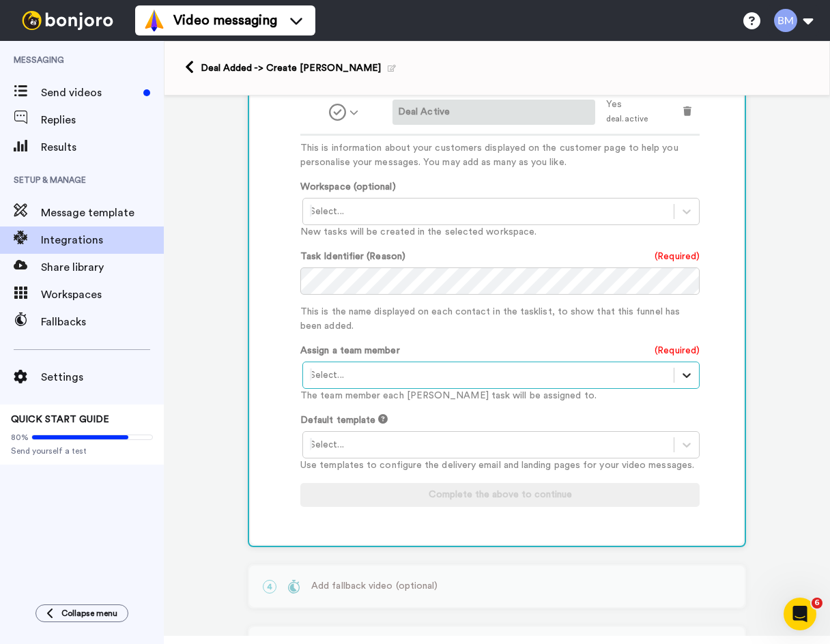
click at [687, 377] on icon at bounding box center [686, 375] width 14 height 14
click at [641, 400] on div "Brett McDermott <brett@brettwmcdermott.com>" at bounding box center [501, 404] width 399 height 25
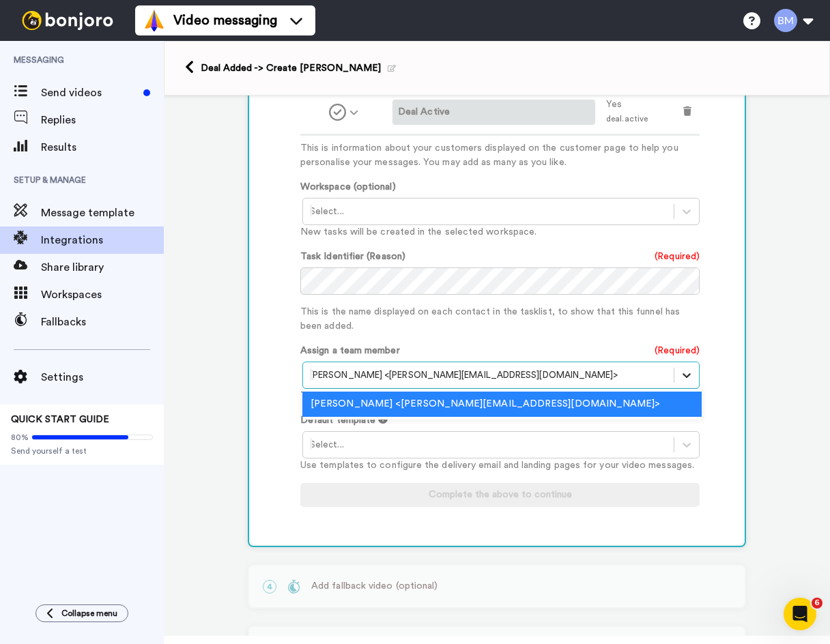
click at [687, 379] on icon at bounding box center [686, 375] width 14 height 14
click at [711, 312] on div "Customise Add fields option Deal: Active, selected. Select is focused ,type to …" at bounding box center [514, 241] width 429 height 578
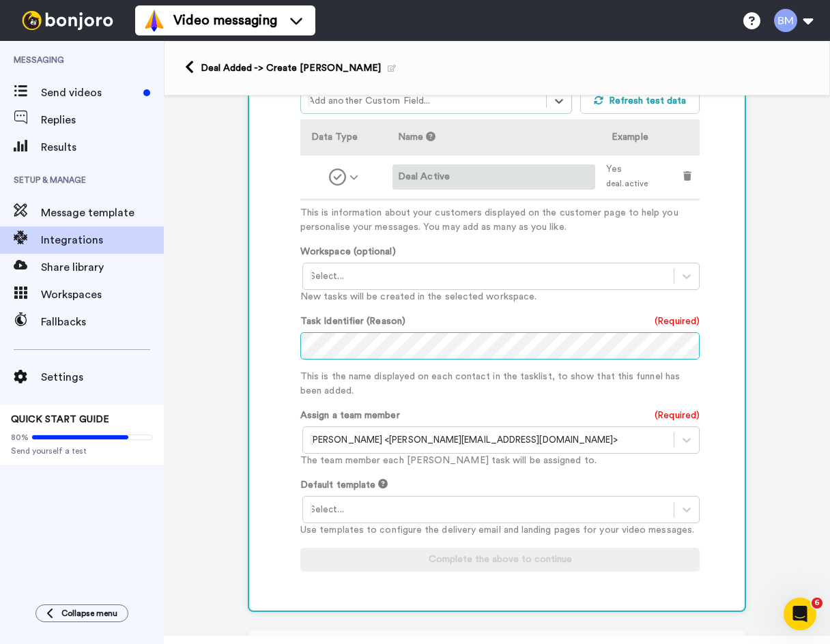
scroll to position [413, 0]
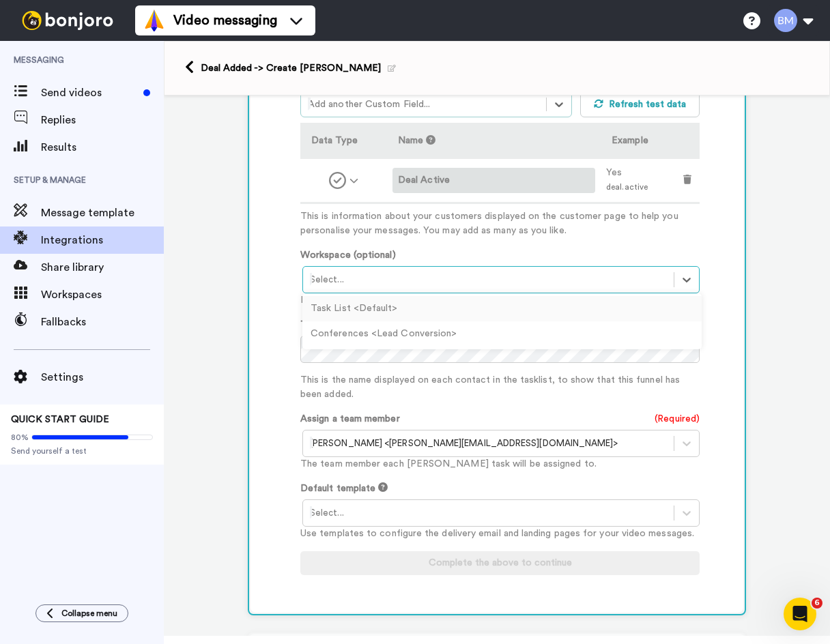
click at [667, 276] on div "Select..." at bounding box center [488, 280] width 370 height 22
click at [641, 295] on div "Task List <Default> Conferences <Lead Conversion>" at bounding box center [501, 321] width 399 height 56
click at [649, 305] on div "Task List <Default>" at bounding box center [501, 308] width 399 height 25
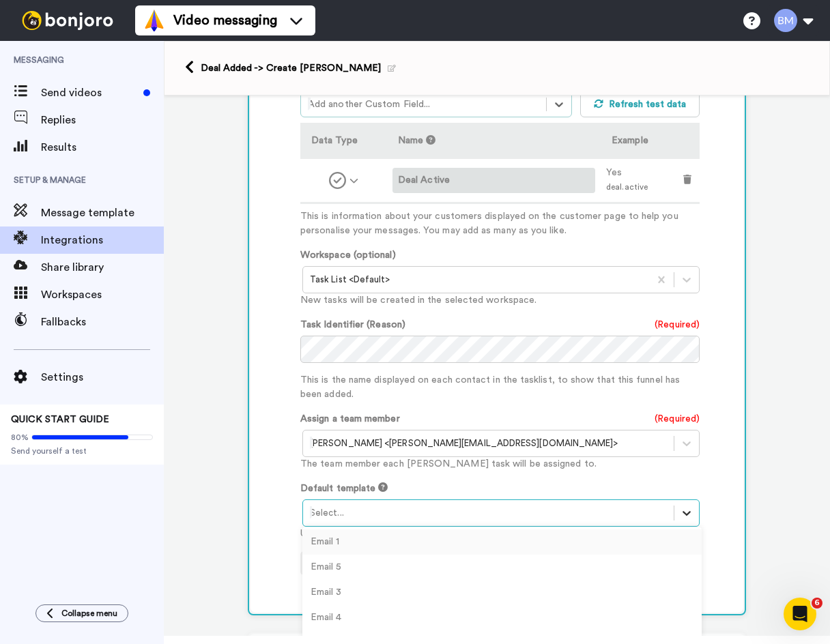
click at [679, 506] on icon at bounding box center [686, 513] width 14 height 14
click at [578, 538] on div "Email 1" at bounding box center [501, 541] width 399 height 25
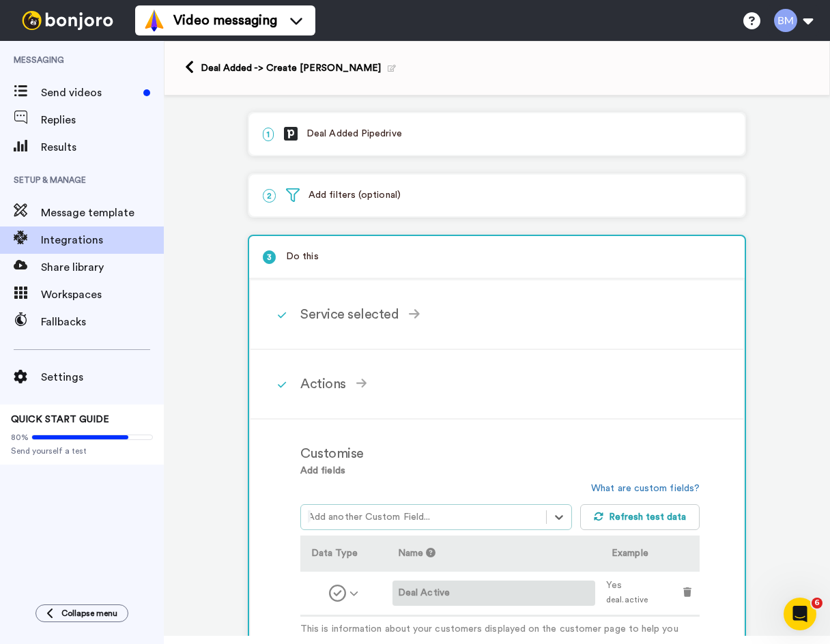
scroll to position [0, 0]
click at [634, 145] on div "1 Deal Added Pipedrive" at bounding box center [496, 135] width 495 height 42
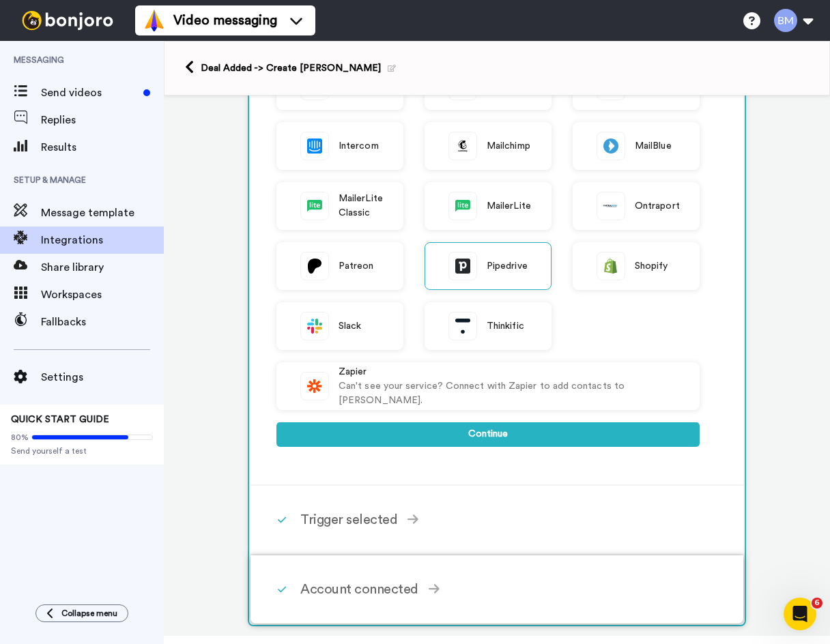
scroll to position [543, 0]
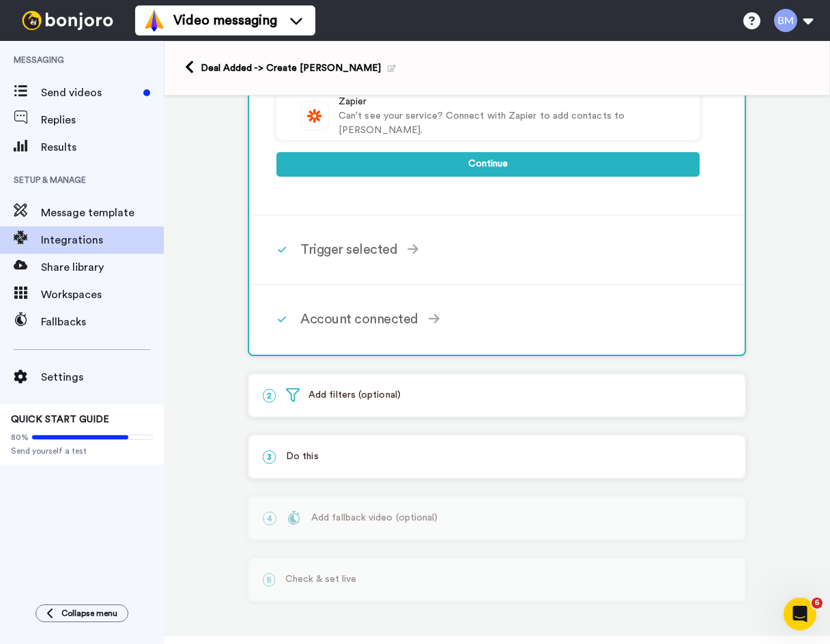
click at [396, 401] on p "2 Add filters (optional)" at bounding box center [497, 395] width 468 height 14
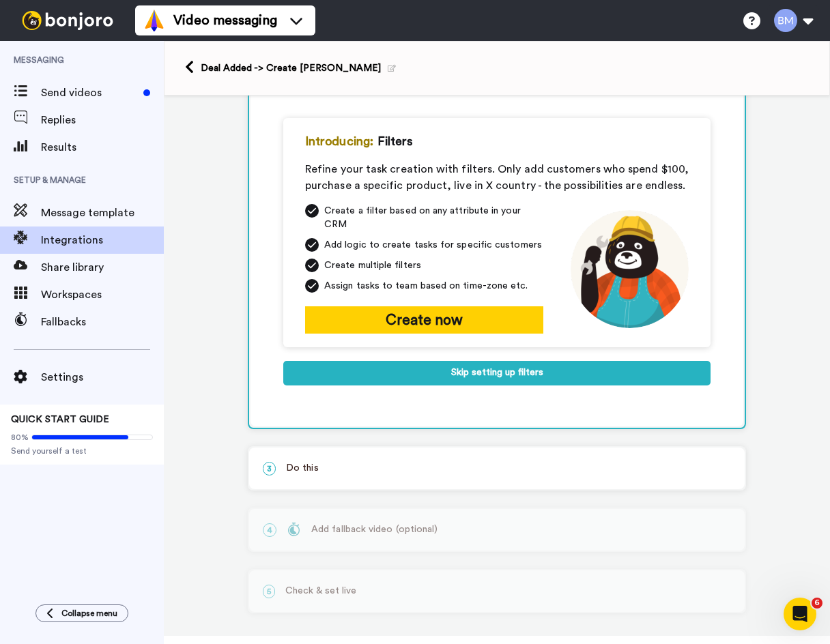
click at [409, 477] on div "3 Do this" at bounding box center [496, 468] width 495 height 42
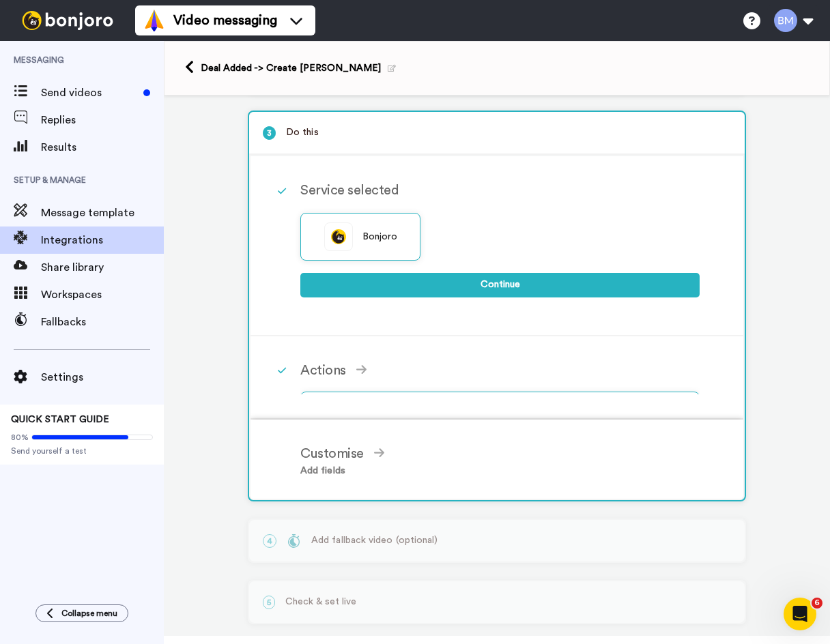
scroll to position [123, 0]
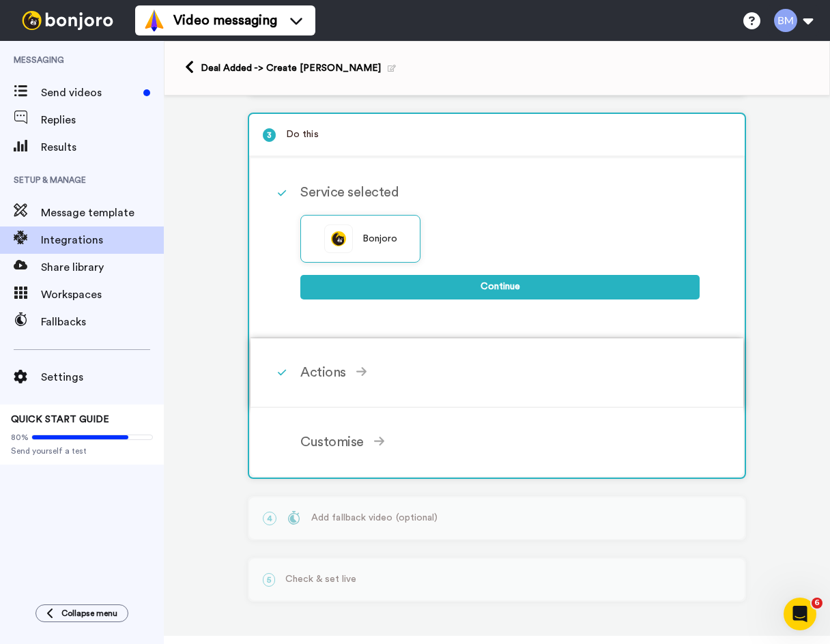
click at [432, 372] on div "Actions" at bounding box center [499, 372] width 399 height 20
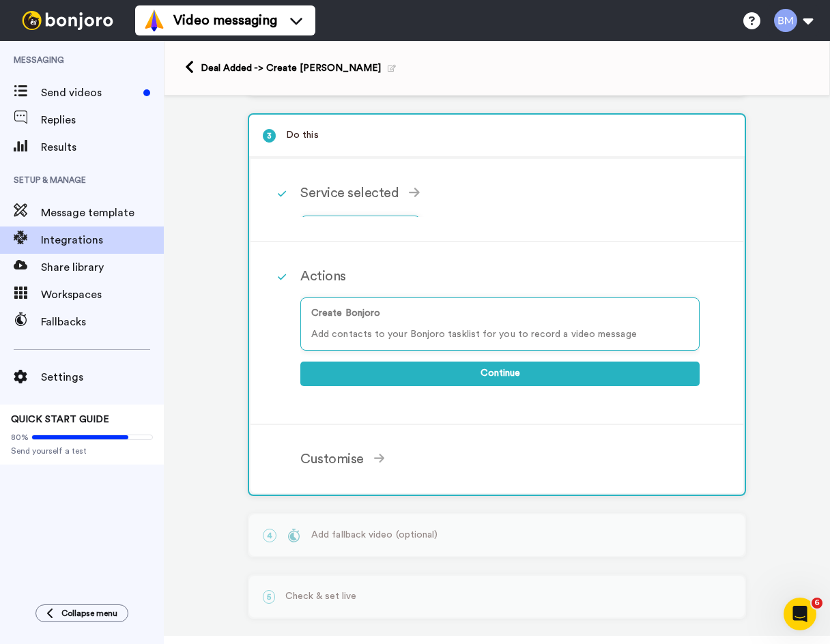
scroll to position [125, 0]
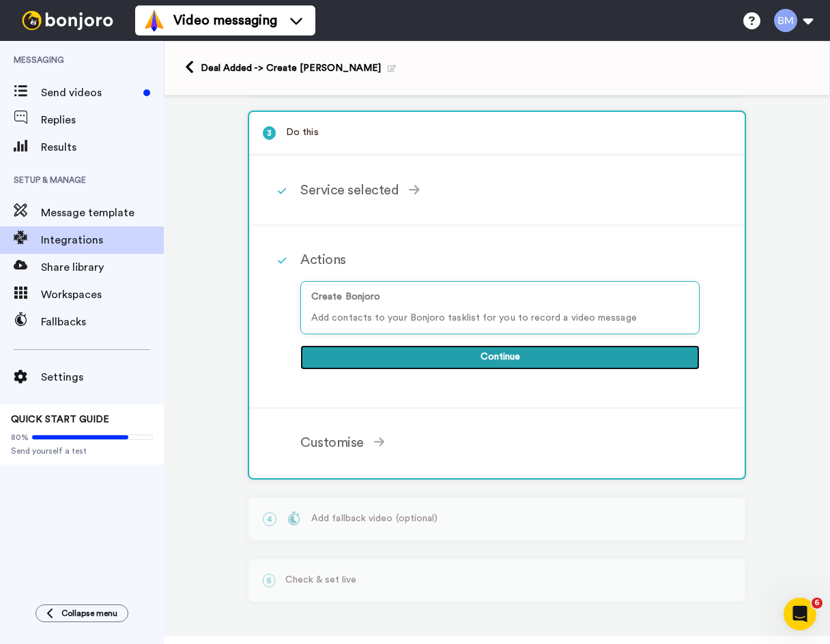
click at [466, 357] on button "Continue" at bounding box center [499, 357] width 399 height 25
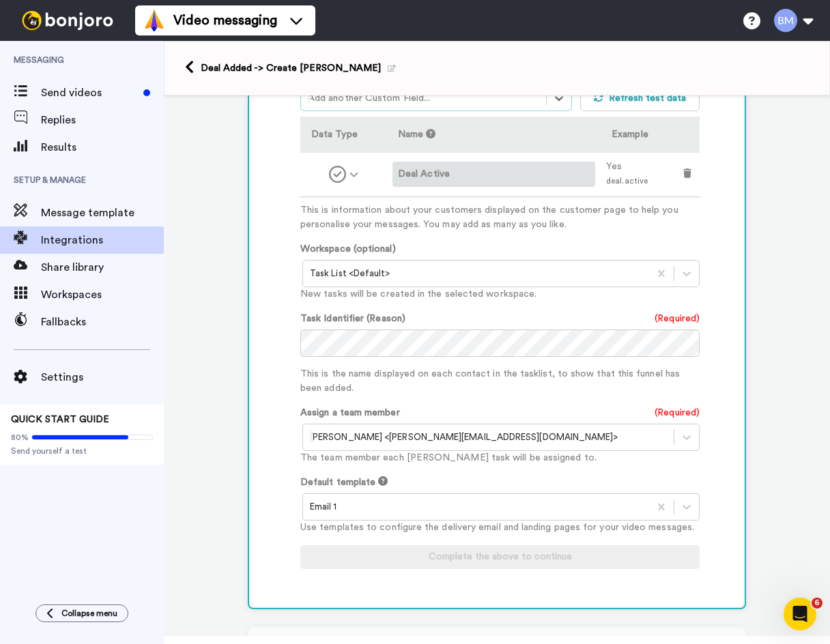
scroll to position [398, 0]
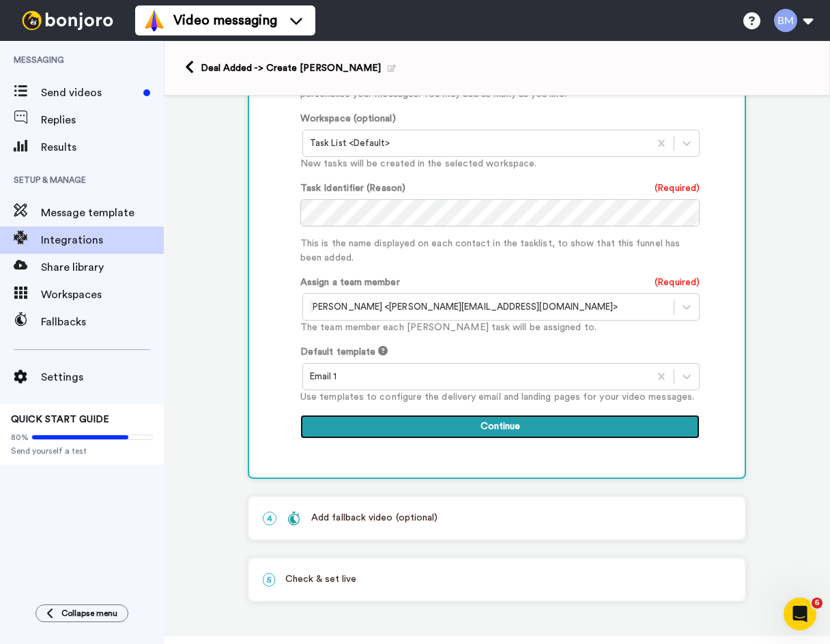
click at [566, 426] on button "Continue" at bounding box center [499, 427] width 399 height 25
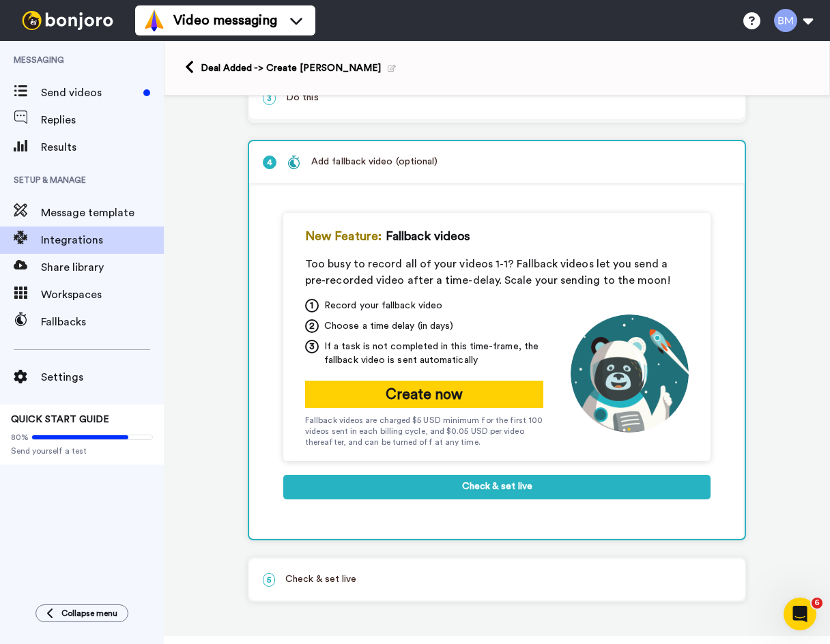
scroll to position [160, 0]
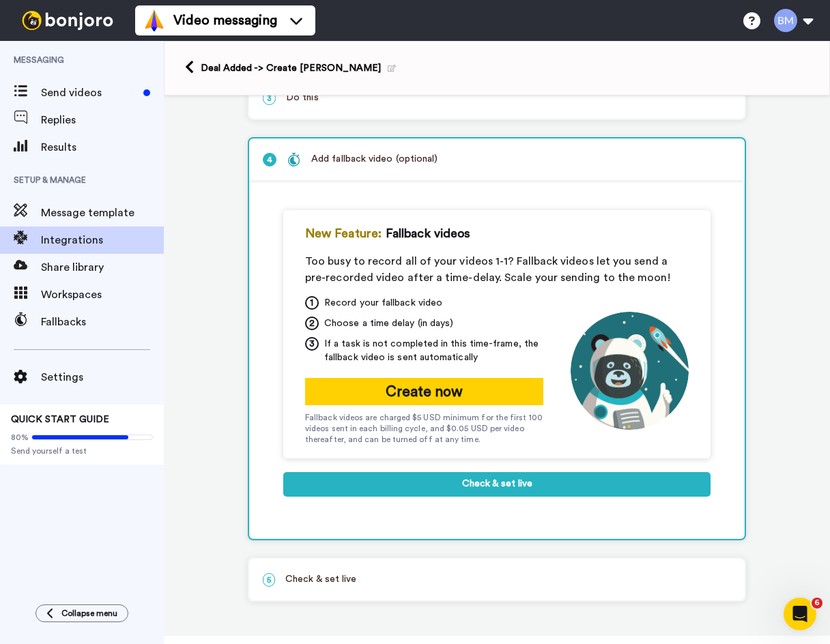
click at [380, 577] on p "5 Check & set live" at bounding box center [497, 579] width 468 height 14
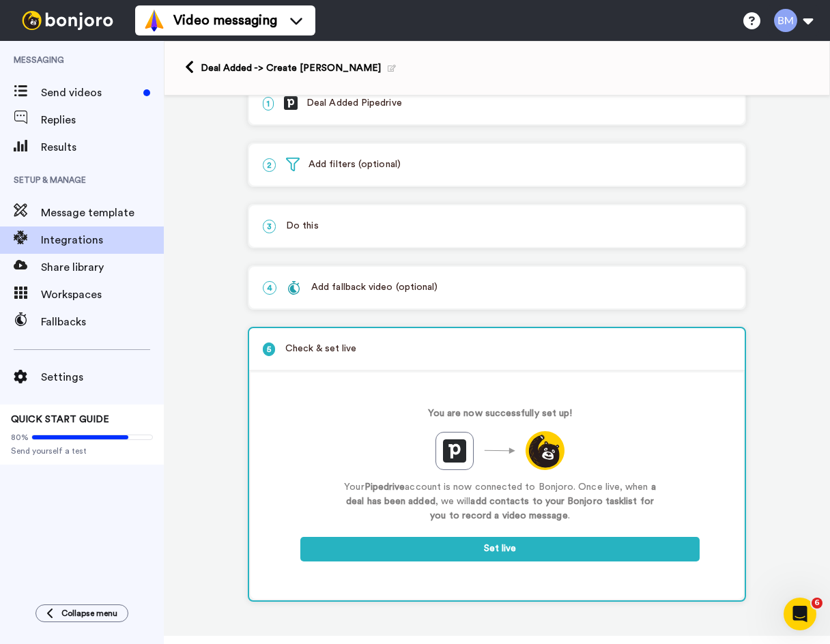
scroll to position [31, 0]
click at [349, 162] on p "2 Add filters (optional)" at bounding box center [497, 165] width 468 height 14
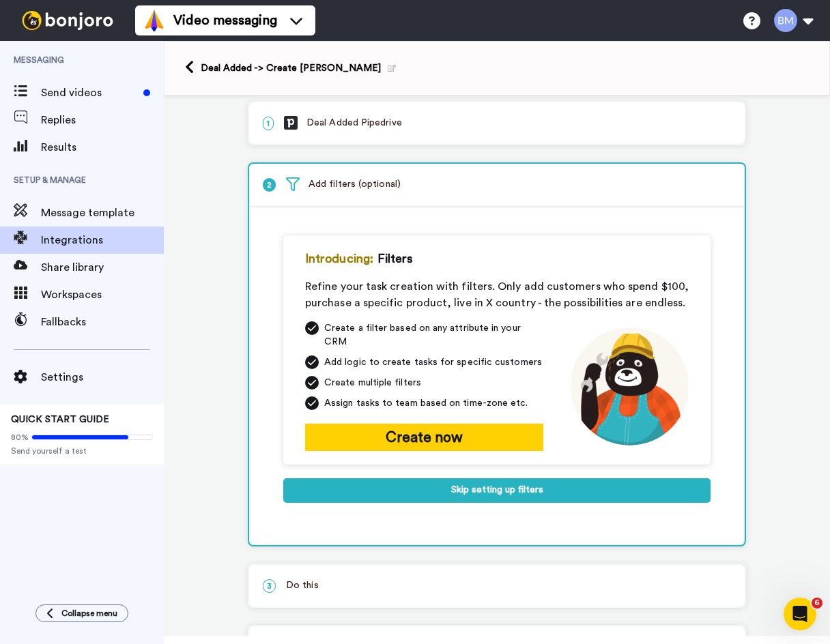
scroll to position [0, 0]
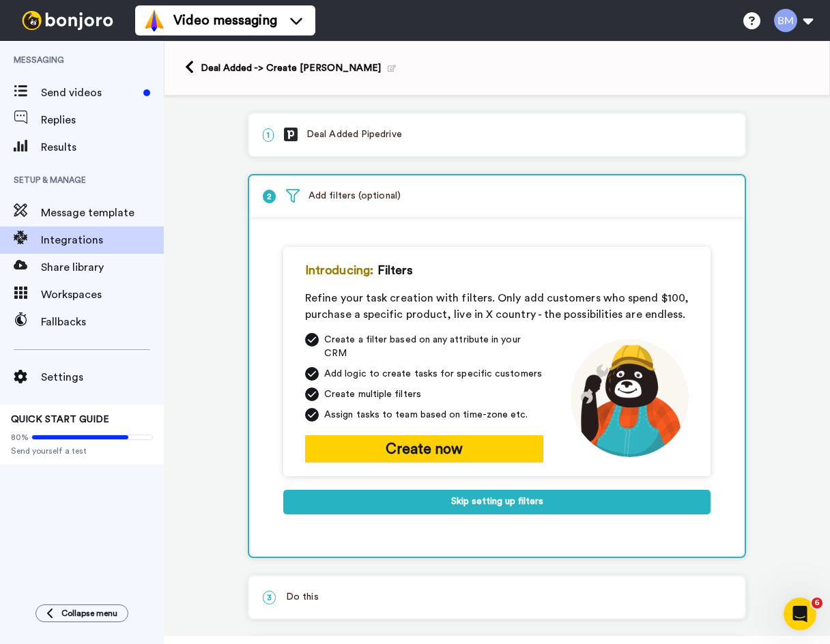
click at [407, 139] on p "1 Deal Added Pipedrive" at bounding box center [497, 135] width 468 height 14
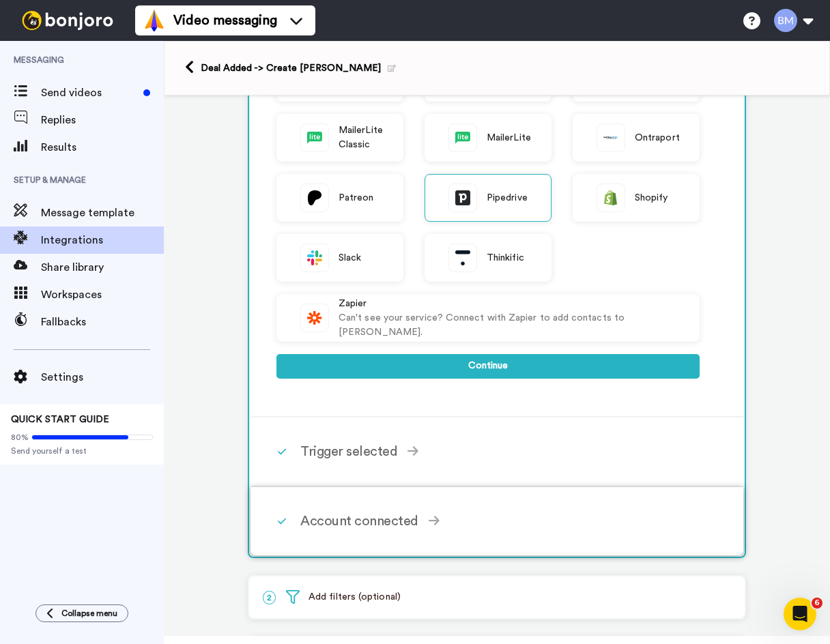
click at [345, 498] on div "Account connected Select the account you want to use to continue Pipedrive Acco…" at bounding box center [496, 521] width 493 height 68
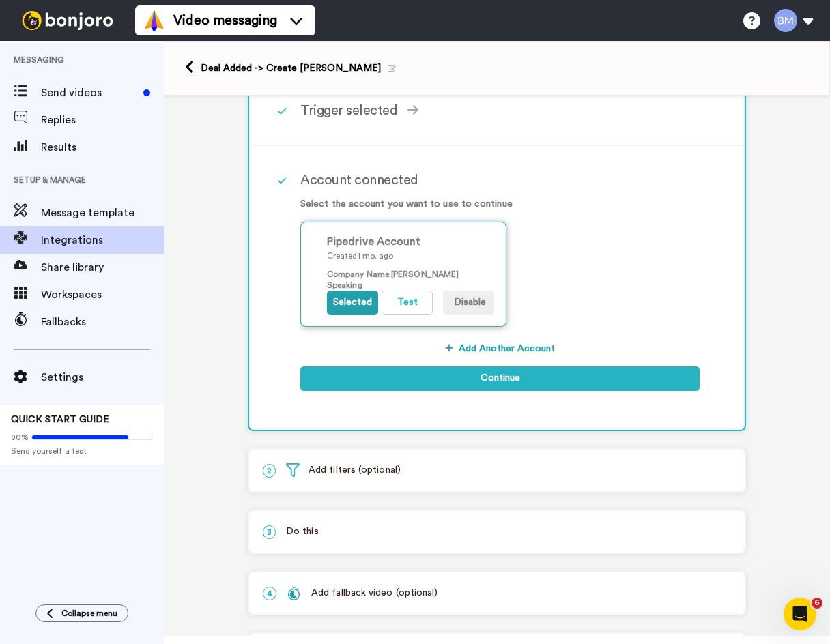
scroll to position [151, 0]
click at [390, 301] on button "Test" at bounding box center [406, 303] width 51 height 25
click at [450, 348] on button "Add Another Account" at bounding box center [499, 348] width 399 height 25
click at [353, 304] on button "Selected" at bounding box center [352, 303] width 51 height 25
click at [384, 304] on button "Test" at bounding box center [406, 303] width 51 height 25
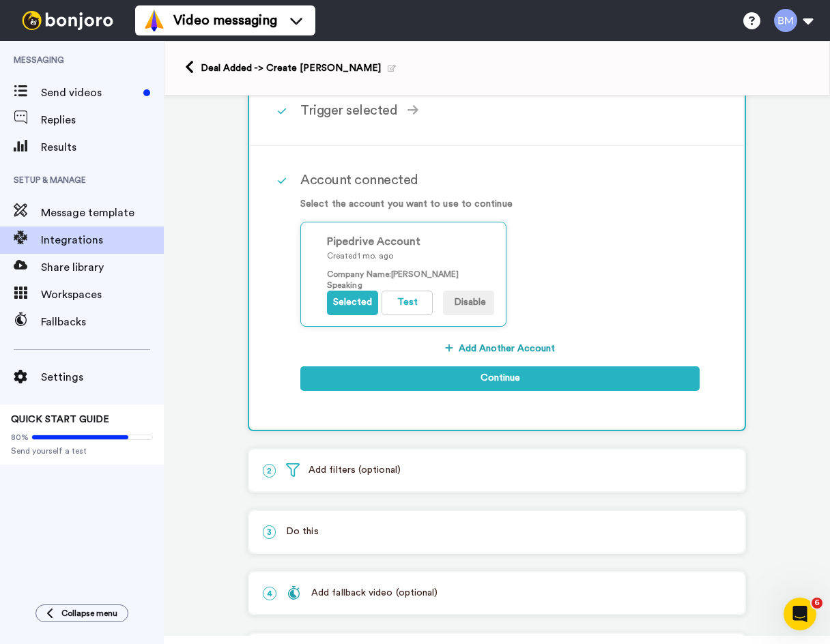
click at [483, 344] on button "Add Another Account" at bounding box center [499, 348] width 399 height 25
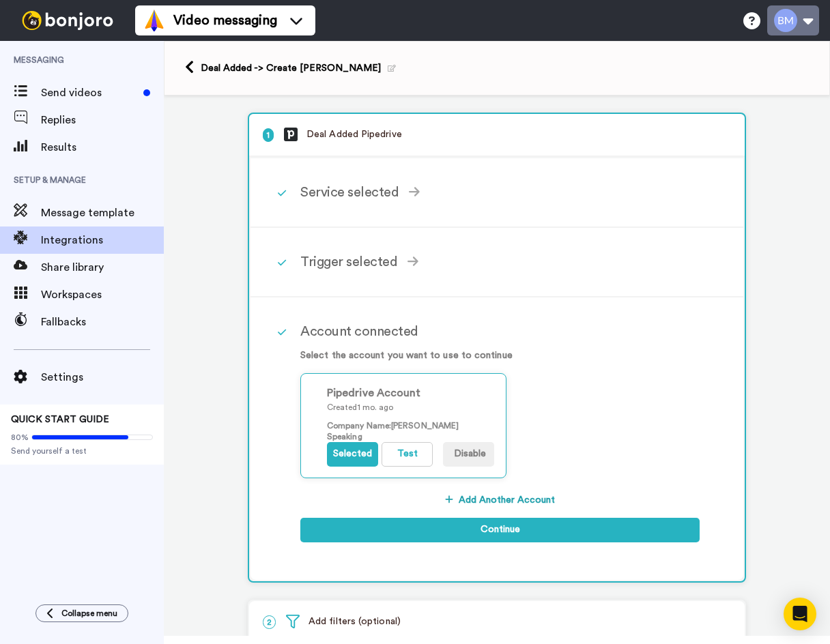
click at [796, 22] on button at bounding box center [793, 20] width 52 height 30
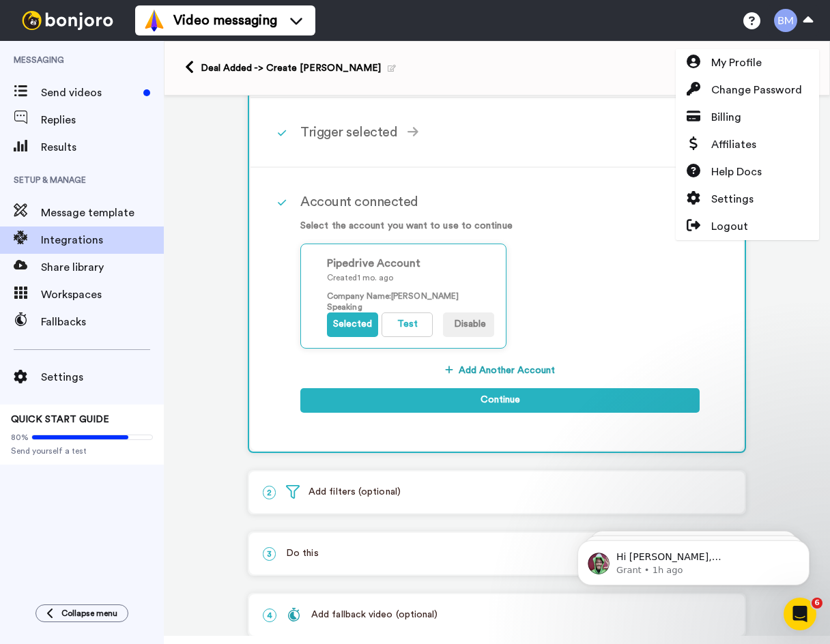
scroll to position [136, 0]
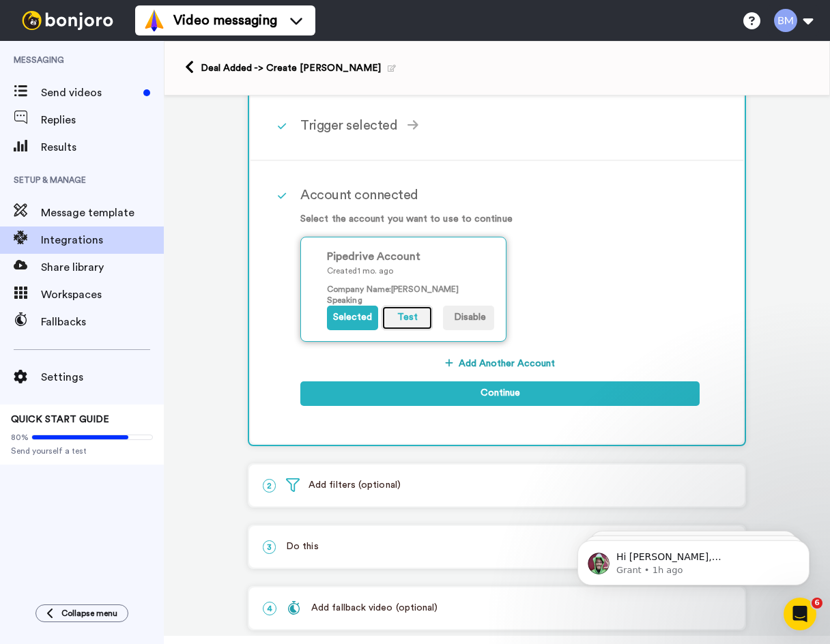
click at [399, 315] on button "Test" at bounding box center [406, 318] width 51 height 25
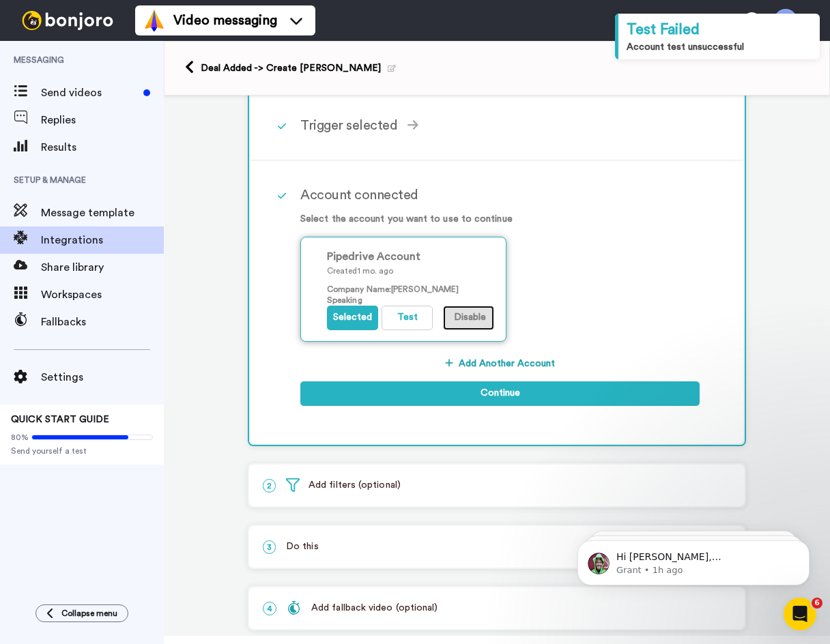
click at [455, 317] on button "Disable" at bounding box center [468, 318] width 51 height 25
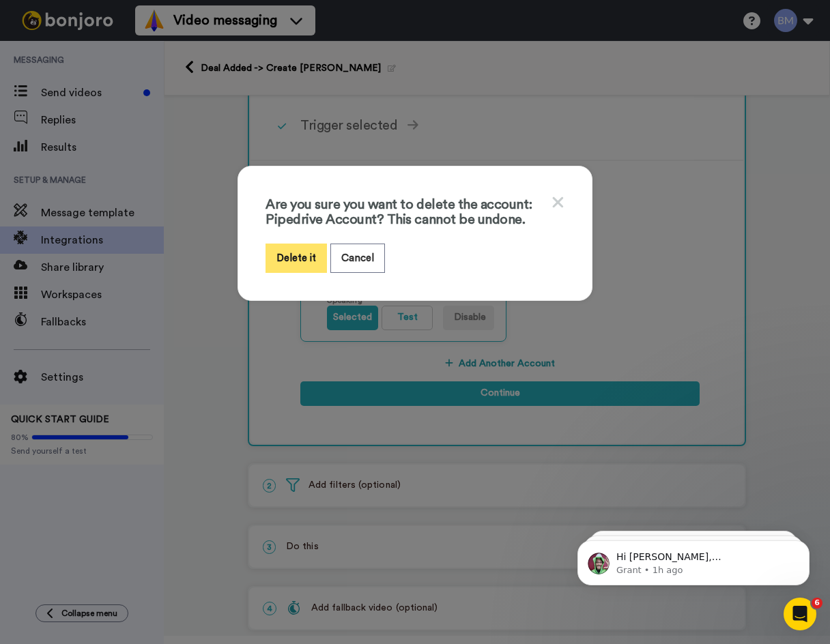
click at [278, 255] on button "Delete it" at bounding box center [295, 258] width 61 height 29
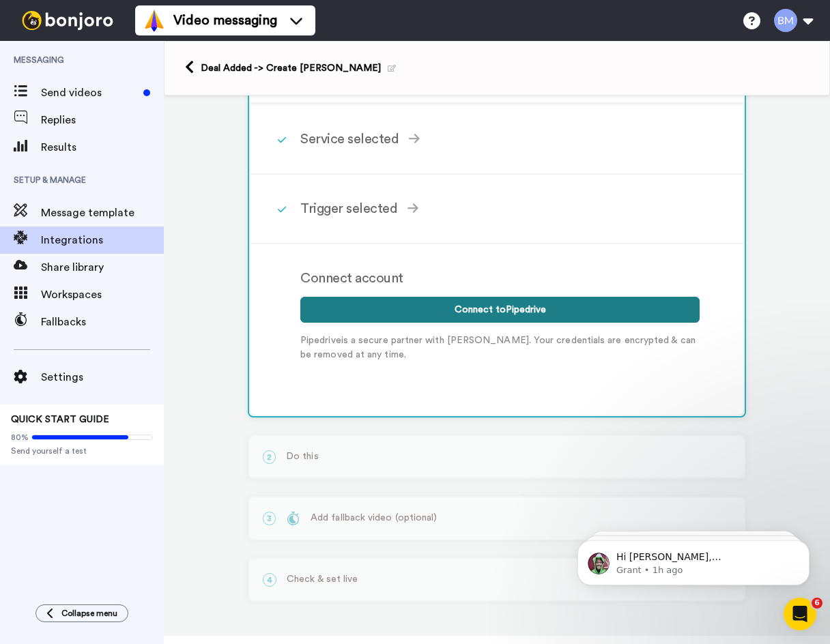
scroll to position [53, 0]
click at [511, 309] on button "Connect to Pipedrive" at bounding box center [499, 310] width 399 height 26
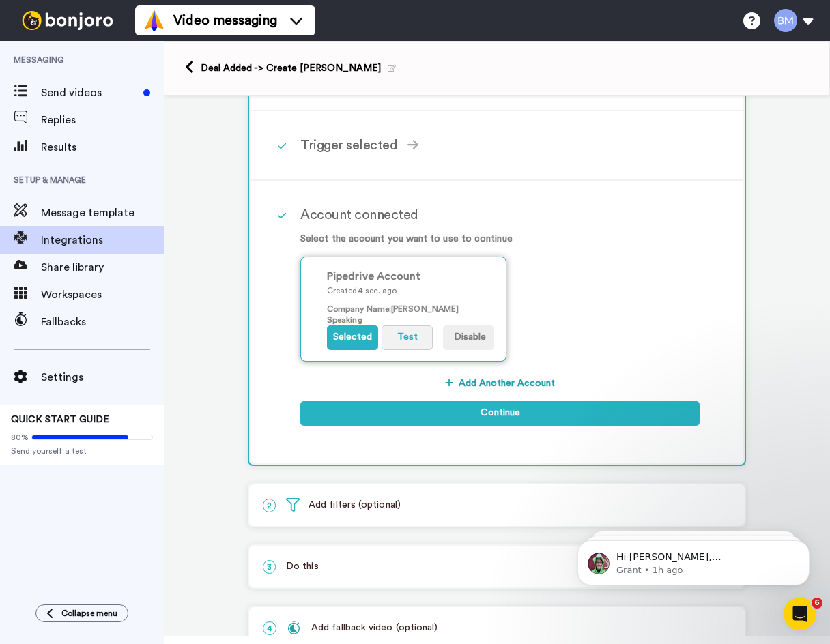
scroll to position [121, 0]
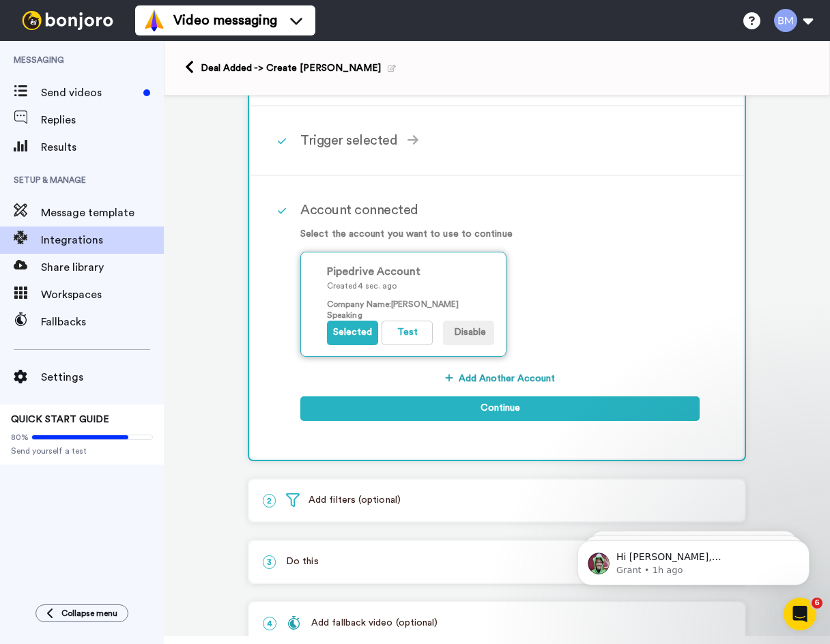
click at [400, 347] on div "Pipedrive Account Created 4 sec. ago Company Name : Brett McDermott Speaking Se…" at bounding box center [403, 304] width 206 height 105
click at [408, 332] on button "Test" at bounding box center [406, 333] width 51 height 25
